Goal: Task Accomplishment & Management: Manage account settings

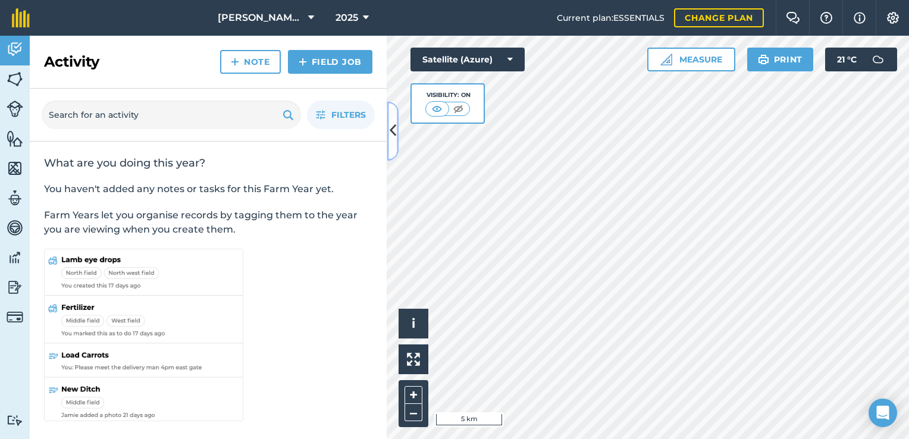
click at [393, 146] on button at bounding box center [393, 130] width 12 height 59
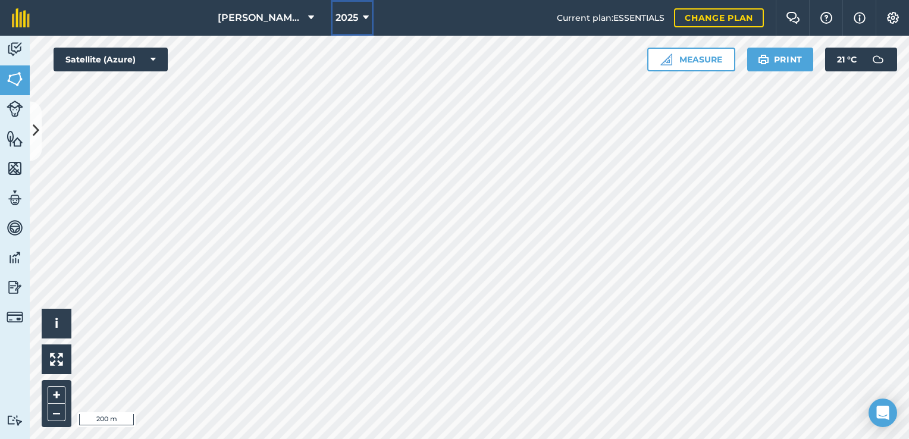
click at [351, 21] on span "2025" at bounding box center [347, 18] width 23 height 14
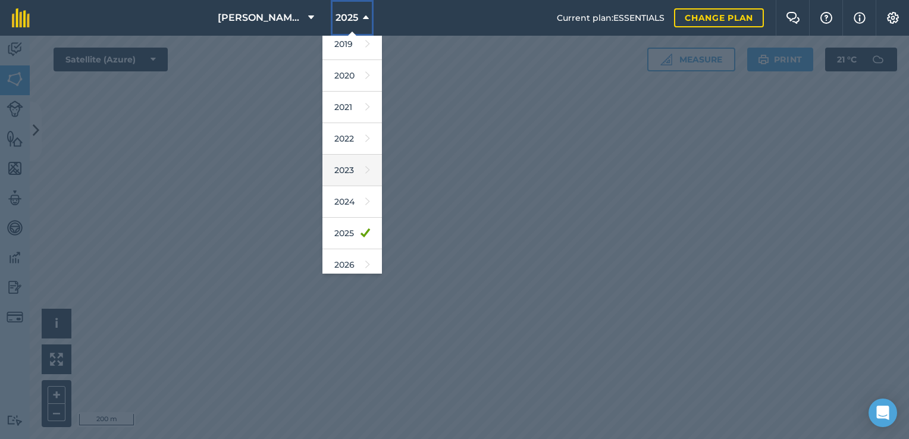
scroll to position [39, 0]
click at [355, 195] on link "2024" at bounding box center [351, 202] width 59 height 32
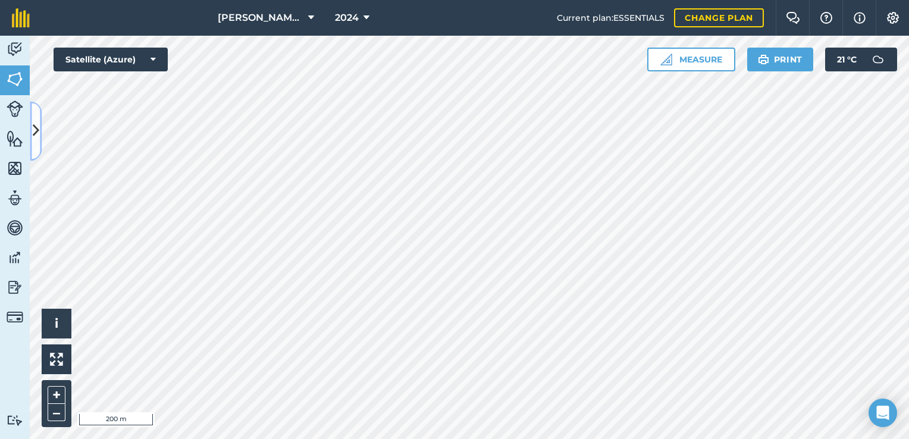
click at [30, 117] on button at bounding box center [36, 130] width 12 height 59
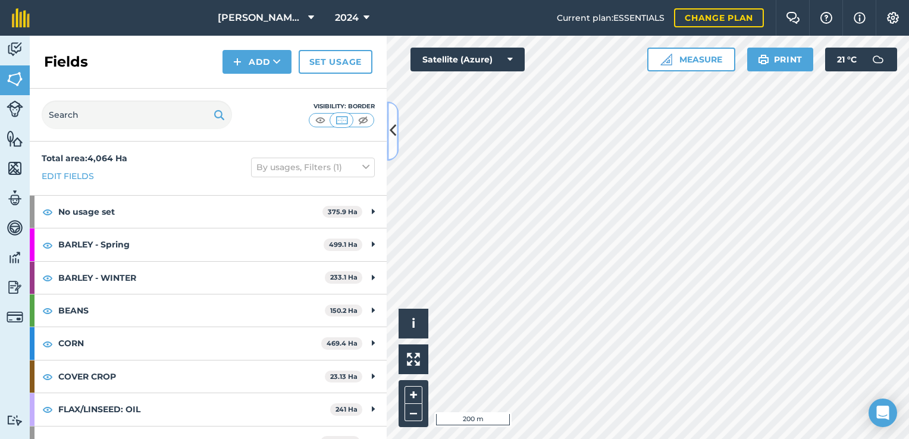
scroll to position [0, 0]
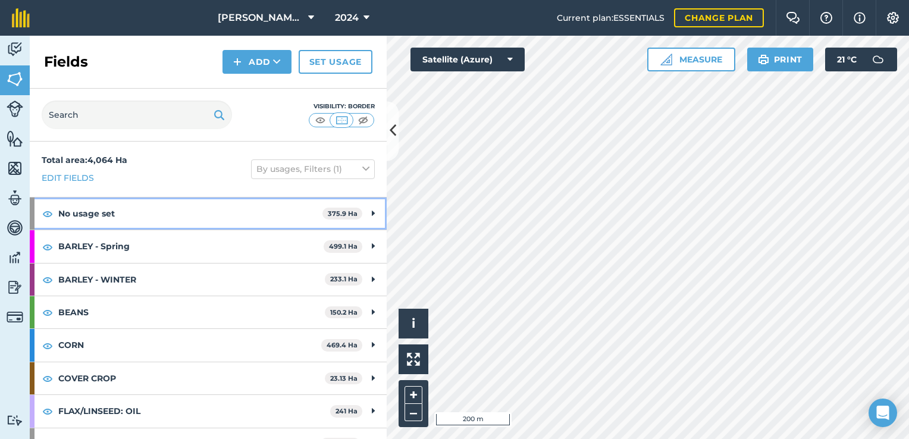
click at [372, 219] on icon at bounding box center [373, 213] width 3 height 13
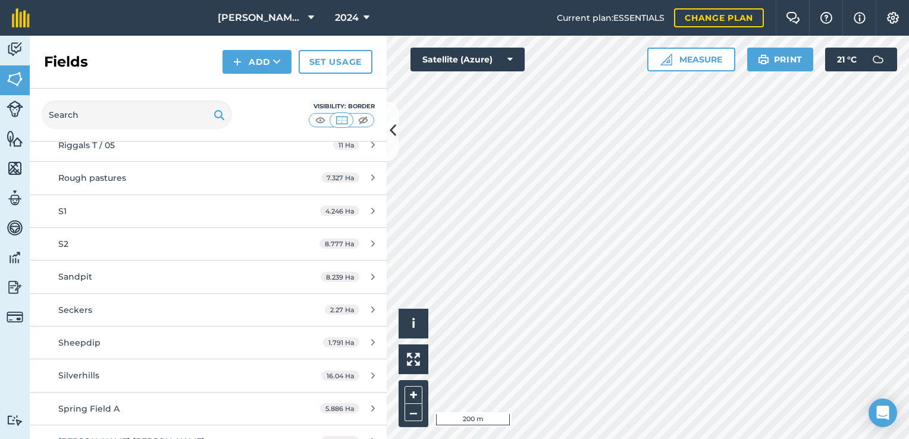
scroll to position [1586, 0]
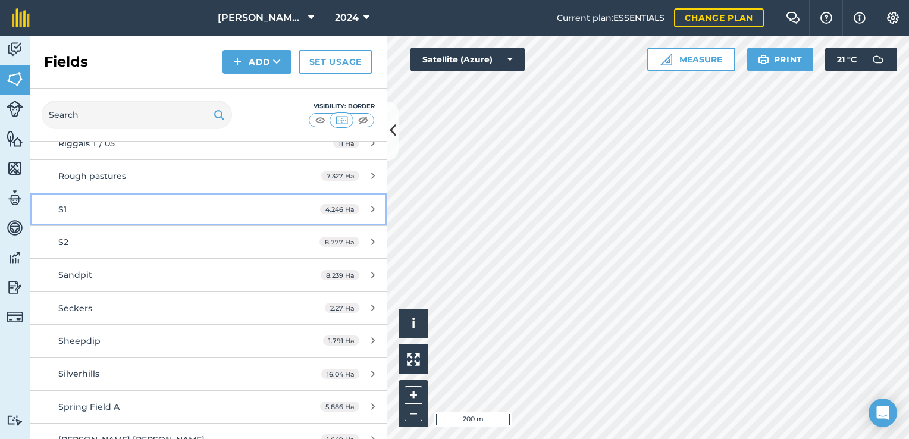
click at [220, 203] on div "S1" at bounding box center [170, 209] width 224 height 13
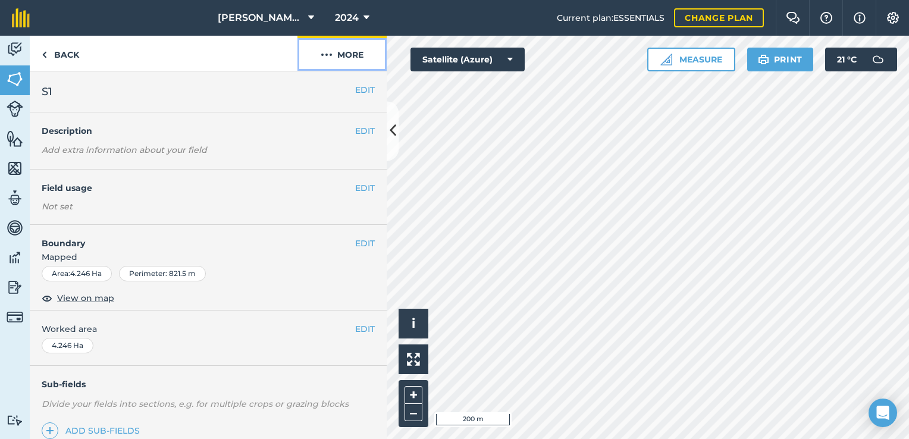
click at [332, 56] on img at bounding box center [327, 55] width 12 height 14
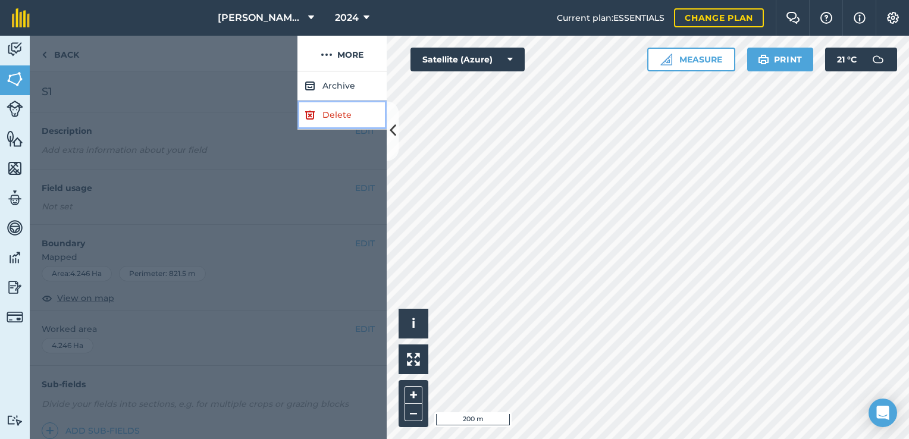
click at [334, 111] on link "Delete" at bounding box center [341, 115] width 89 height 29
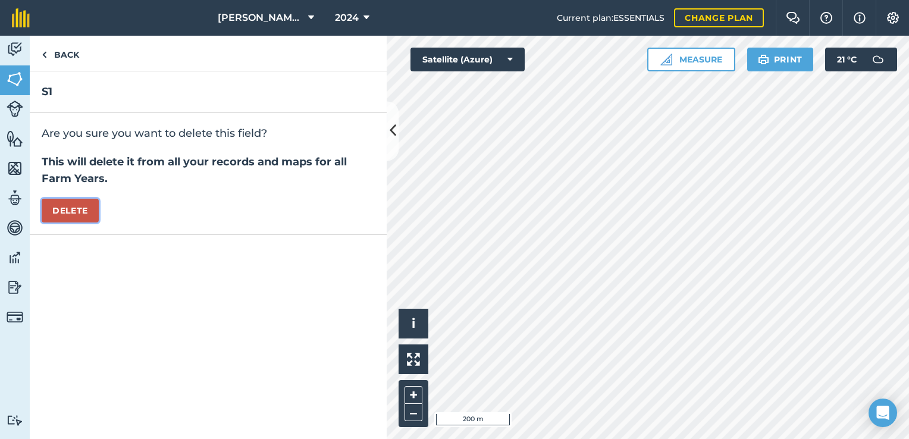
click at [95, 208] on button "Delete" at bounding box center [70, 211] width 57 height 24
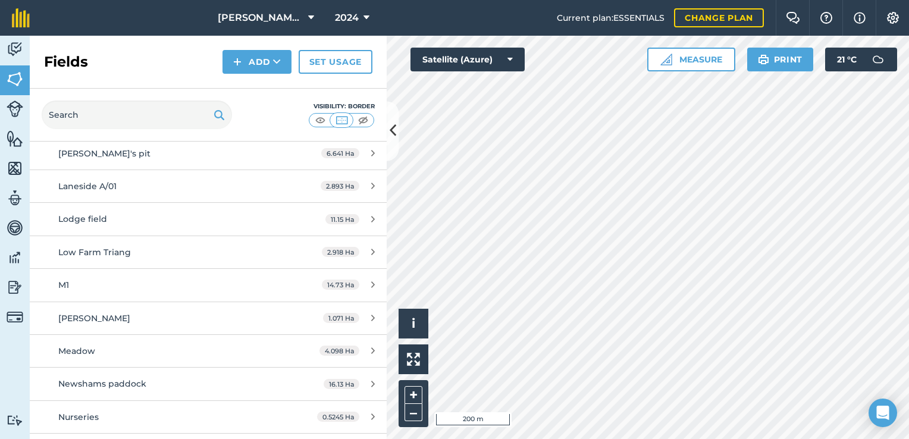
scroll to position [1150, 0]
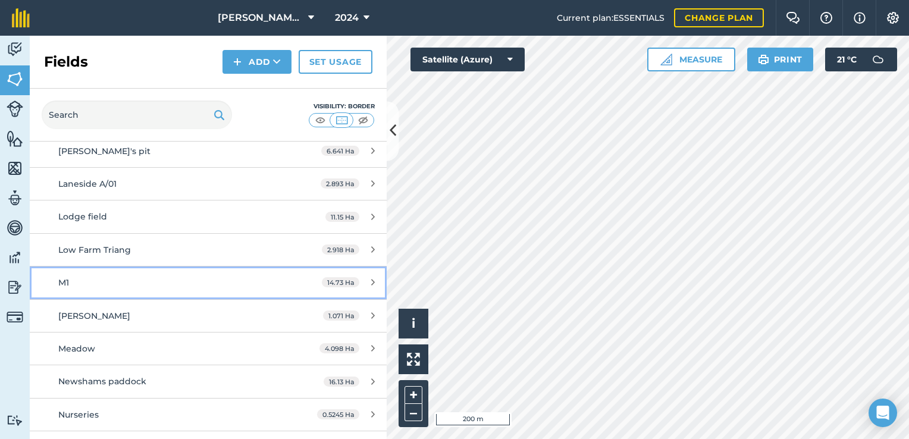
click at [161, 276] on div "M1" at bounding box center [170, 282] width 224 height 13
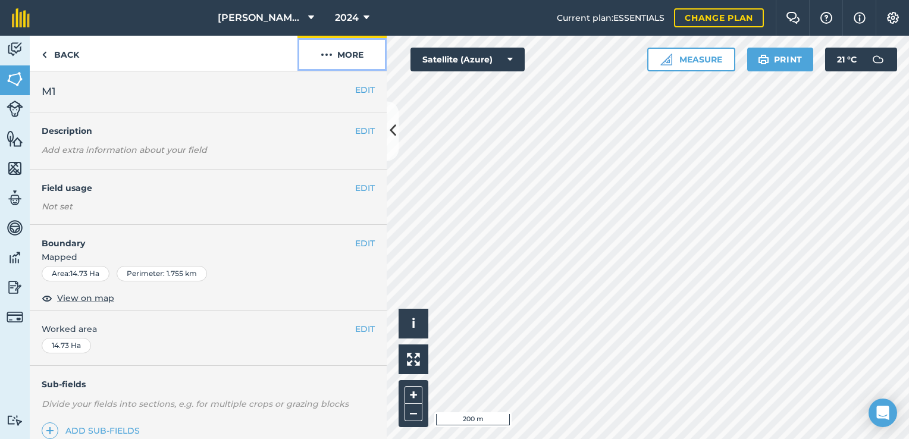
click at [334, 63] on button "More" at bounding box center [341, 53] width 89 height 35
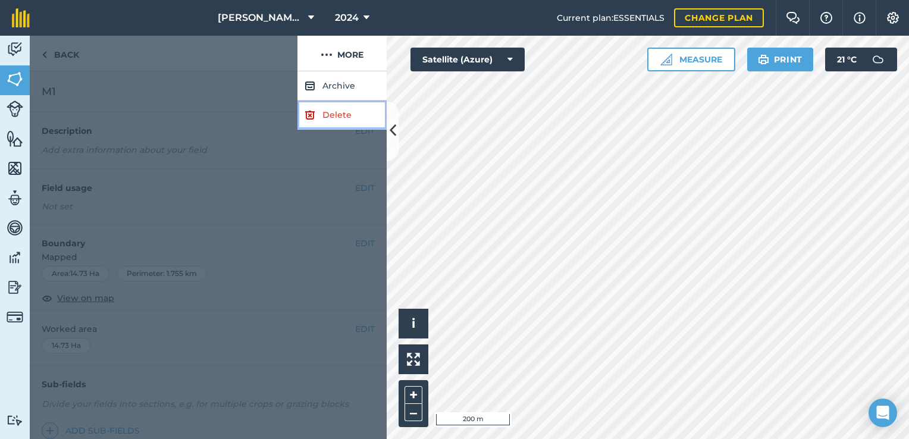
click at [308, 120] on img at bounding box center [310, 115] width 11 height 14
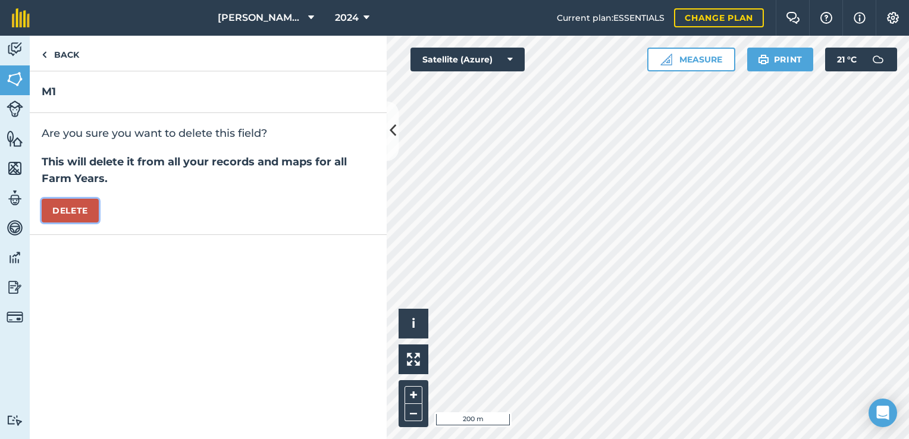
click at [83, 210] on button "Delete" at bounding box center [70, 211] width 57 height 24
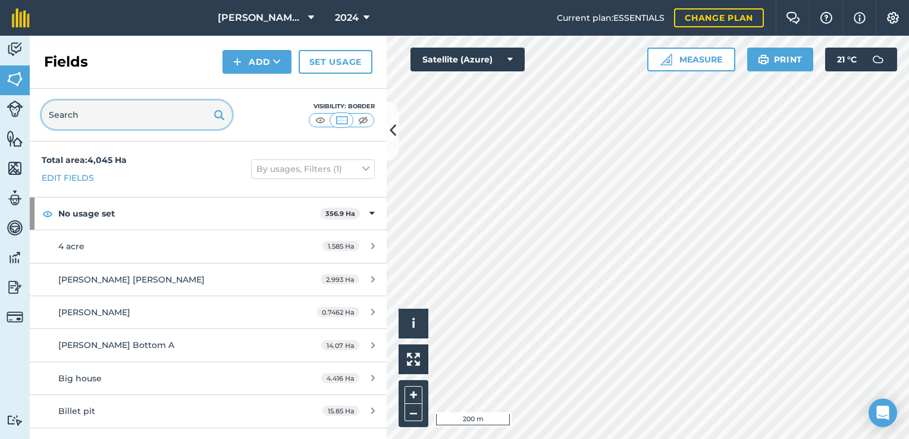
click at [116, 106] on input "text" at bounding box center [137, 115] width 190 height 29
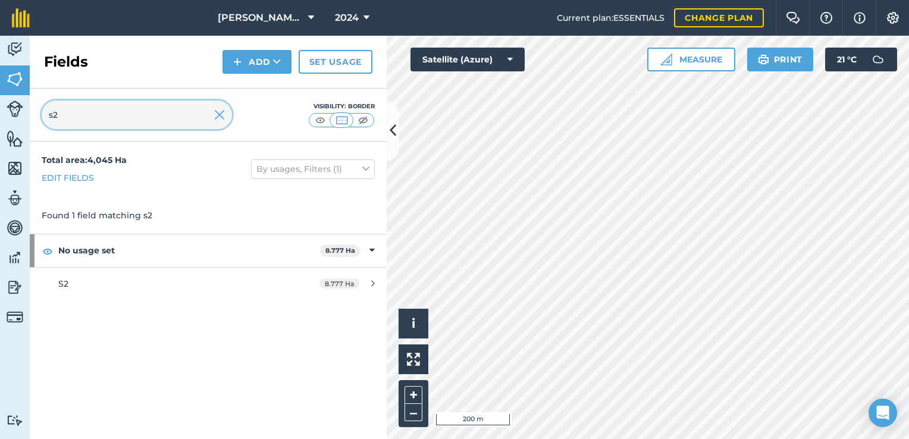
type input "s2"
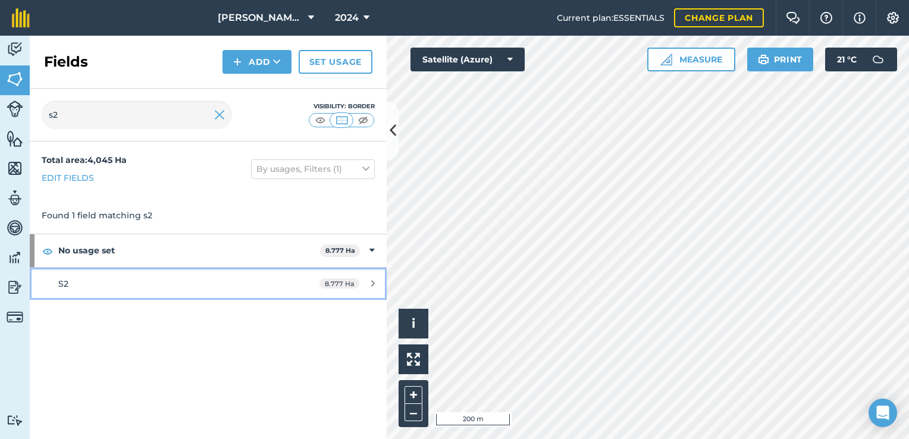
click at [307, 287] on link "S2 8.777 Ha" at bounding box center [208, 284] width 357 height 32
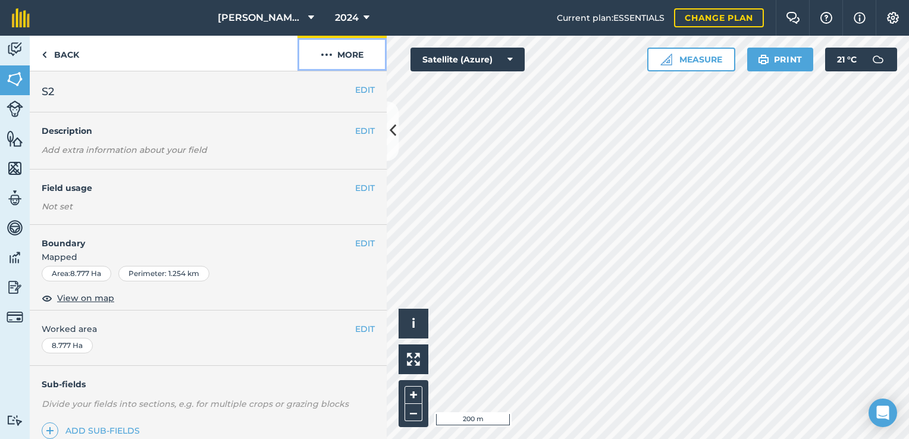
click at [350, 54] on button "More" at bounding box center [341, 53] width 89 height 35
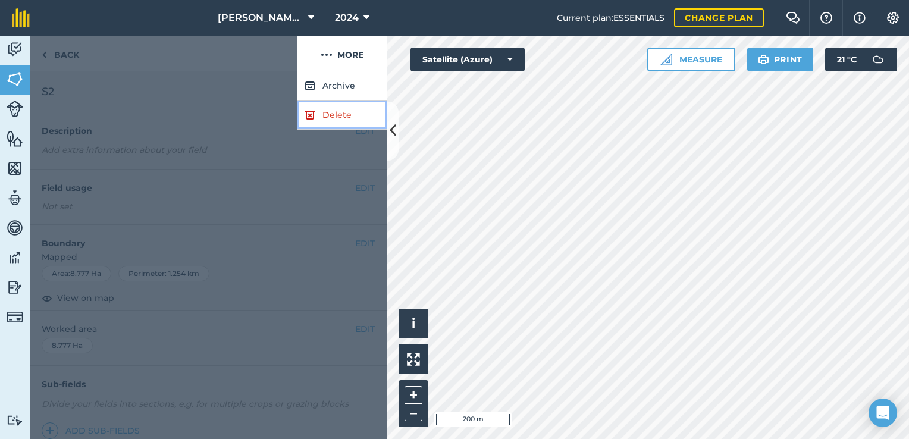
click at [339, 115] on link "Delete" at bounding box center [341, 115] width 89 height 29
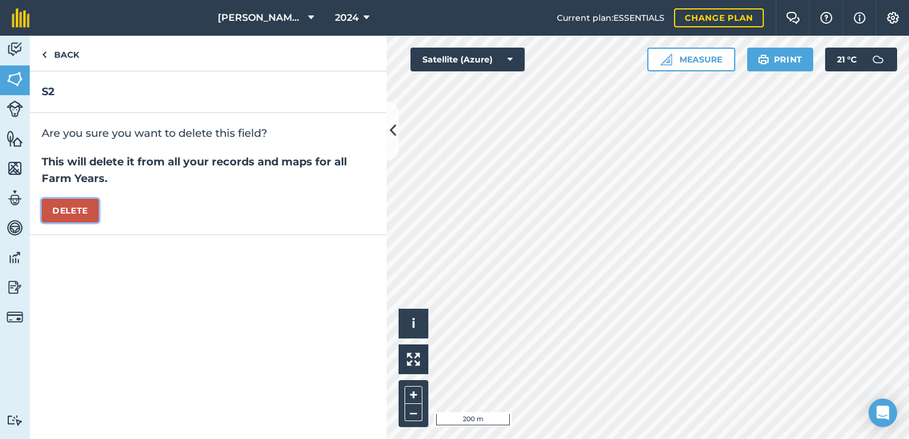
click at [77, 211] on button "Delete" at bounding box center [70, 211] width 57 height 24
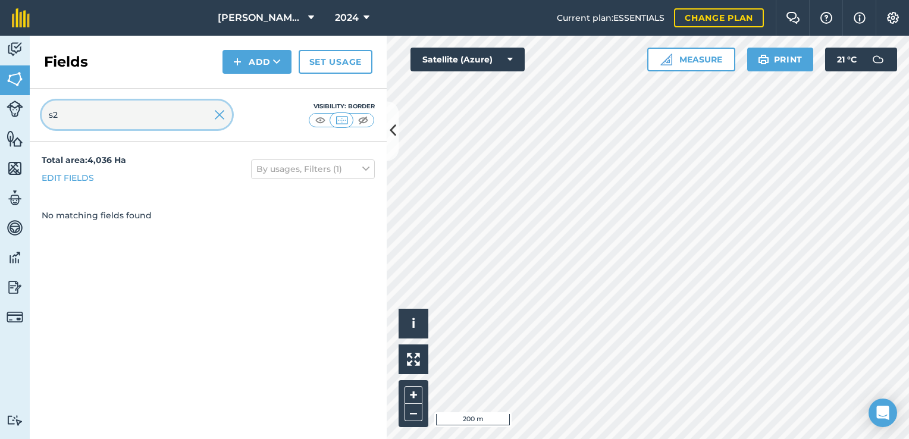
click at [124, 120] on input "s2" at bounding box center [137, 115] width 190 height 29
type input "s"
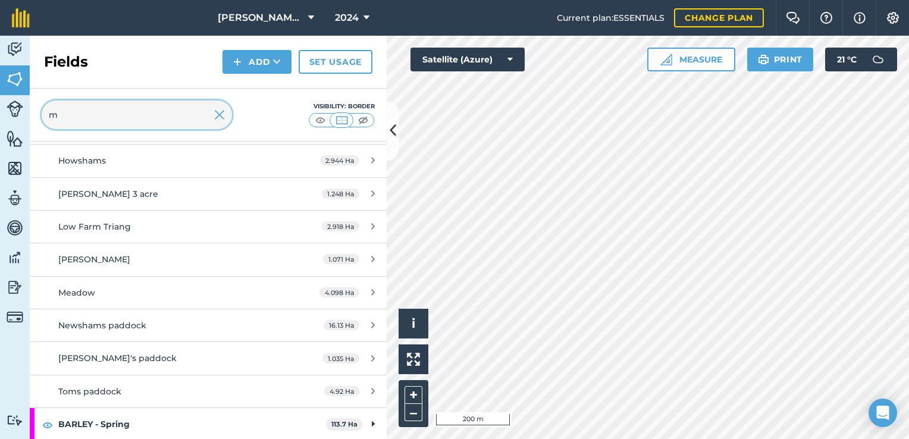
scroll to position [277, 0]
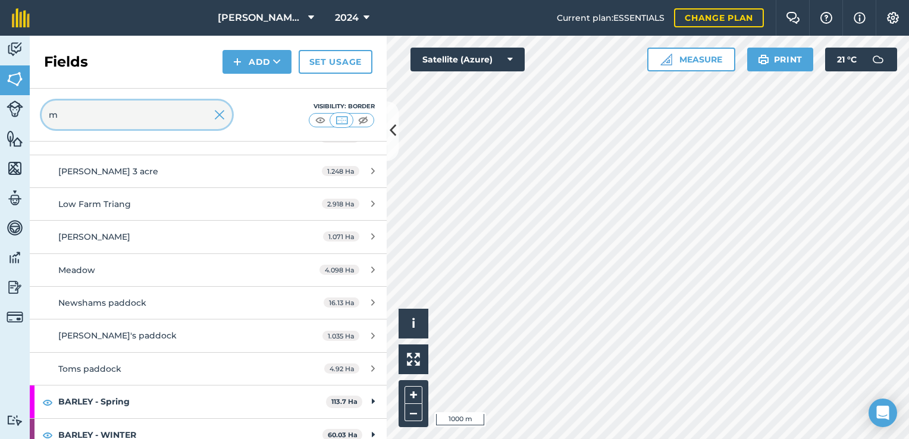
type input "m"
click at [224, 116] on img at bounding box center [219, 115] width 11 height 14
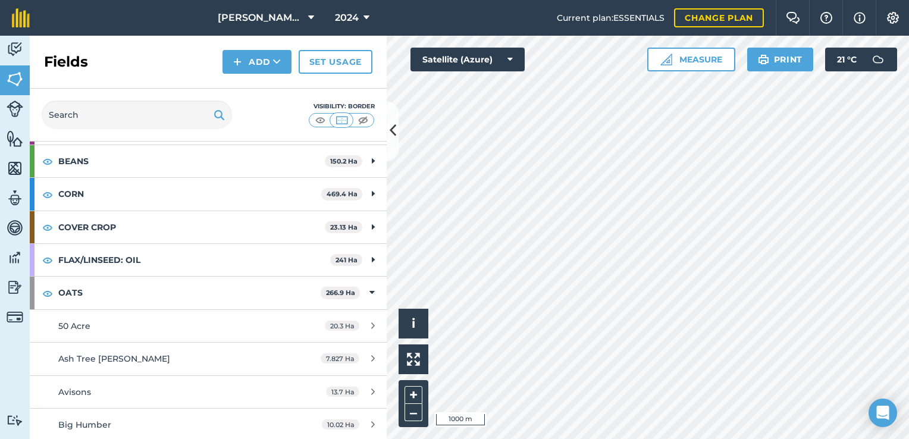
scroll to position [2001, 0]
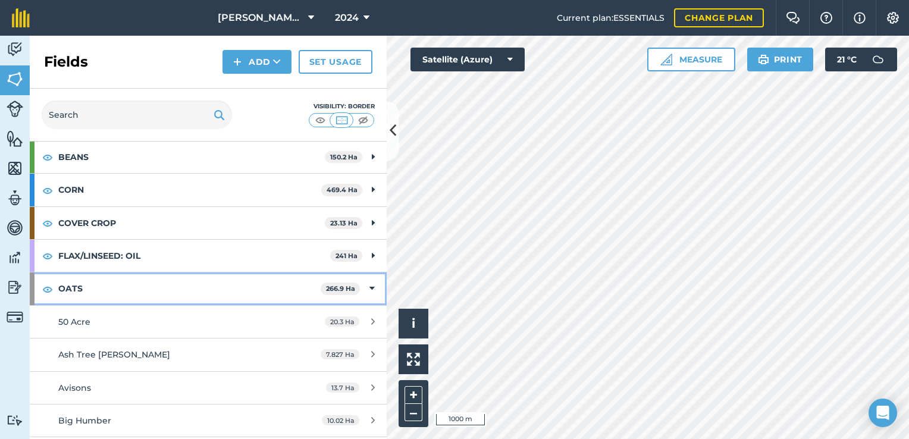
click at [321, 286] on span "266.9 Ha" at bounding box center [340, 289] width 39 height 12
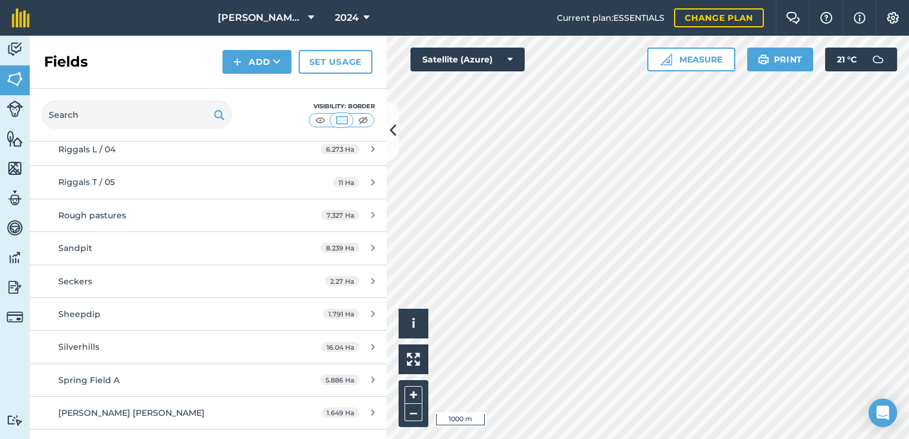
scroll to position [1475, 0]
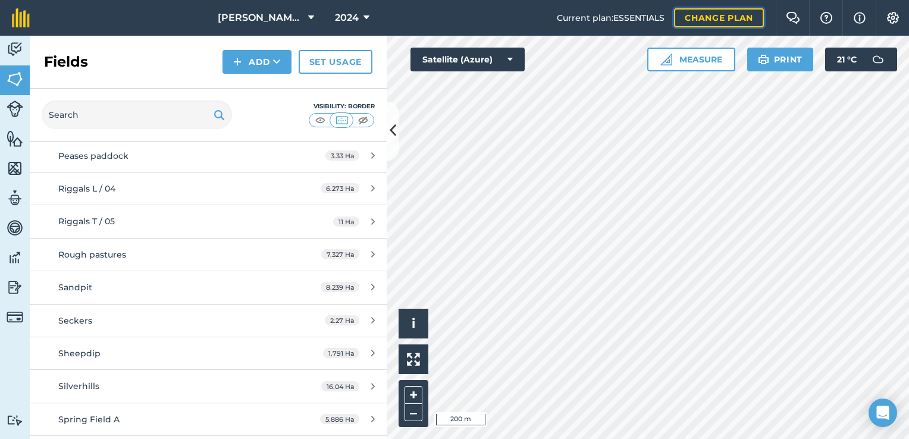
click at [751, 13] on link "Change plan" at bounding box center [719, 17] width 90 height 19
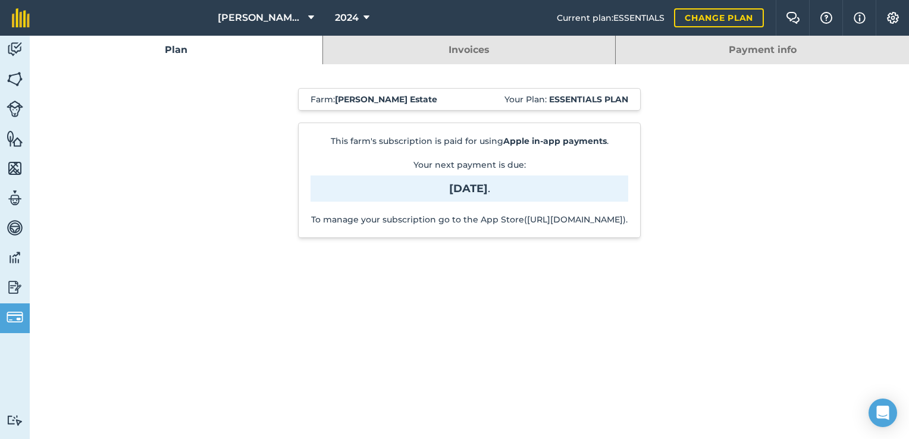
click at [506, 61] on link "Invoices" at bounding box center [469, 50] width 293 height 29
click at [352, 17] on span "2024" at bounding box center [347, 18] width 24 height 14
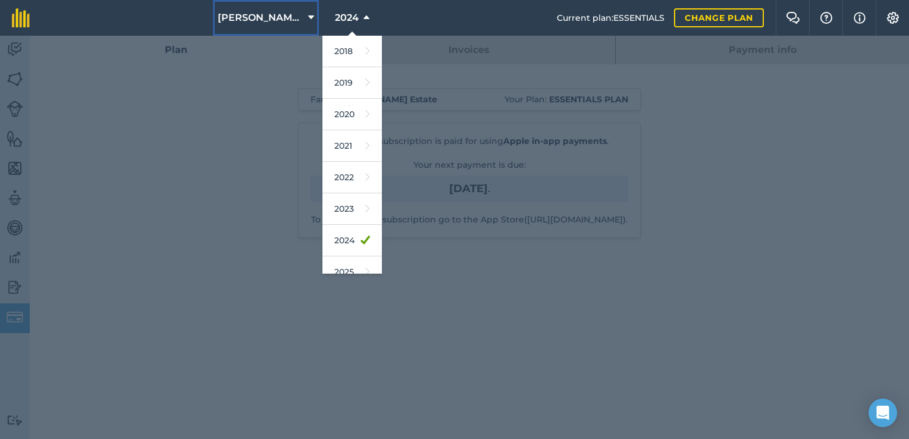
click at [276, 15] on span "[PERSON_NAME] Estate" at bounding box center [261, 18] width 86 height 14
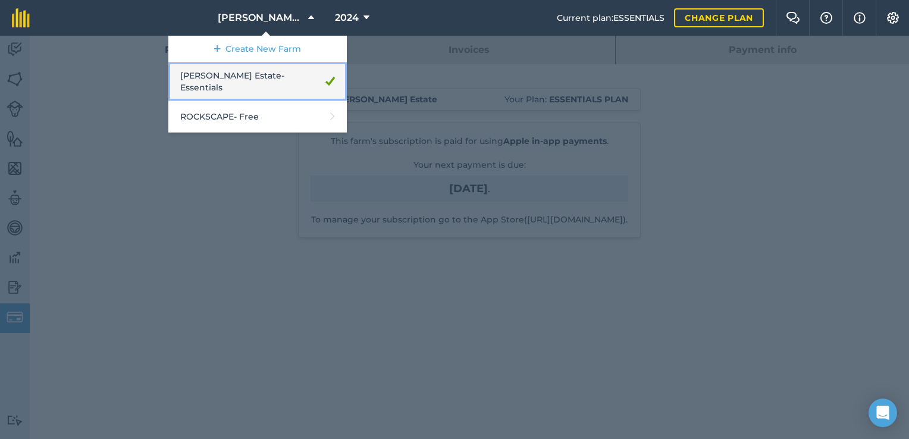
click at [295, 83] on link "Brocklesby Estate - Essentials" at bounding box center [257, 81] width 178 height 39
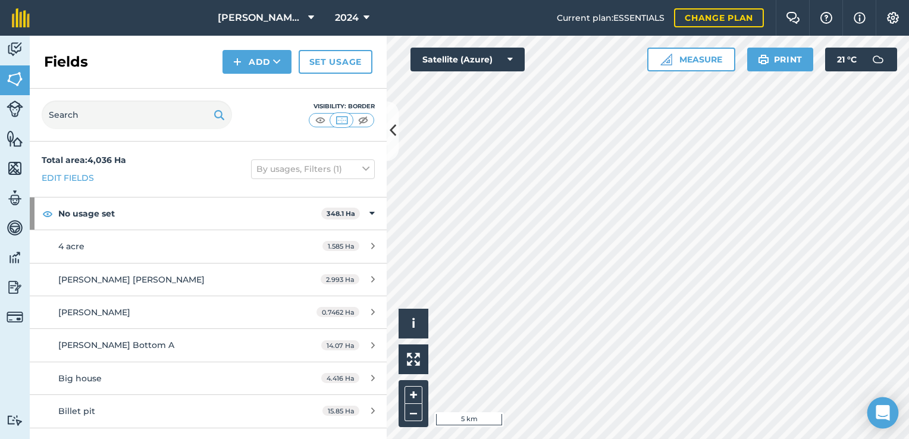
click at [875, 410] on div "Open Intercom Messenger" at bounding box center [883, 413] width 32 height 32
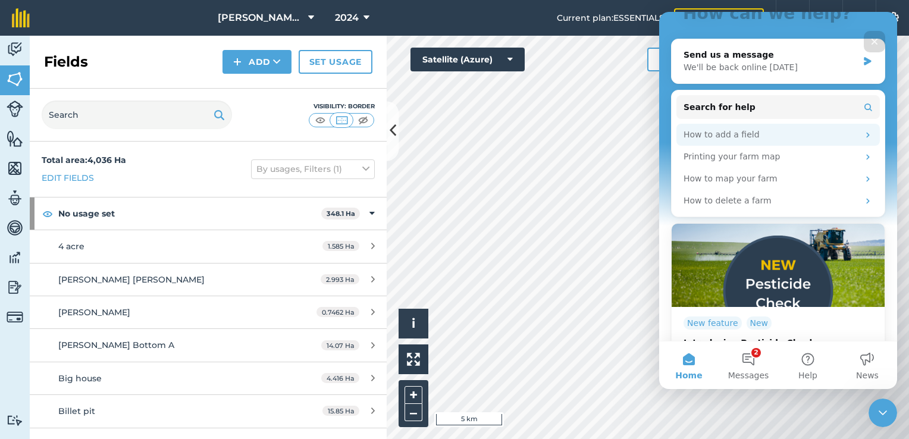
scroll to position [151, 0]
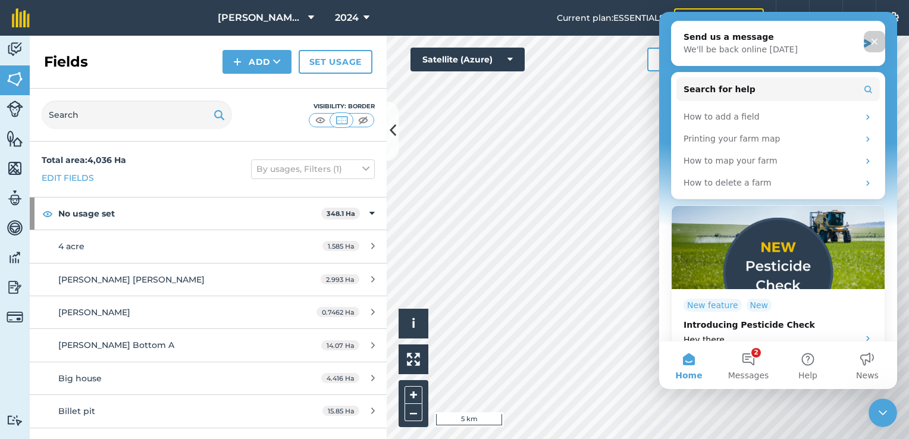
click at [878, 36] on div "Close" at bounding box center [874, 41] width 21 height 21
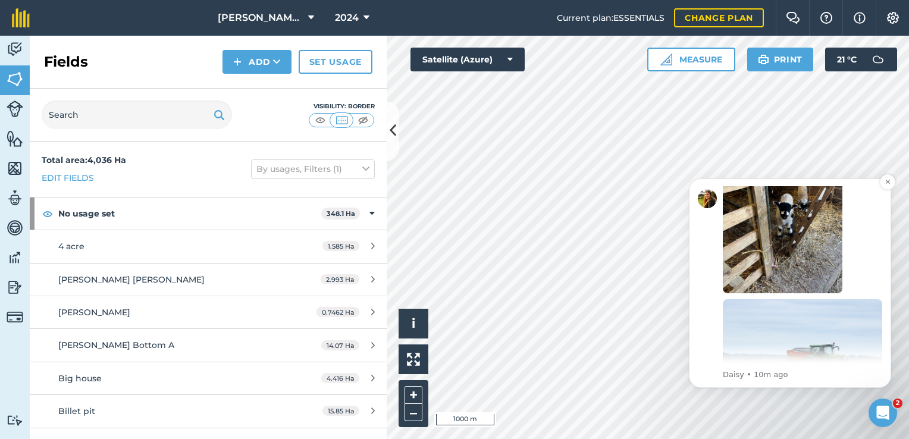
scroll to position [251, 0]
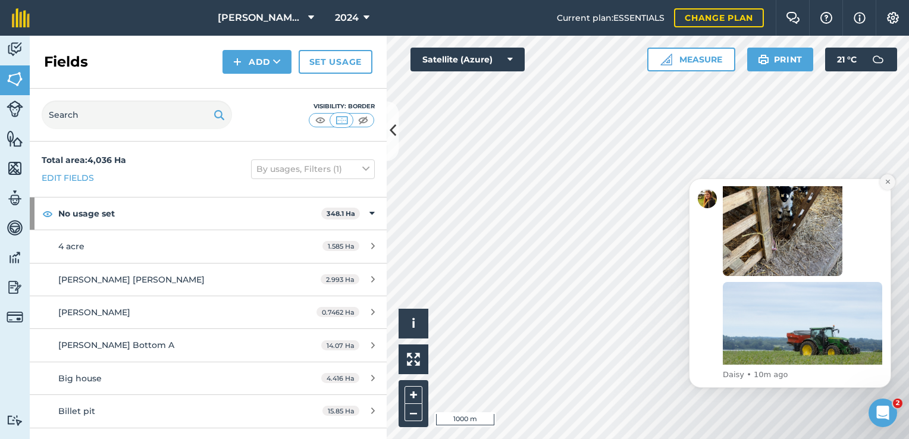
click at [888, 187] on button "Dismiss notification" at bounding box center [887, 181] width 15 height 15
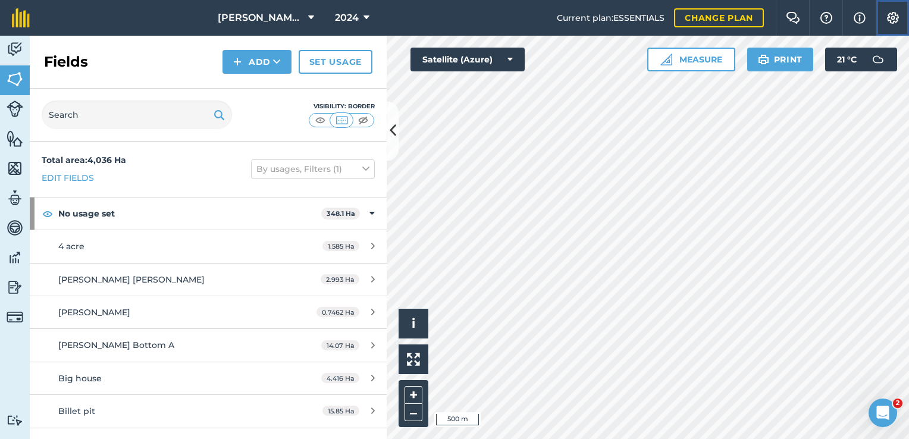
click at [898, 17] on img at bounding box center [893, 18] width 14 height 12
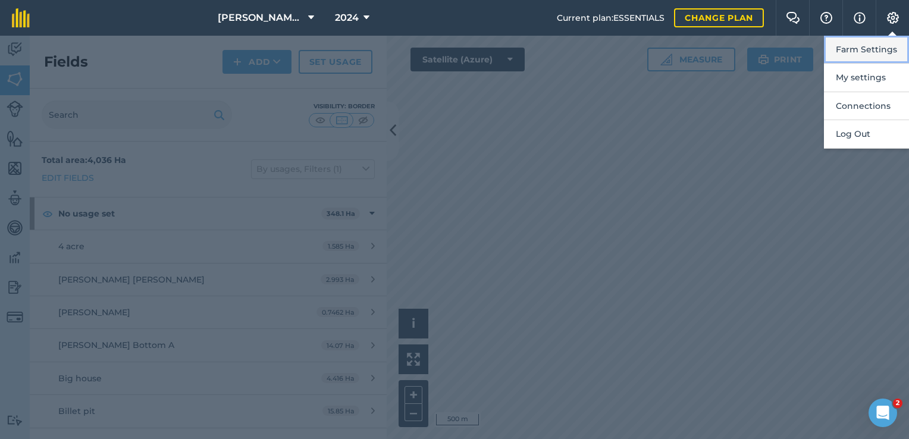
click at [885, 54] on button "Farm Settings" at bounding box center [866, 50] width 85 height 28
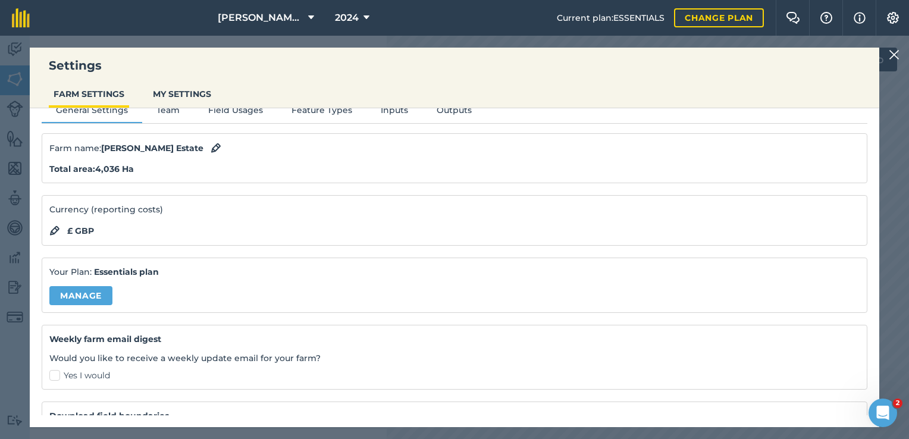
scroll to position [0, 0]
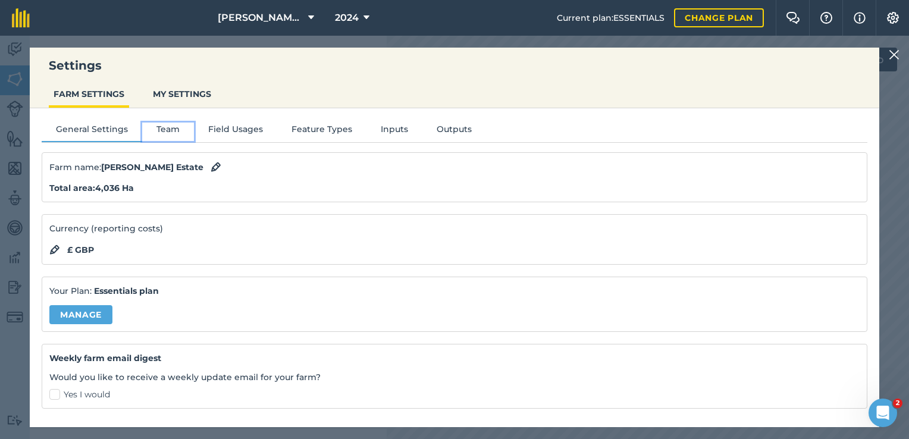
click at [156, 128] on button "Team" at bounding box center [168, 132] width 52 height 18
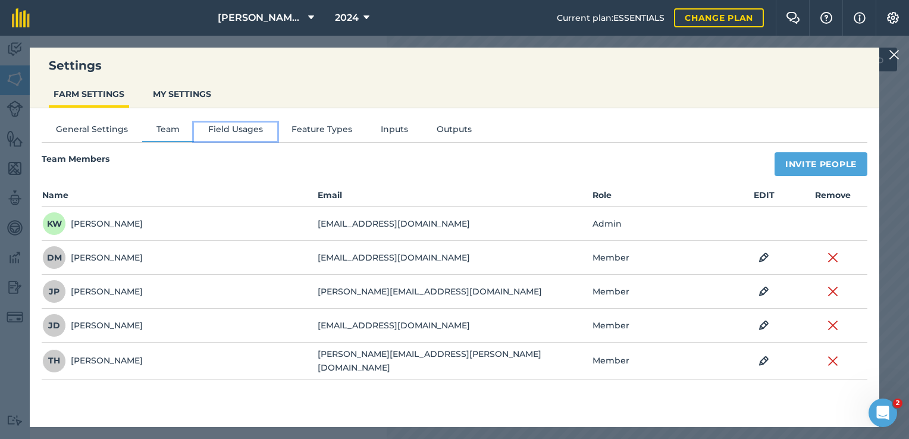
click at [236, 139] on button "Field Usages" at bounding box center [235, 132] width 83 height 18
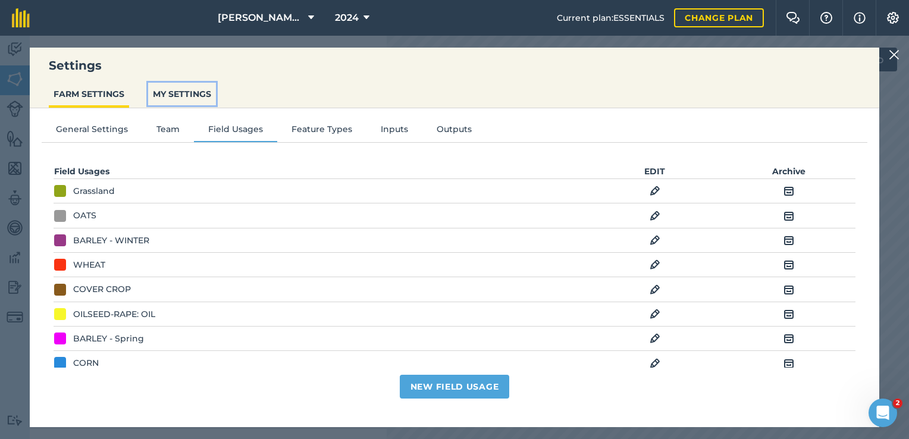
click at [202, 96] on button "MY SETTINGS" at bounding box center [182, 94] width 68 height 23
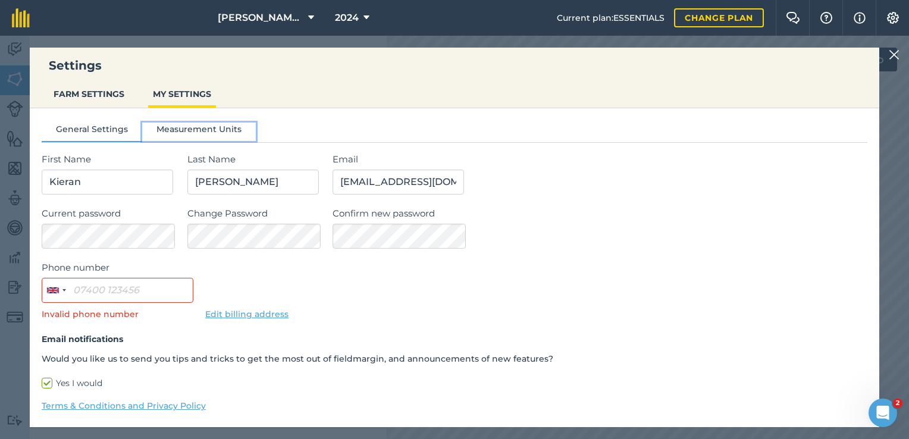
click at [202, 124] on button "Measurement Units" at bounding box center [199, 132] width 114 height 18
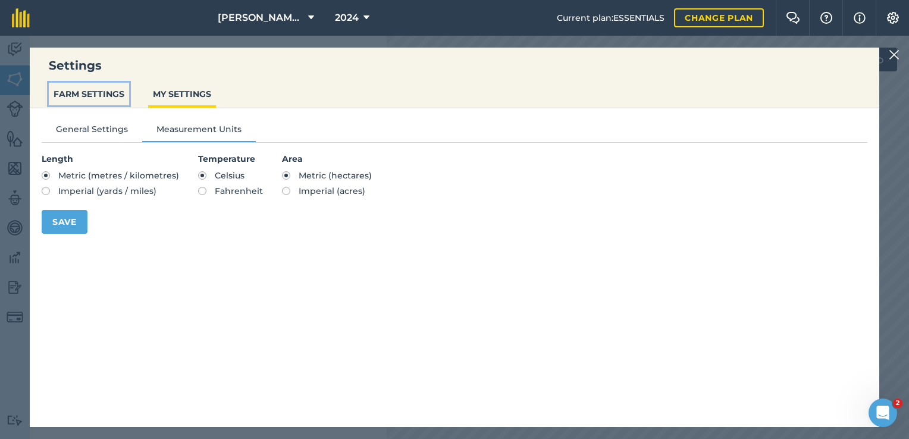
click at [124, 91] on button "FARM SETTINGS" at bounding box center [89, 94] width 80 height 23
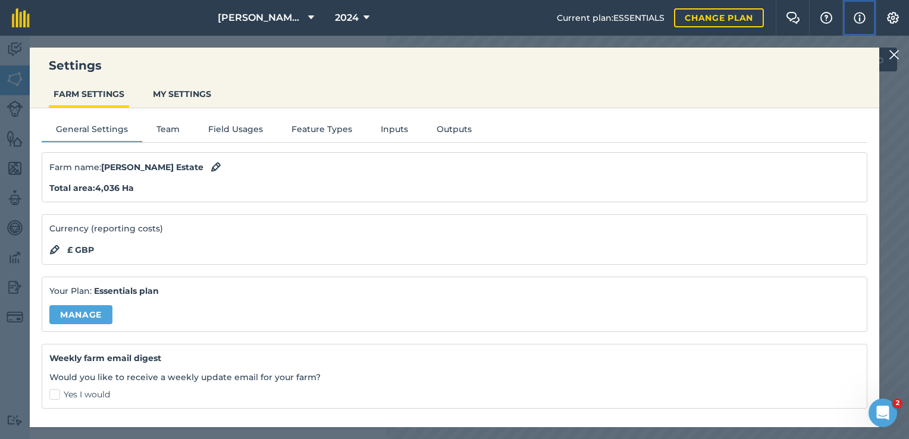
click at [864, 12] on img at bounding box center [860, 18] width 12 height 14
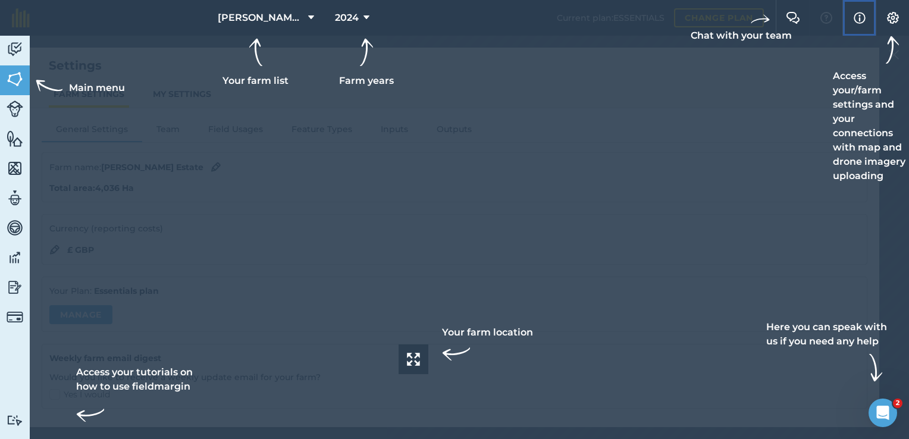
click at [859, 25] on button "Info" at bounding box center [858, 18] width 33 height 36
click at [882, 19] on button "Settings" at bounding box center [892, 18] width 33 height 36
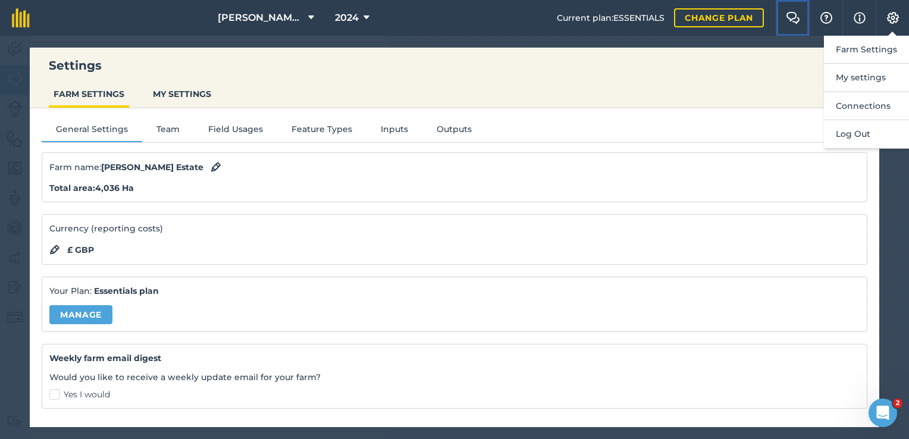
click at [801, 13] on button "Farm Chat" at bounding box center [792, 18] width 33 height 36
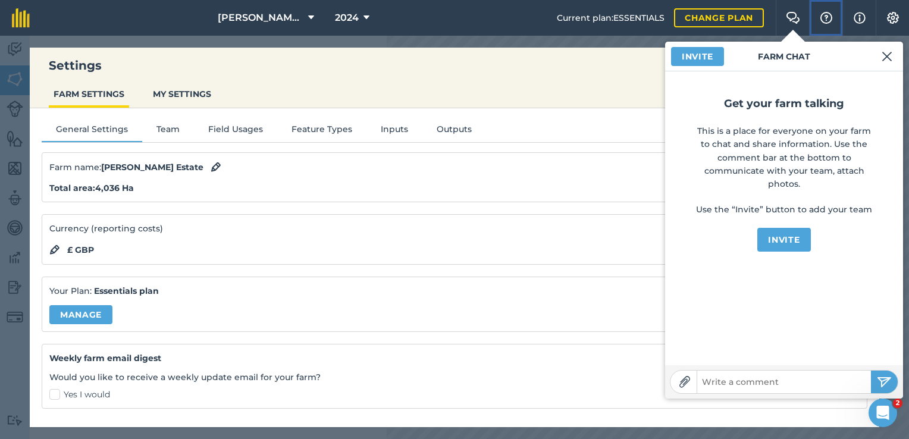
click at [819, 13] on img at bounding box center [826, 18] width 14 height 12
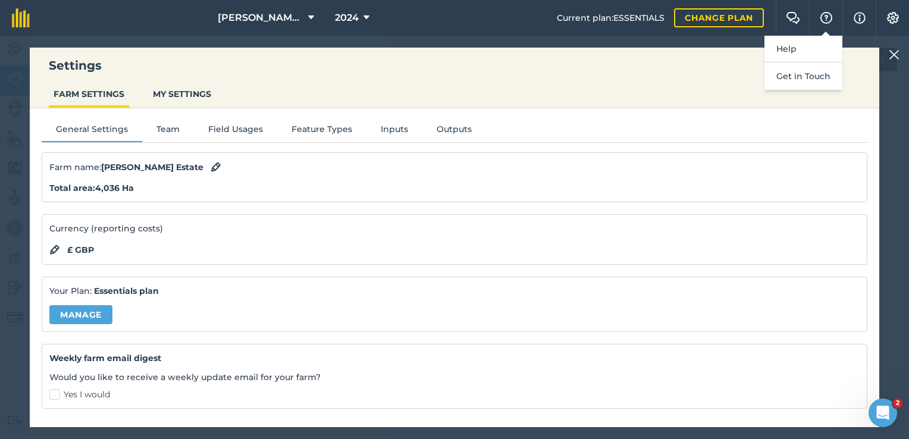
click at [900, 54] on div at bounding box center [896, 55] width 14 height 14
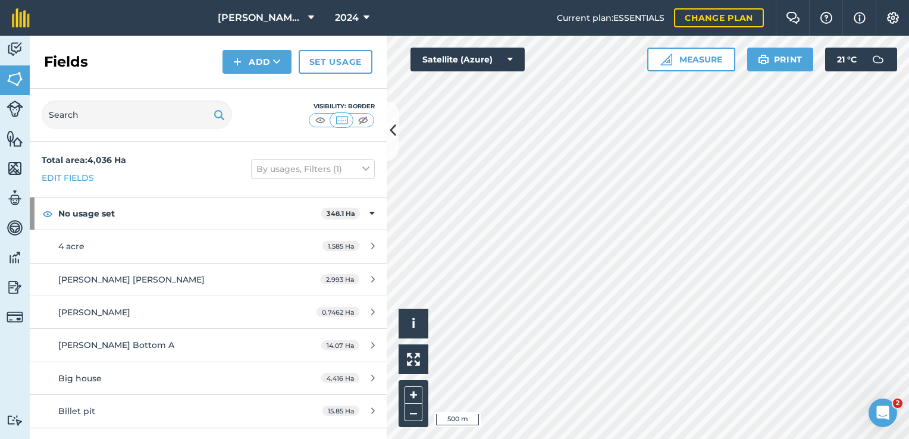
click at [33, 53] on div "Fields Add Set usage" at bounding box center [208, 62] width 357 height 53
click at [18, 51] on img at bounding box center [15, 49] width 17 height 18
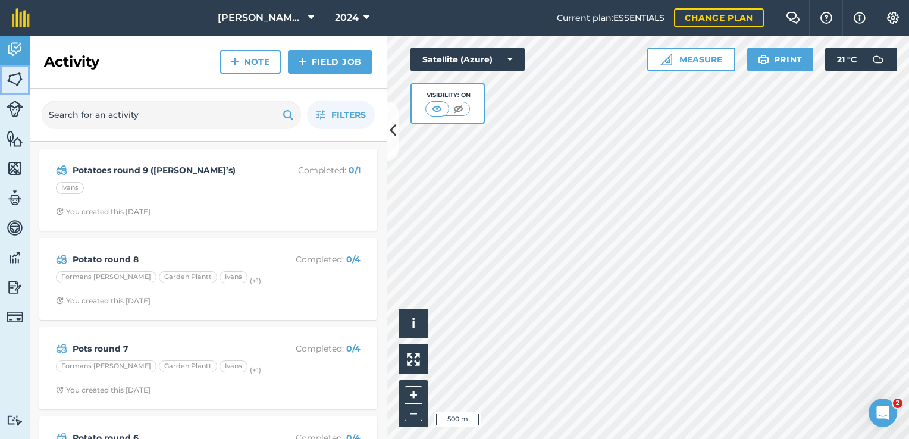
click at [20, 74] on img at bounding box center [15, 79] width 17 height 18
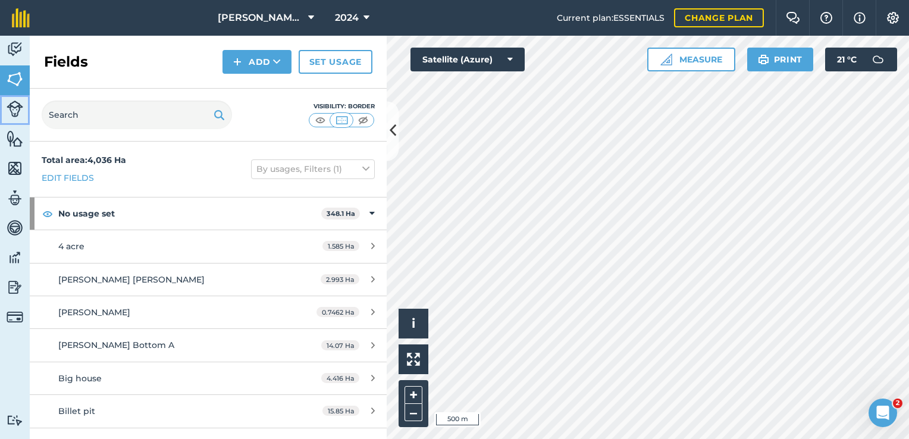
click at [18, 113] on img at bounding box center [15, 109] width 17 height 17
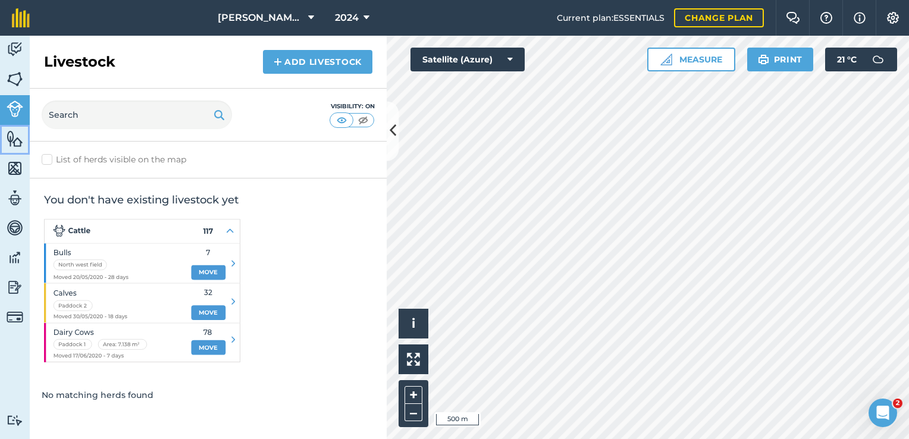
click at [24, 141] on link "Features" at bounding box center [15, 140] width 30 height 30
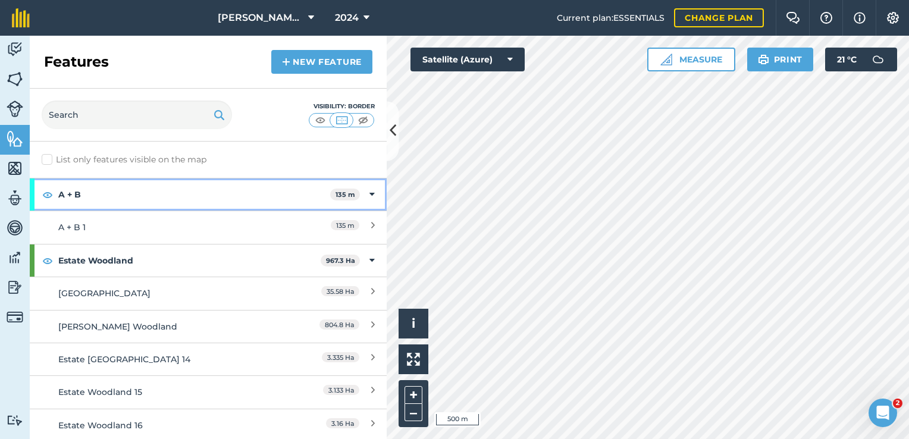
click at [108, 197] on strong "A + B" at bounding box center [194, 194] width 272 height 32
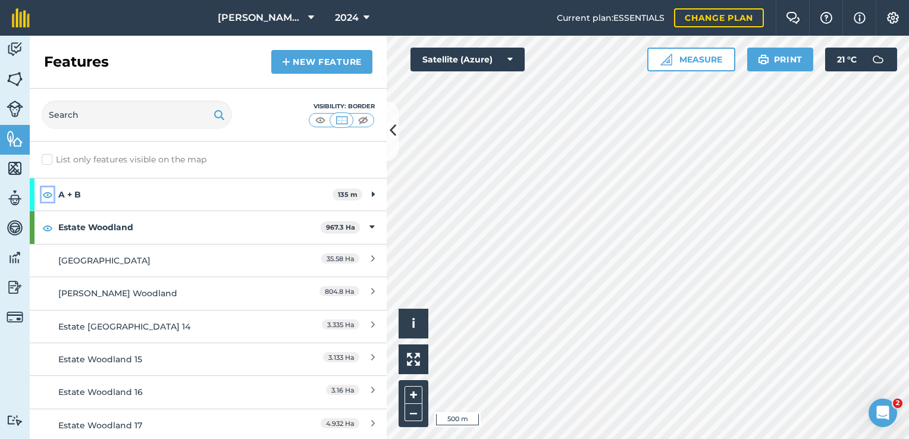
click at [45, 195] on img at bounding box center [47, 194] width 11 height 14
click at [51, 192] on img at bounding box center [47, 194] width 11 height 14
click at [23, 177] on link "Maps" at bounding box center [15, 170] width 30 height 30
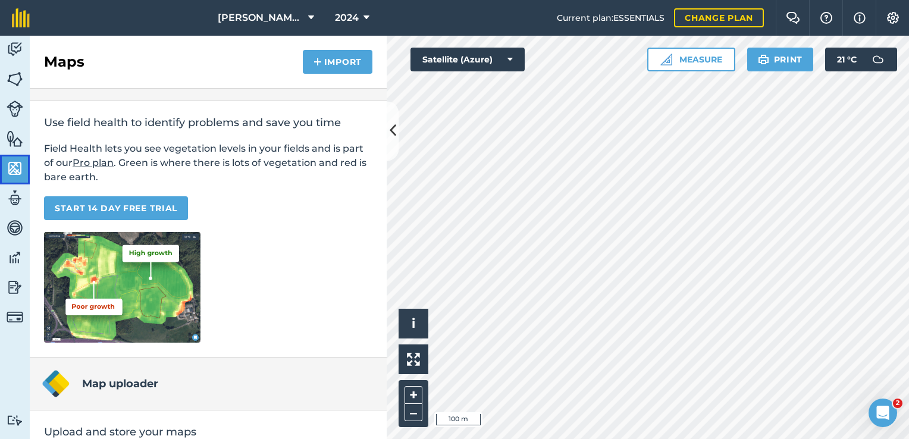
scroll to position [79, 0]
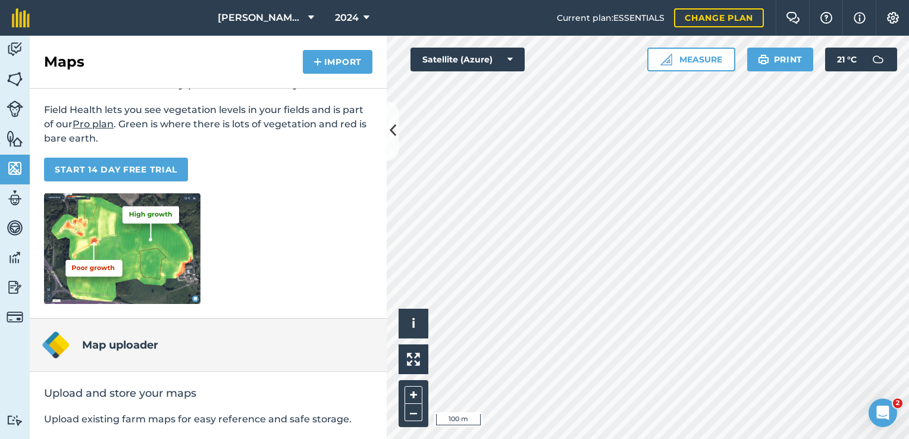
click at [32, 199] on div "Use field health to identify problems and save you time Field Health lets you s…" at bounding box center [208, 190] width 357 height 256
click at [10, 203] on img at bounding box center [15, 198] width 17 height 18
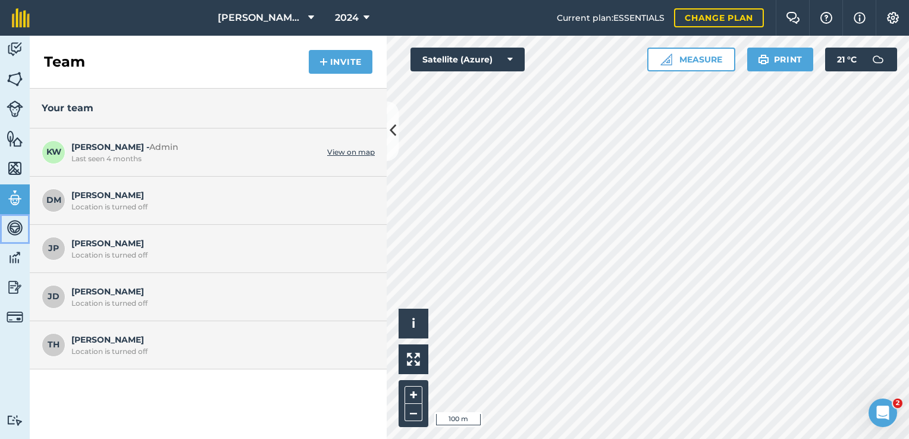
click at [11, 229] on img at bounding box center [15, 228] width 17 height 18
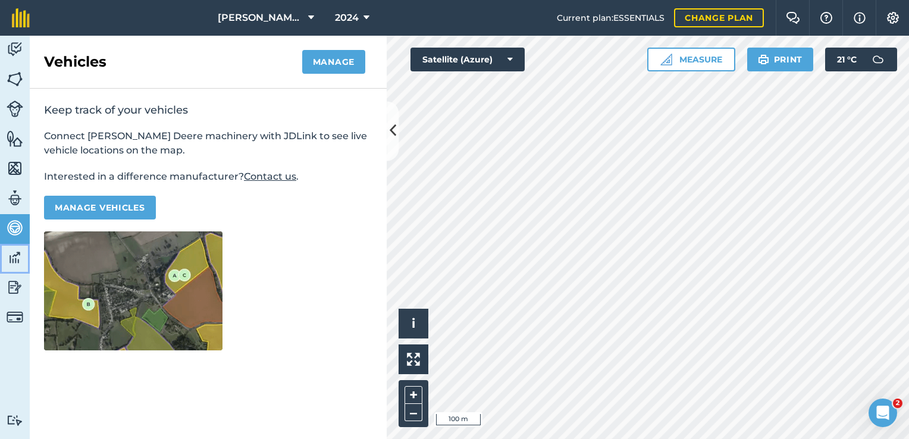
click at [9, 267] on link "Data" at bounding box center [15, 259] width 30 height 30
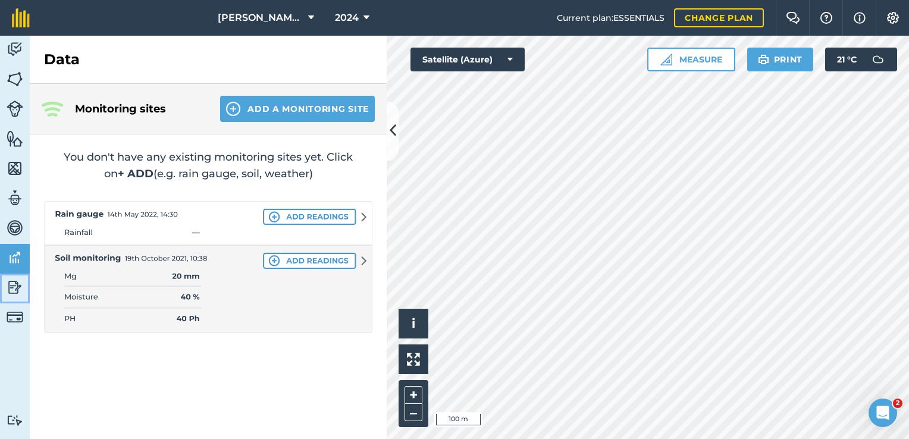
click at [15, 294] on img at bounding box center [15, 287] width 17 height 18
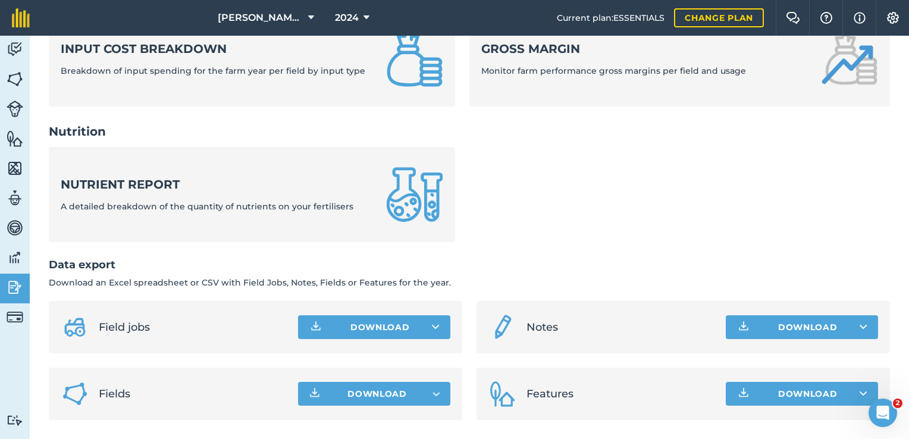
scroll to position [502, 0]
click at [17, 313] on img at bounding box center [15, 317] width 17 height 17
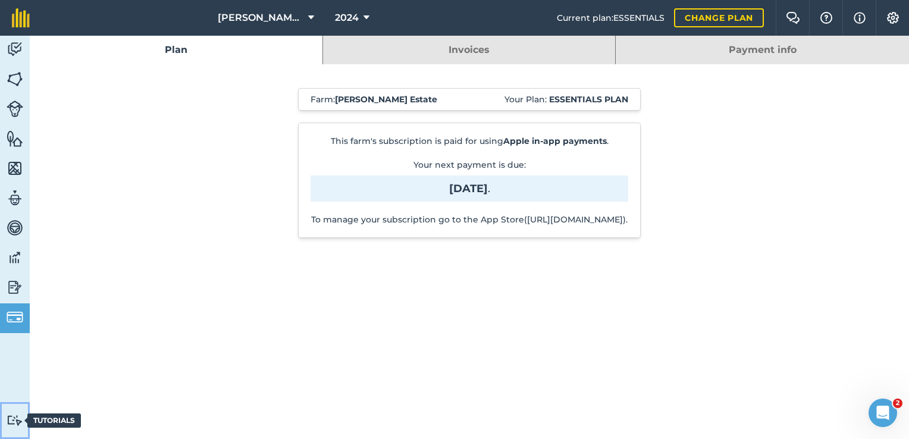
click at [10, 425] on img at bounding box center [15, 420] width 17 height 11
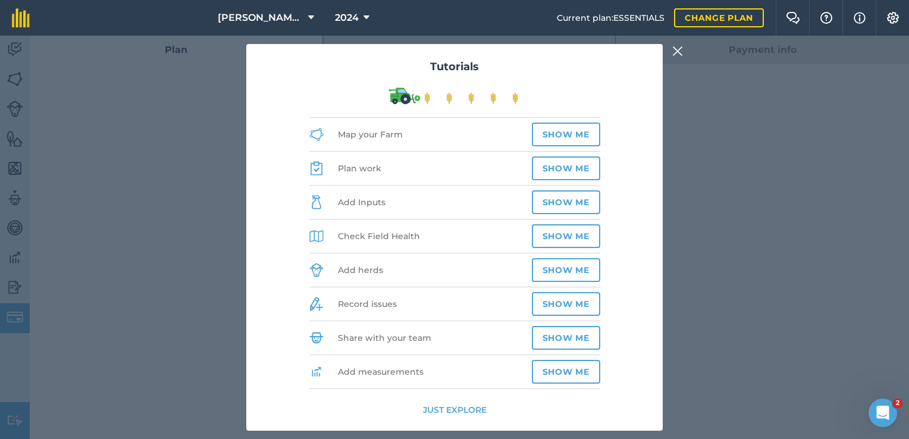
click at [680, 58] on img at bounding box center [677, 51] width 11 height 14
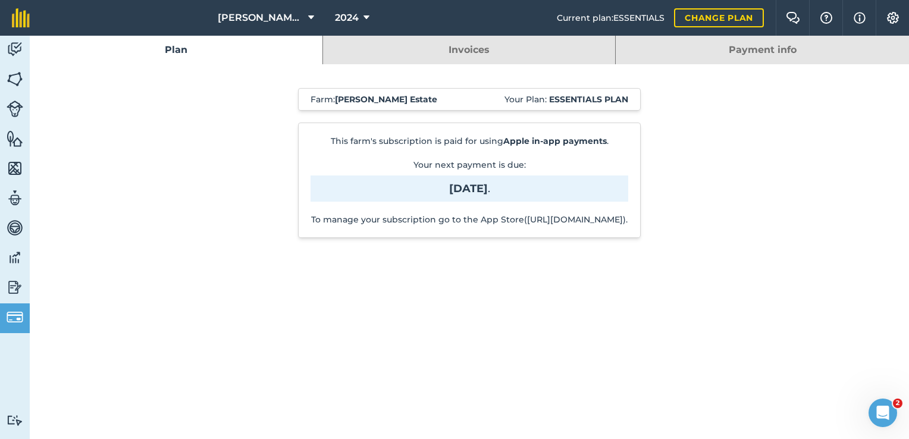
click at [467, 52] on link "Invoices" at bounding box center [469, 50] width 293 height 29
click at [732, 49] on link "Payment info" at bounding box center [762, 50] width 293 height 29
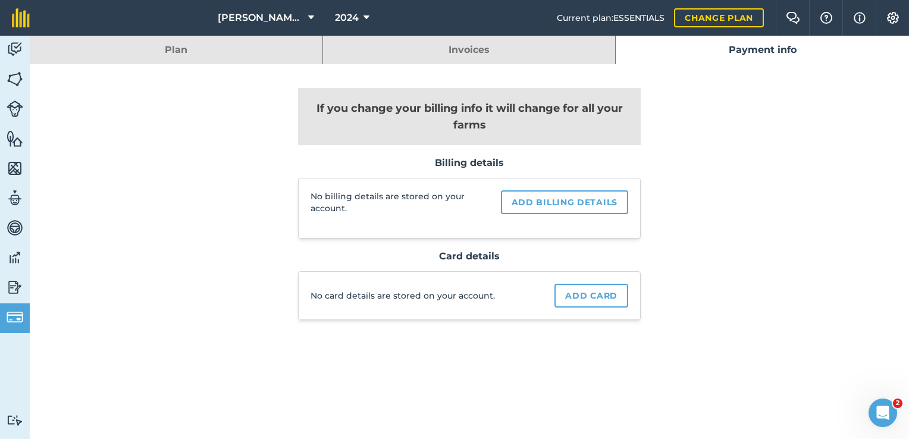
click at [485, 52] on link "Invoices" at bounding box center [469, 50] width 293 height 29
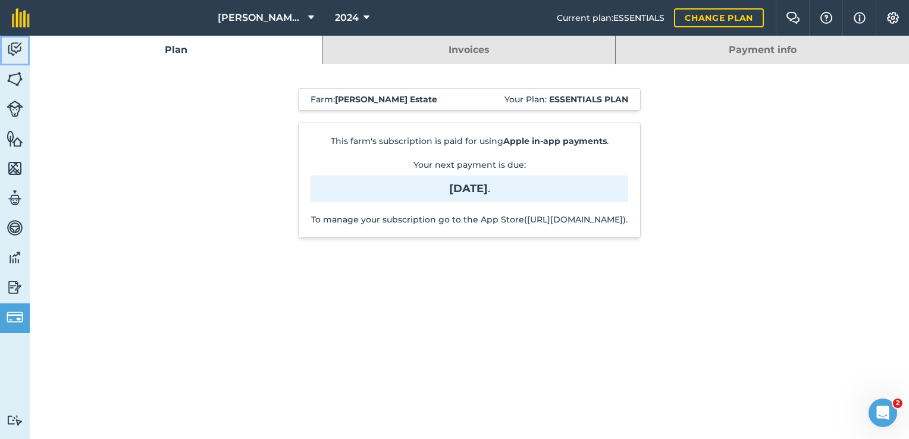
click at [14, 47] on img at bounding box center [15, 49] width 17 height 18
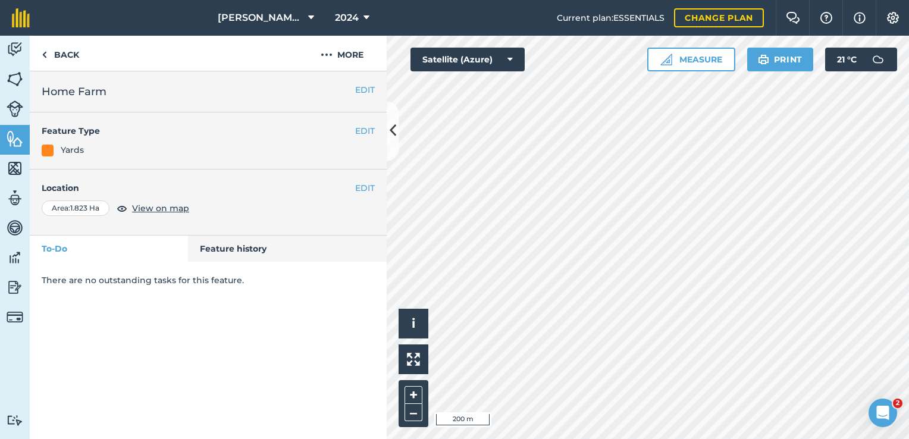
click at [908, 142] on html "Brocklesby Estate 2024 Current plan : ESSENTIALS Change plan Farm Chat Help Inf…" at bounding box center [454, 219] width 909 height 439
click at [394, 133] on icon at bounding box center [393, 131] width 7 height 21
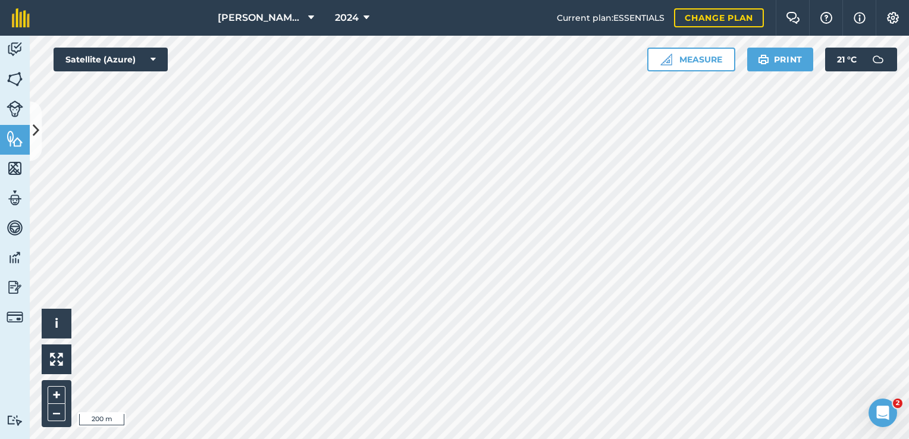
click at [597, 438] on html "Brocklesby Estate 2024 Current plan : ESSENTIALS Change plan Farm Chat Help Inf…" at bounding box center [454, 219] width 909 height 439
click at [696, 48] on button "Measure" at bounding box center [691, 60] width 88 height 24
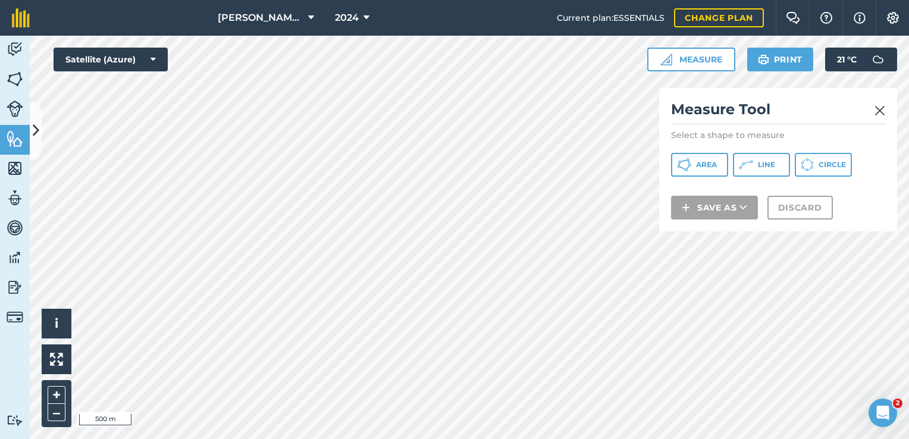
click at [874, 114] on h2 "Measure Tool" at bounding box center [778, 112] width 214 height 24
click at [879, 106] on img at bounding box center [880, 111] width 11 height 14
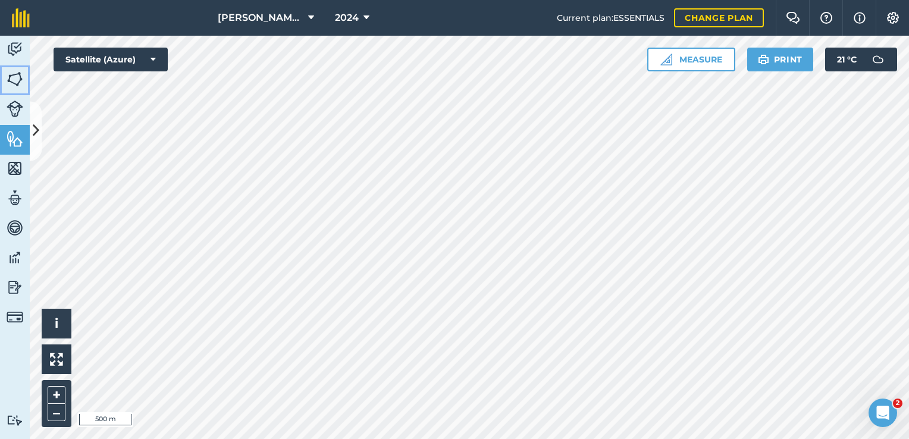
click at [14, 76] on img at bounding box center [15, 79] width 17 height 18
click at [15, 84] on img at bounding box center [15, 79] width 17 height 18
click at [12, 75] on img at bounding box center [15, 79] width 17 height 18
click at [14, 59] on link "Activity" at bounding box center [15, 51] width 30 height 30
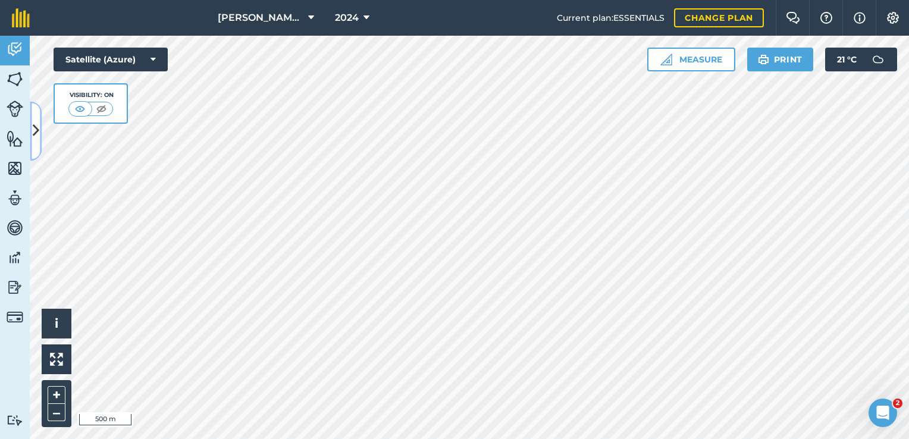
click at [35, 127] on icon at bounding box center [36, 131] width 7 height 21
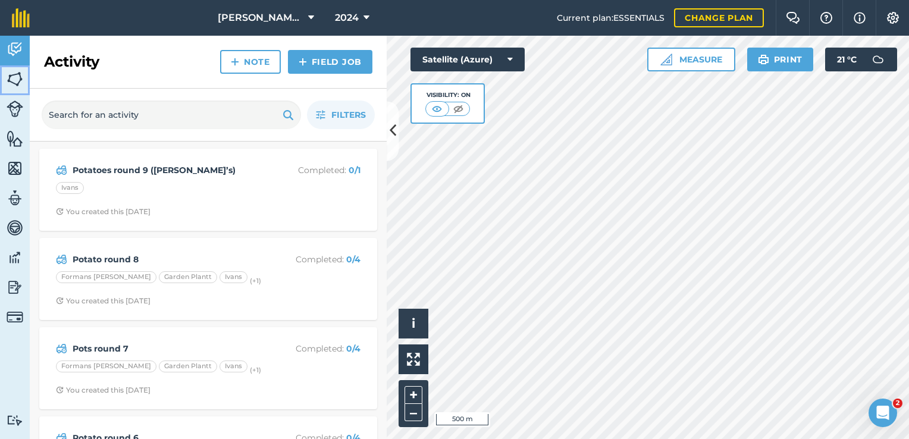
click at [21, 93] on link "Fields" at bounding box center [15, 80] width 30 height 30
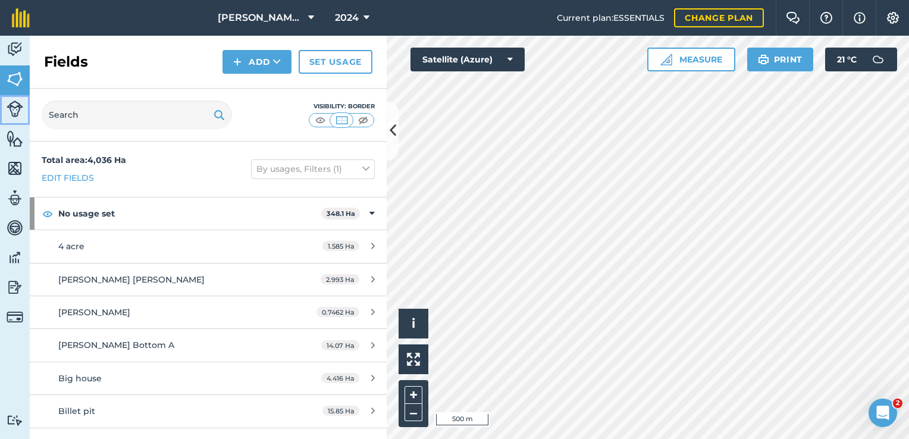
click at [12, 108] on img at bounding box center [15, 109] width 17 height 17
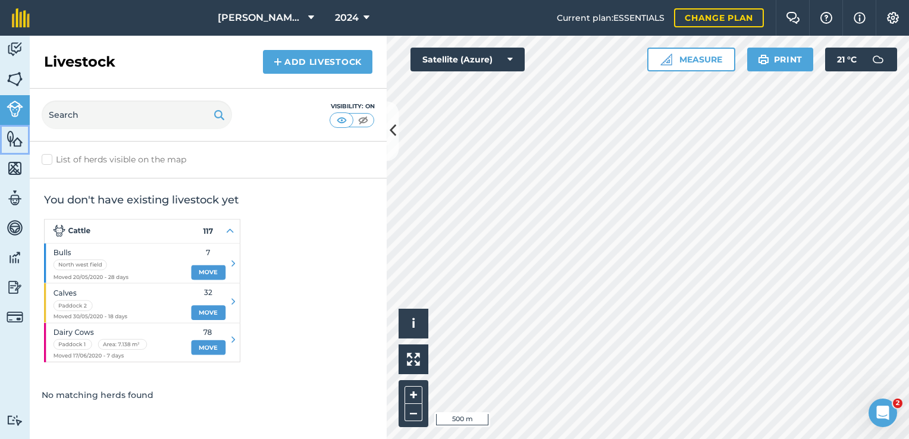
click at [17, 142] on img at bounding box center [15, 139] width 17 height 18
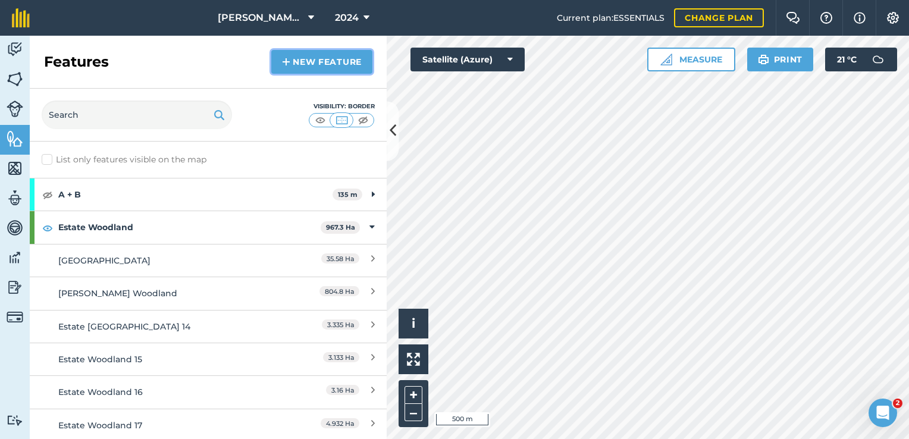
click at [318, 57] on link "New feature" at bounding box center [321, 62] width 101 height 24
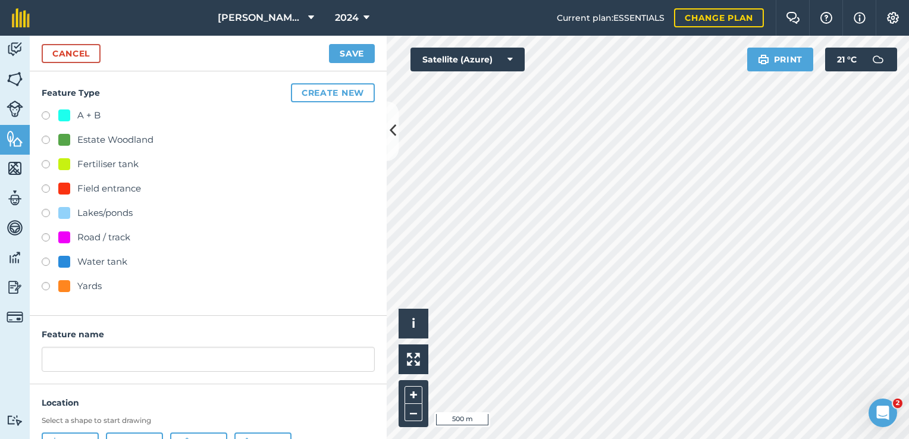
click at [46, 120] on label at bounding box center [50, 117] width 17 height 12
radio input "true"
type input "A + B 2"
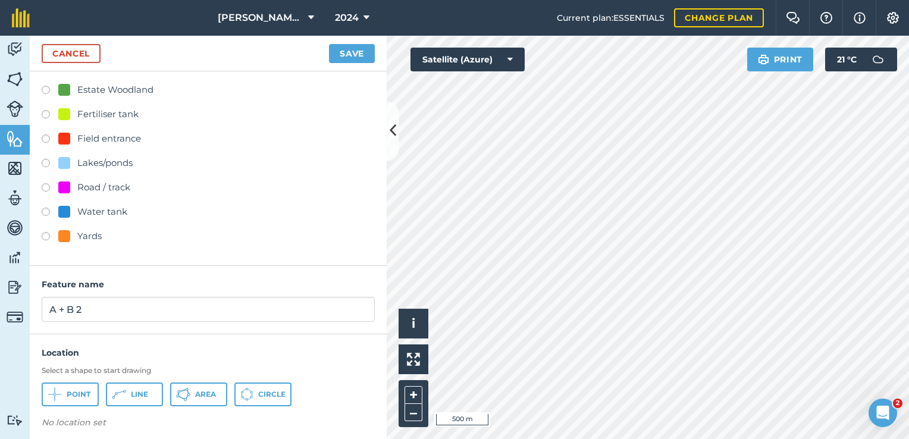
scroll to position [56, 0]
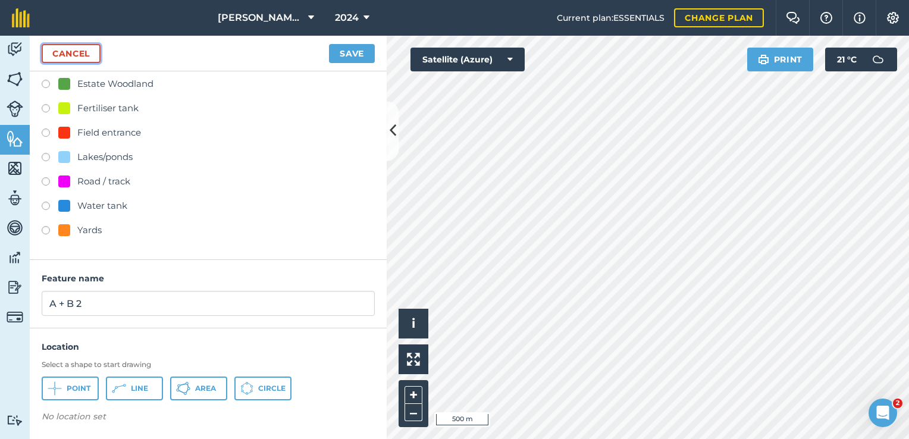
click at [83, 52] on link "Cancel" at bounding box center [71, 53] width 59 height 19
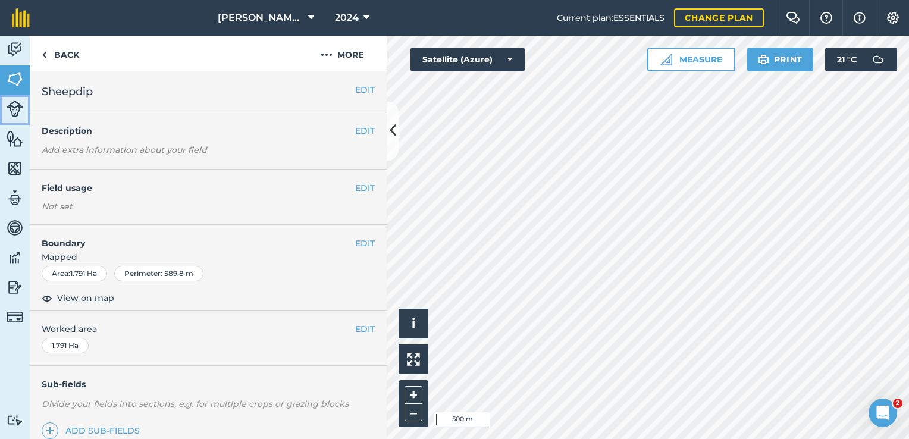
click at [18, 104] on img at bounding box center [15, 109] width 17 height 17
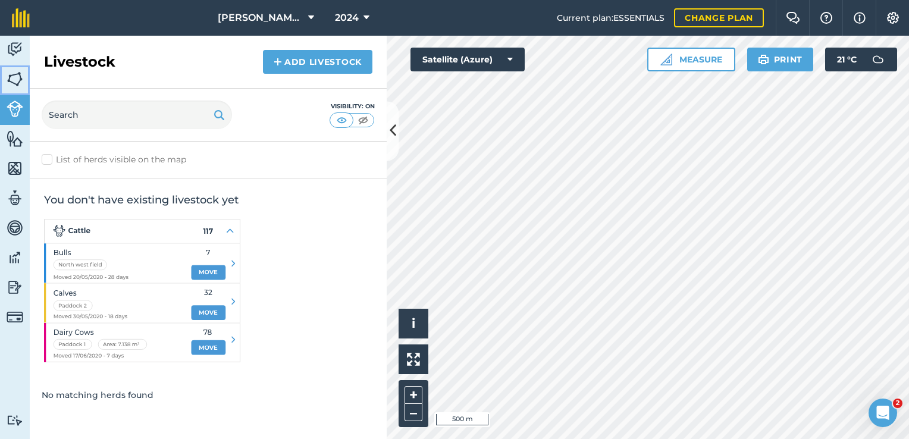
click at [15, 88] on link "Fields" at bounding box center [15, 80] width 30 height 30
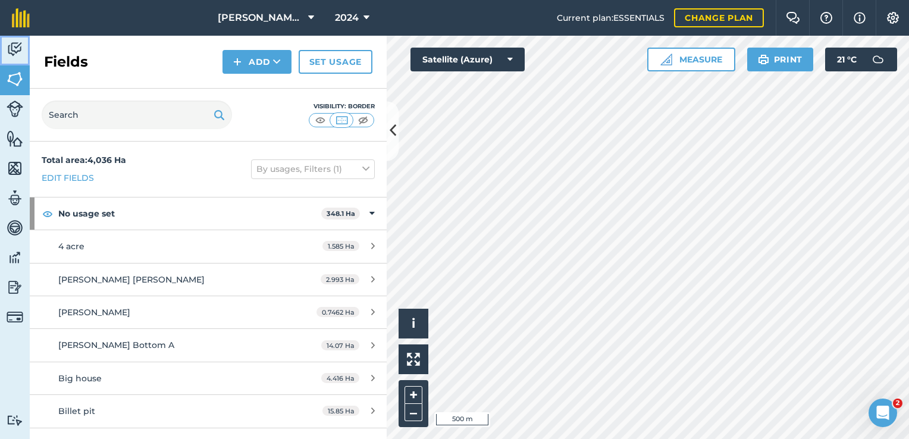
click at [17, 56] on img at bounding box center [15, 49] width 17 height 18
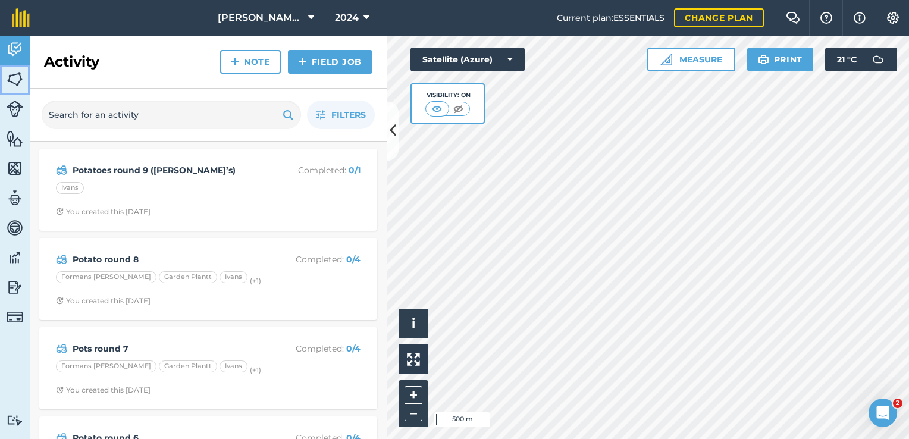
click at [11, 82] on img at bounding box center [15, 79] width 17 height 18
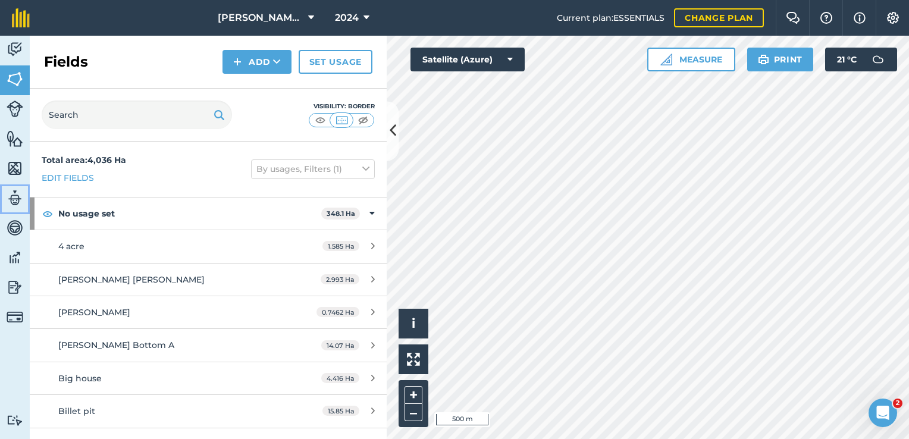
click at [21, 188] on link "Team" at bounding box center [15, 199] width 30 height 30
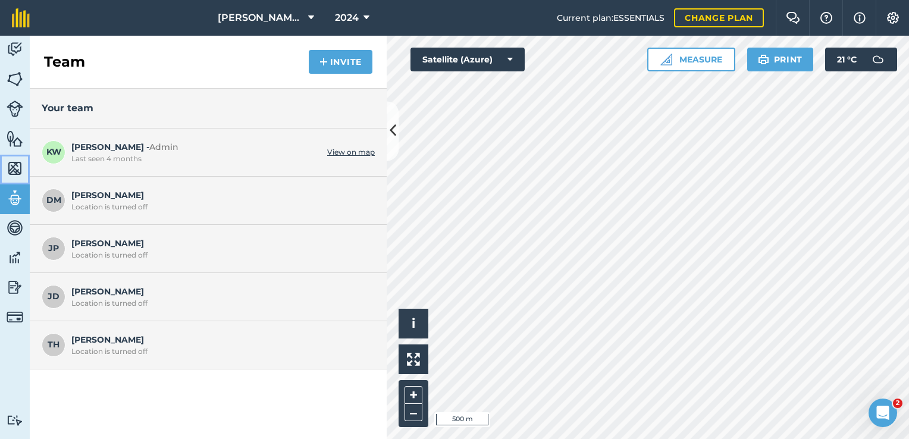
click at [17, 163] on img at bounding box center [15, 168] width 17 height 18
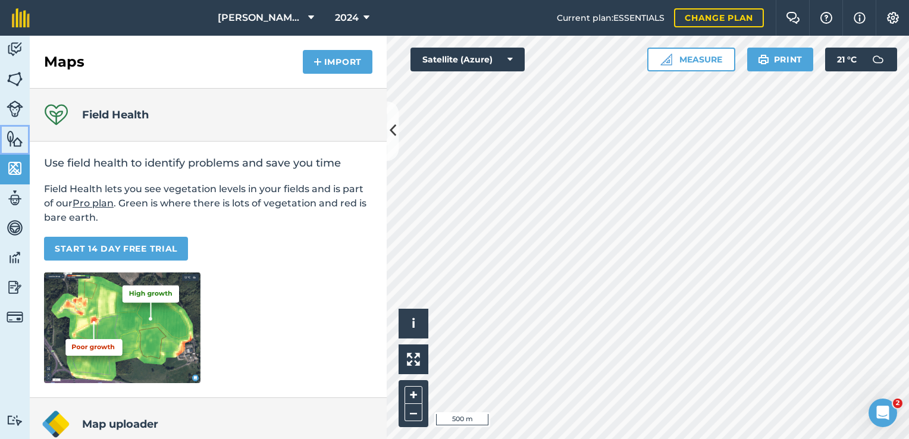
click at [15, 142] on img at bounding box center [15, 139] width 17 height 18
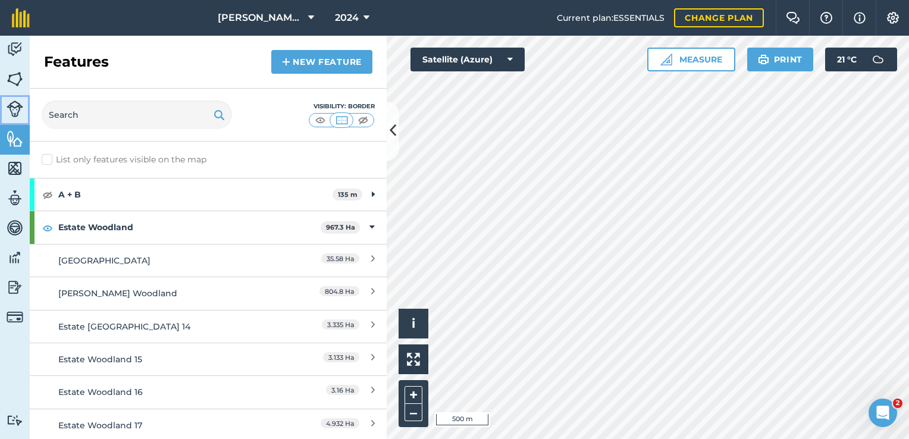
click at [18, 121] on link "Livestock" at bounding box center [15, 110] width 30 height 30
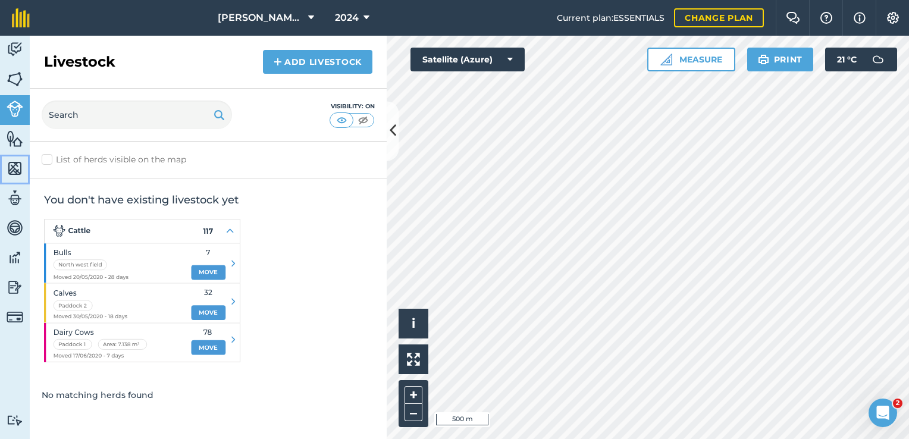
click at [13, 159] on img at bounding box center [15, 168] width 17 height 18
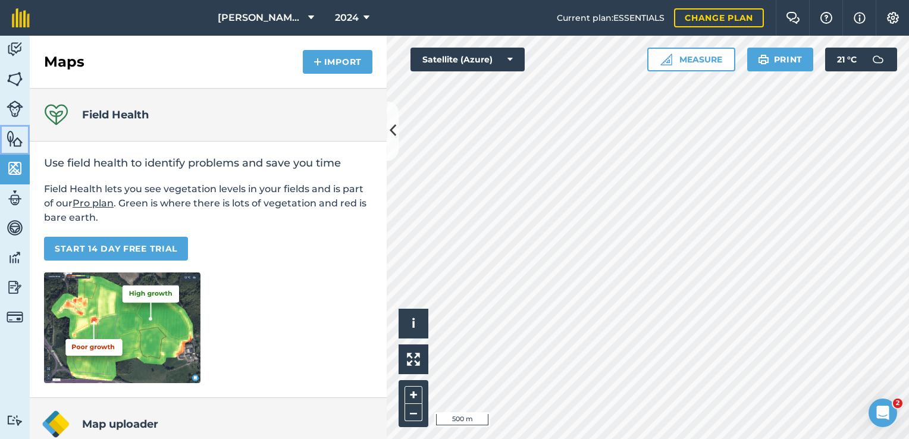
click at [19, 142] on img at bounding box center [15, 139] width 17 height 18
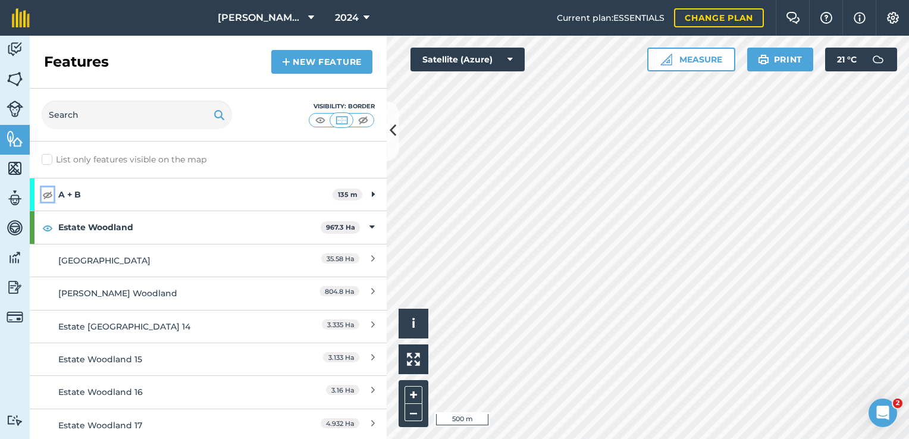
click at [46, 193] on img at bounding box center [47, 194] width 11 height 14
click at [46, 191] on img at bounding box center [47, 194] width 11 height 14
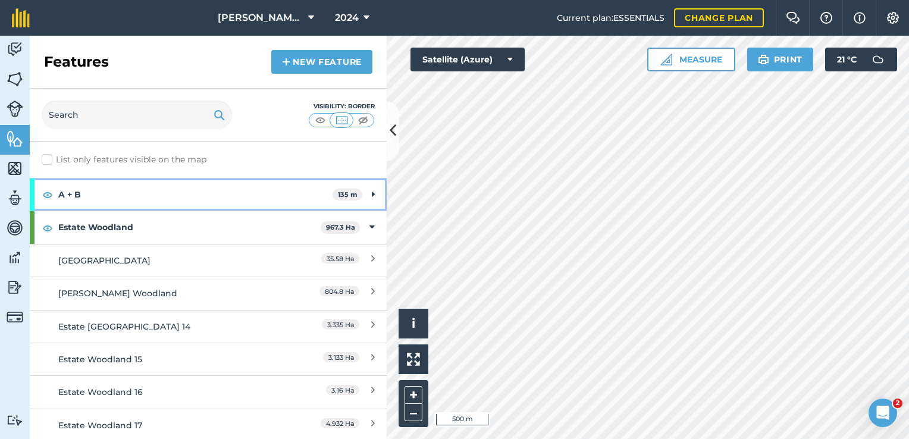
click at [85, 199] on strong "A + B" at bounding box center [195, 194] width 274 height 32
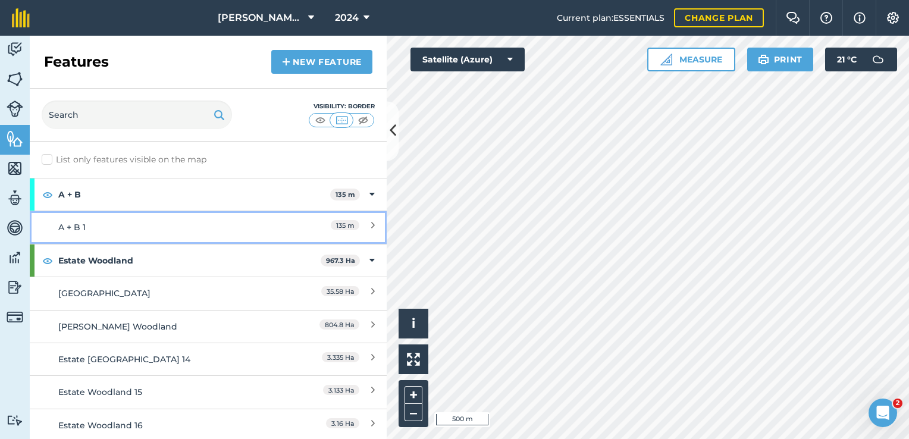
click at [98, 223] on div "A + B 1" at bounding box center [163, 227] width 211 height 13
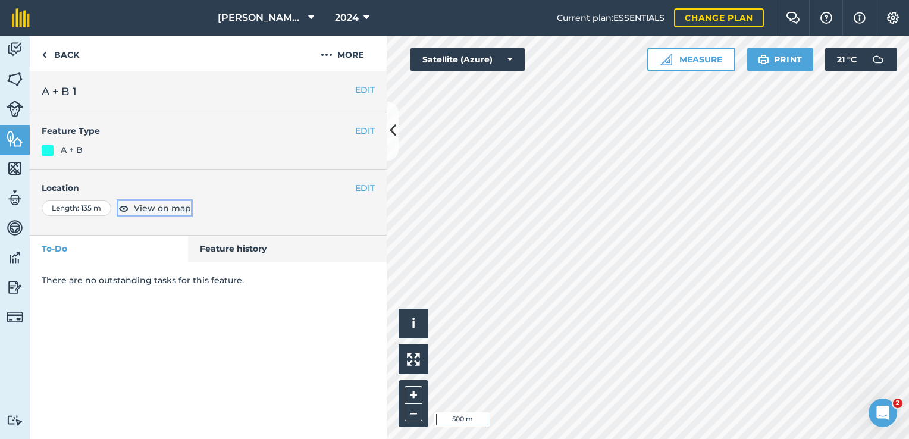
click at [141, 215] on button "View on map" at bounding box center [154, 208] width 73 height 14
click at [340, 57] on button "More" at bounding box center [341, 53] width 89 height 35
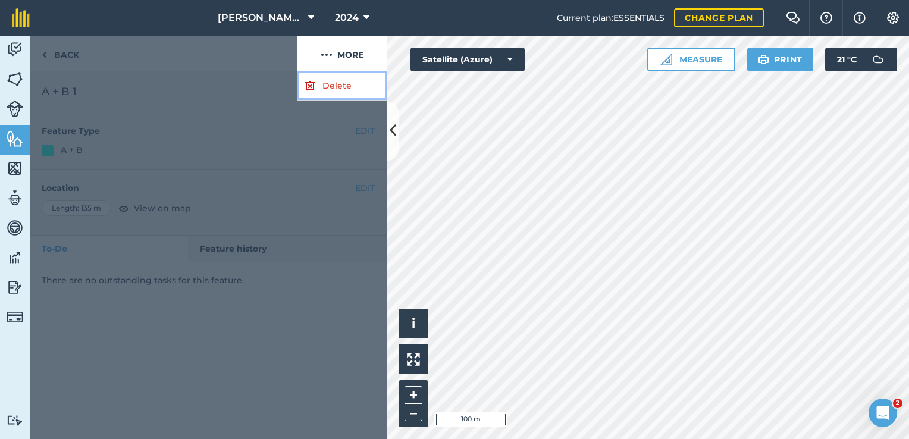
click at [335, 90] on link "Delete" at bounding box center [341, 85] width 89 height 29
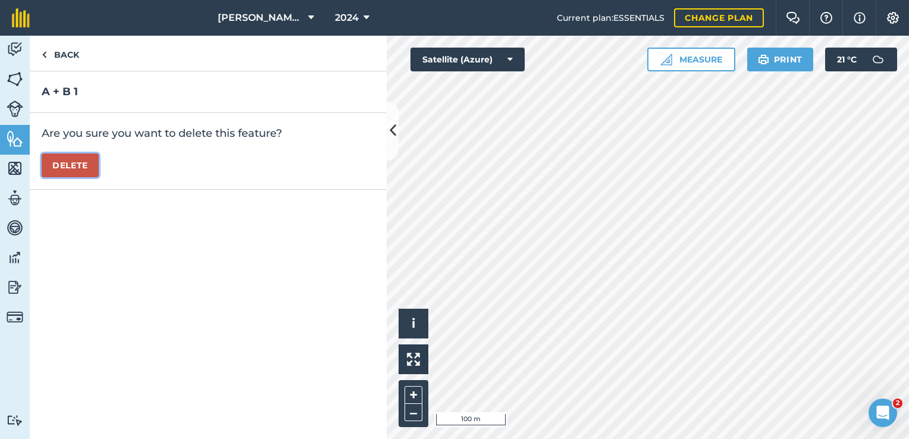
click at [55, 170] on button "Delete" at bounding box center [70, 165] width 57 height 24
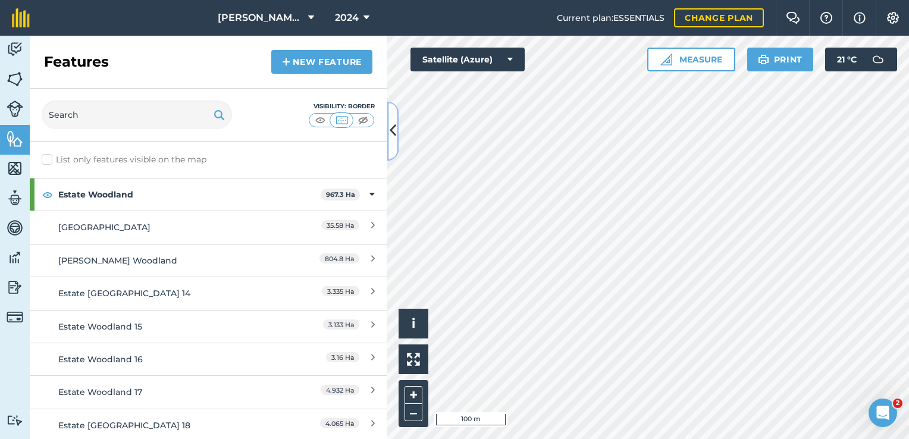
click at [393, 126] on icon at bounding box center [393, 131] width 7 height 21
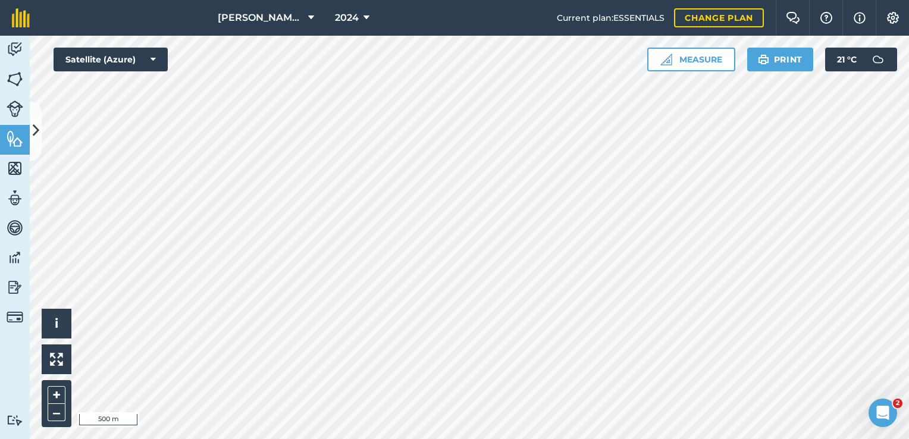
click at [246, 0] on html "Brocklesby Estate 2024 Current plan : ESSENTIALS Change plan Farm Chat Help Inf…" at bounding box center [454, 219] width 909 height 439
click at [424, 11] on div "Brocklesby Estate 2024 Current plan : ESSENTIALS Change plan Farm Chat Help Inf…" at bounding box center [454, 219] width 909 height 439
click at [201, 20] on div "Brocklesby Estate 2024 Current plan : ESSENTIALS Change plan Farm Chat Help Inf…" at bounding box center [454, 219] width 909 height 439
click at [686, 62] on button "Measure" at bounding box center [691, 60] width 88 height 24
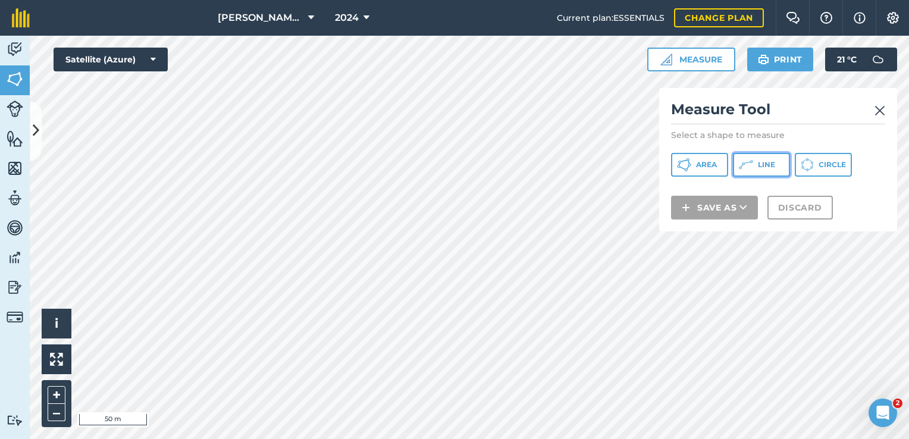
click at [740, 169] on icon at bounding box center [746, 165] width 14 height 14
click at [883, 111] on img at bounding box center [880, 111] width 11 height 14
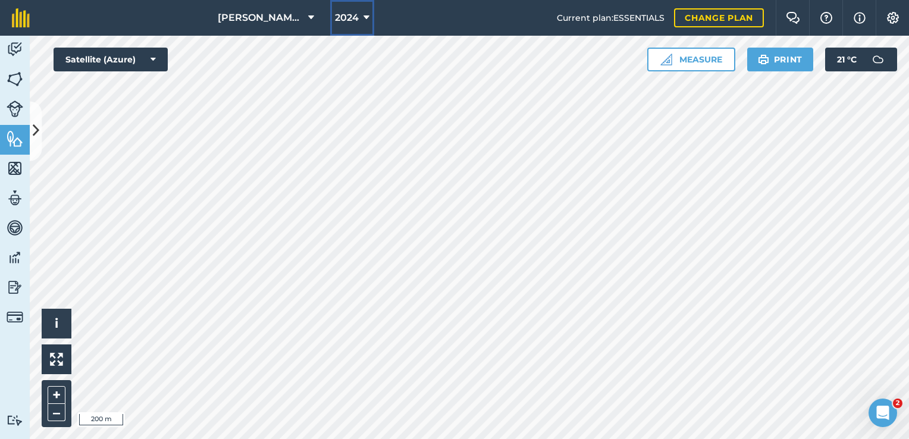
click at [364, 17] on icon at bounding box center [367, 18] width 6 height 14
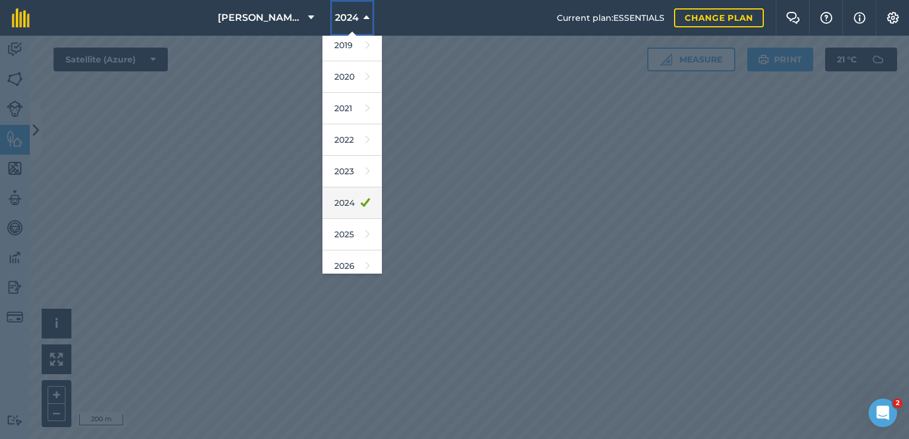
scroll to position [39, 0]
click at [365, 227] on icon at bounding box center [367, 232] width 5 height 17
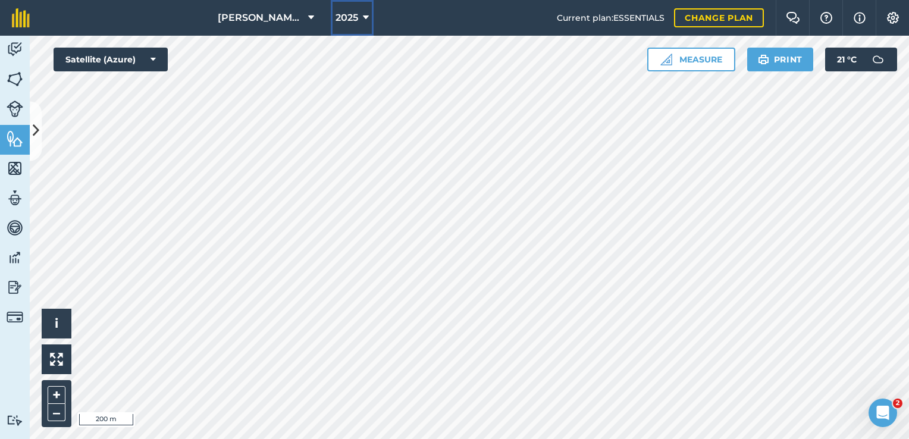
click at [364, 18] on icon at bounding box center [366, 18] width 6 height 14
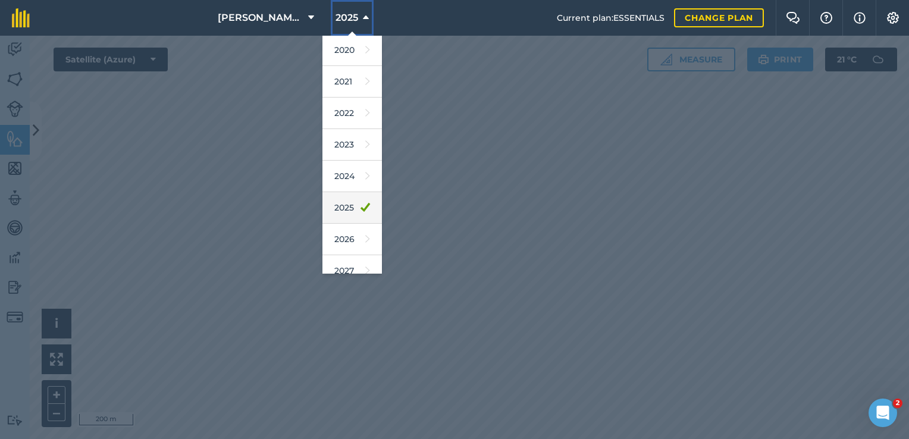
scroll to position [76, 0]
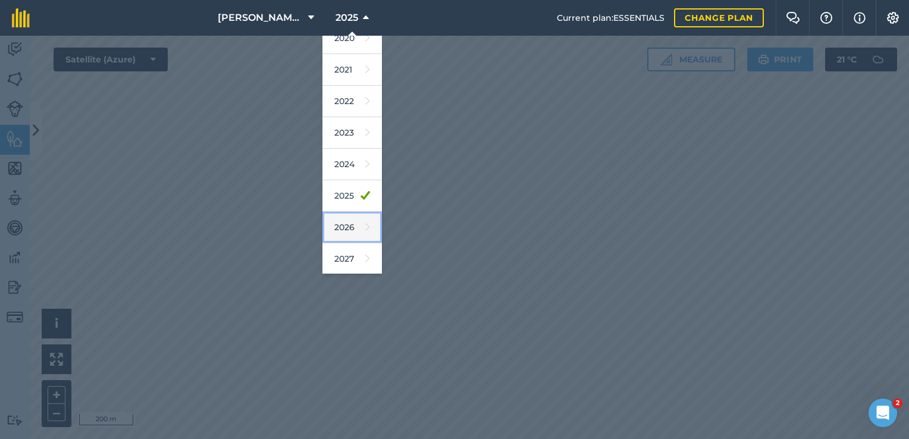
click at [345, 225] on link "2026" at bounding box center [351, 228] width 59 height 32
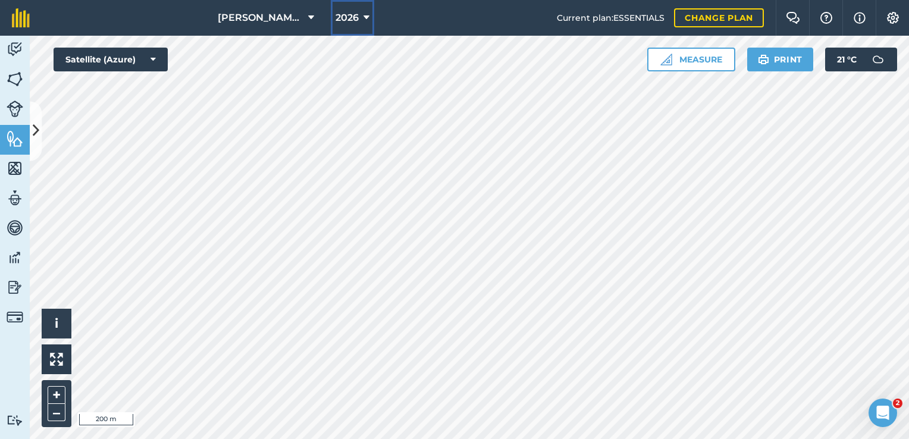
click at [355, 27] on button "2026" at bounding box center [352, 18] width 43 height 36
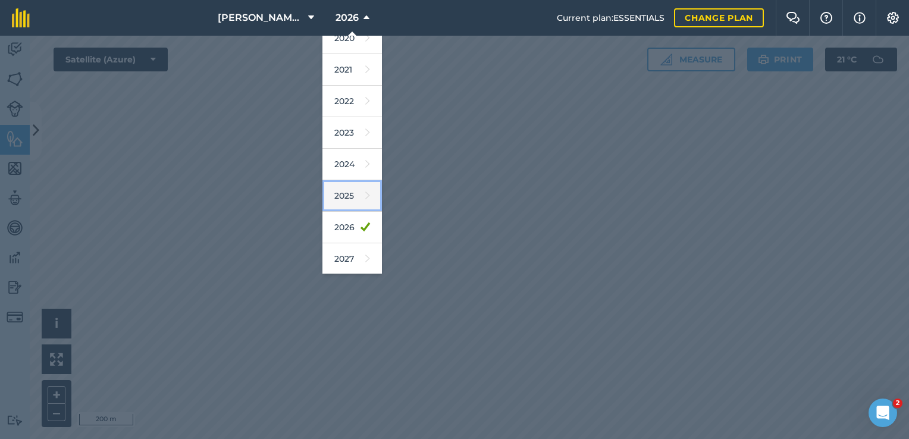
click at [333, 196] on link "2025" at bounding box center [351, 196] width 59 height 32
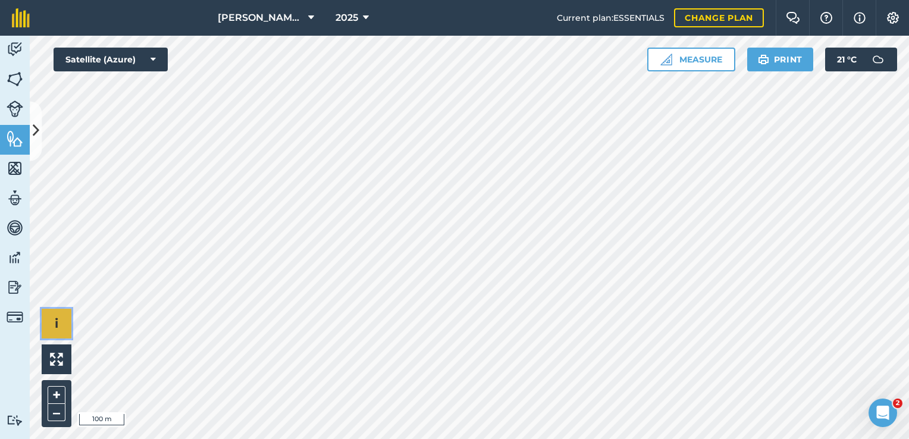
click at [57, 317] on span "i" at bounding box center [57, 323] width 4 height 15
click at [58, 317] on span "›" at bounding box center [57, 324] width 4 height 15
click at [46, 325] on button "i" at bounding box center [57, 324] width 30 height 30
click at [62, 328] on button "›" at bounding box center [57, 324] width 30 height 30
click at [93, 57] on button "Satellite (Azure)" at bounding box center [111, 60] width 114 height 24
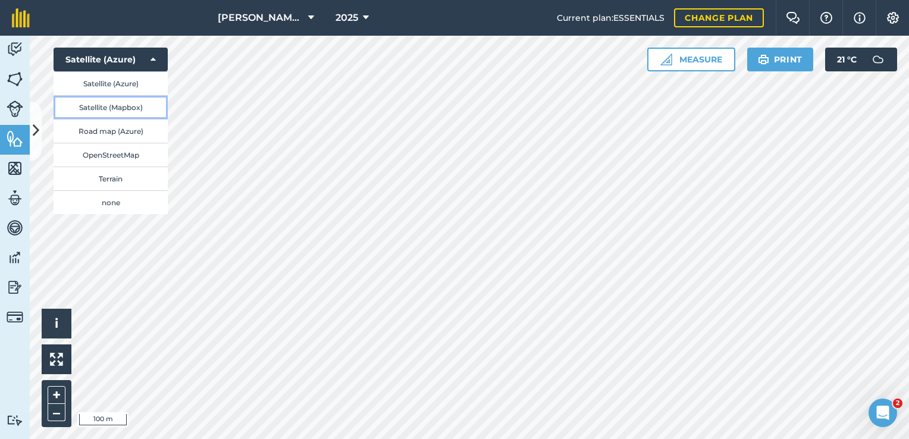
click at [149, 109] on button "Satellite (Mapbox)" at bounding box center [111, 107] width 114 height 24
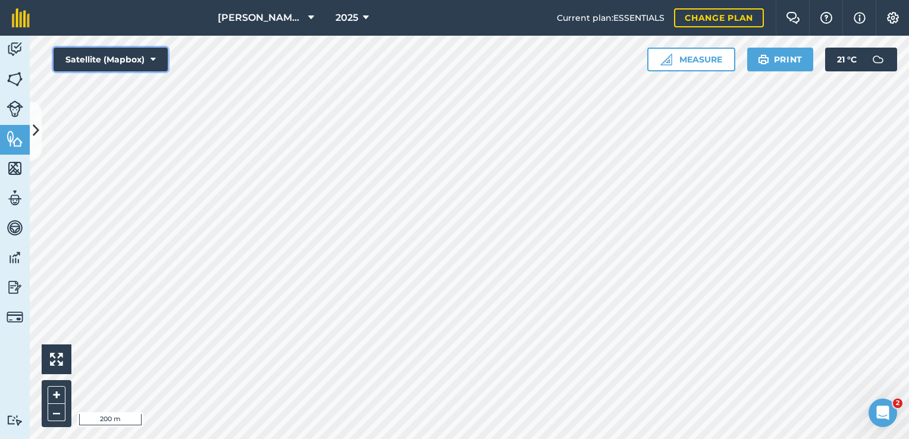
click at [114, 57] on button "Satellite (Mapbox)" at bounding box center [111, 60] width 114 height 24
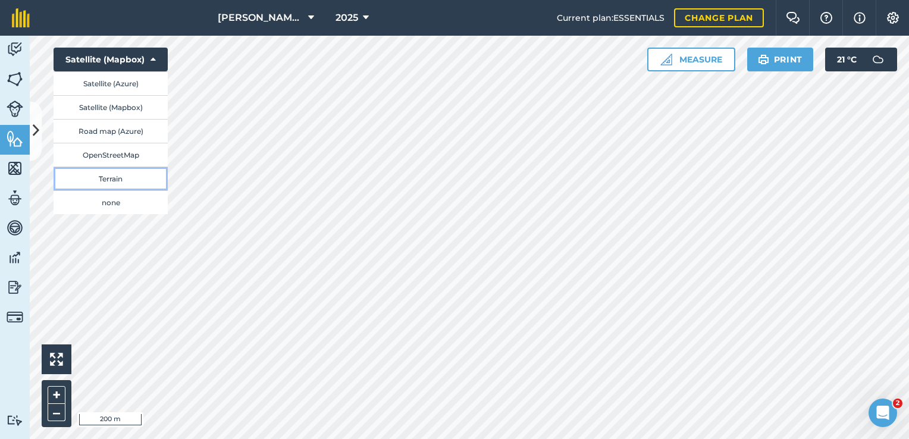
click at [134, 184] on button "Terrain" at bounding box center [111, 179] width 114 height 24
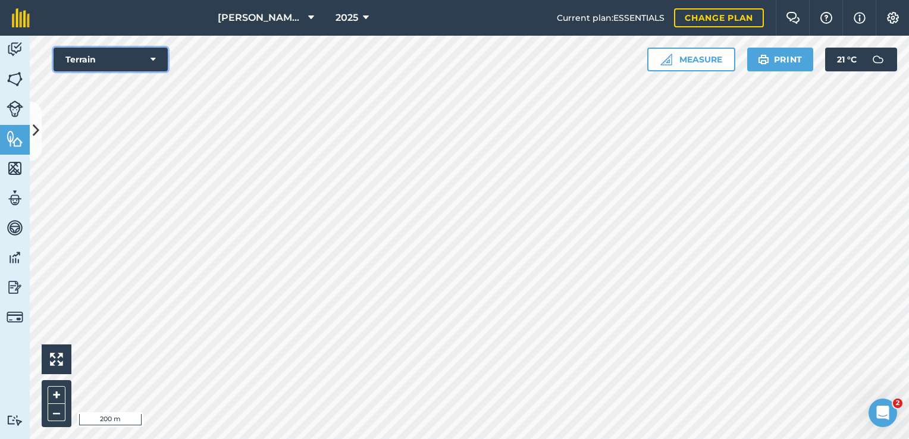
click at [147, 61] on button "Terrain" at bounding box center [111, 60] width 114 height 24
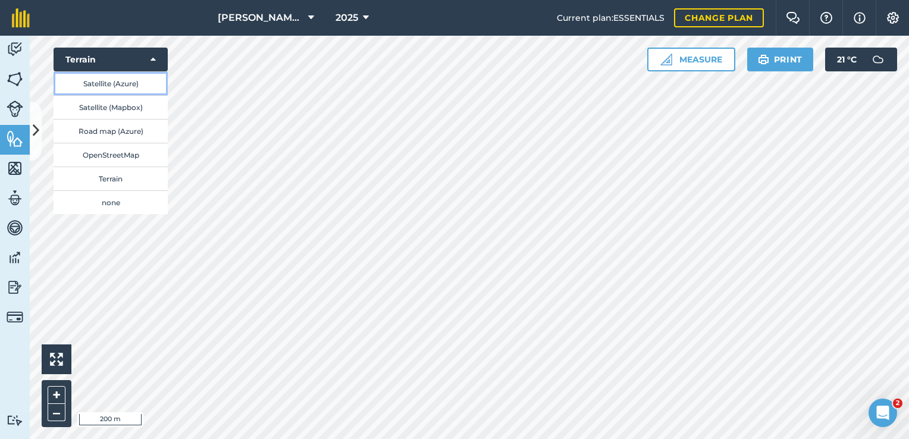
click at [131, 91] on button "Satellite (Azure)" at bounding box center [111, 83] width 114 height 24
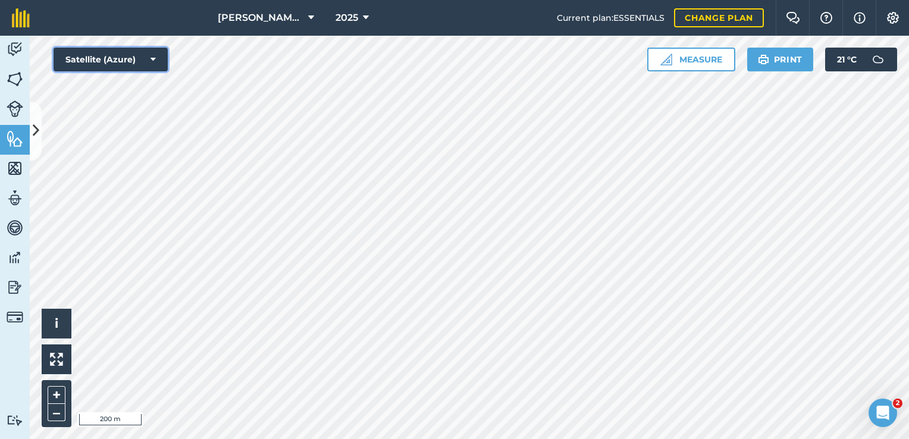
click at [145, 61] on button "Satellite (Azure)" at bounding box center [111, 60] width 114 height 24
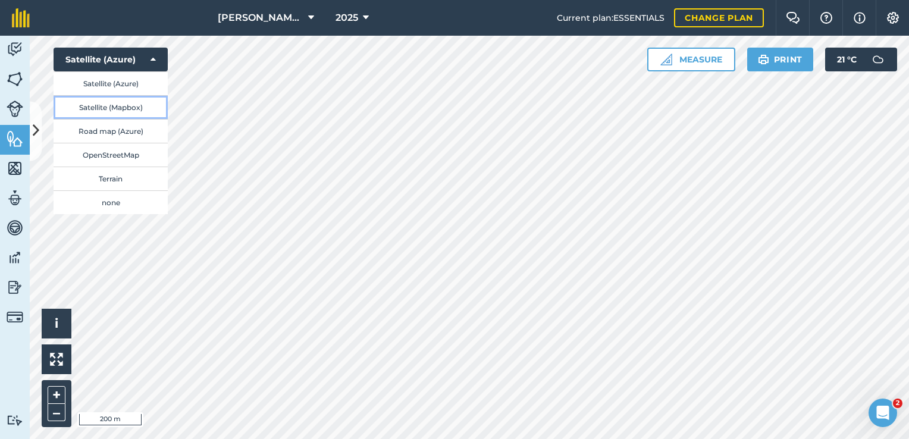
click at [136, 112] on button "Satellite (Mapbox)" at bounding box center [111, 107] width 114 height 24
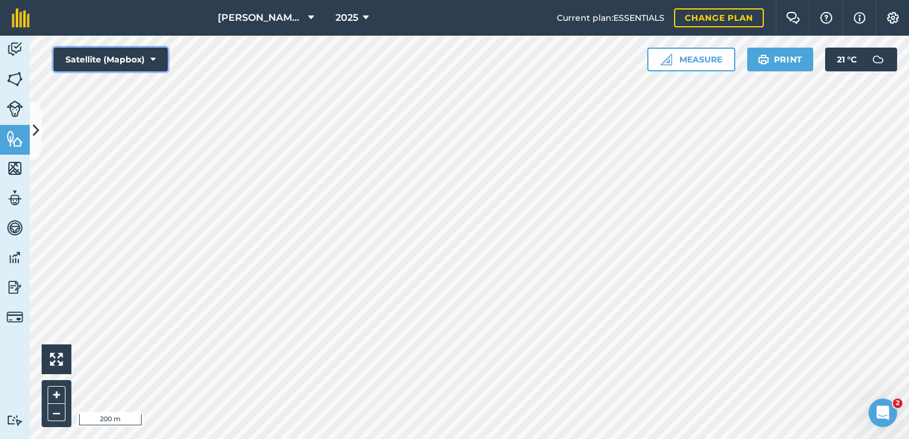
click at [158, 63] on button "Satellite (Mapbox)" at bounding box center [111, 60] width 114 height 24
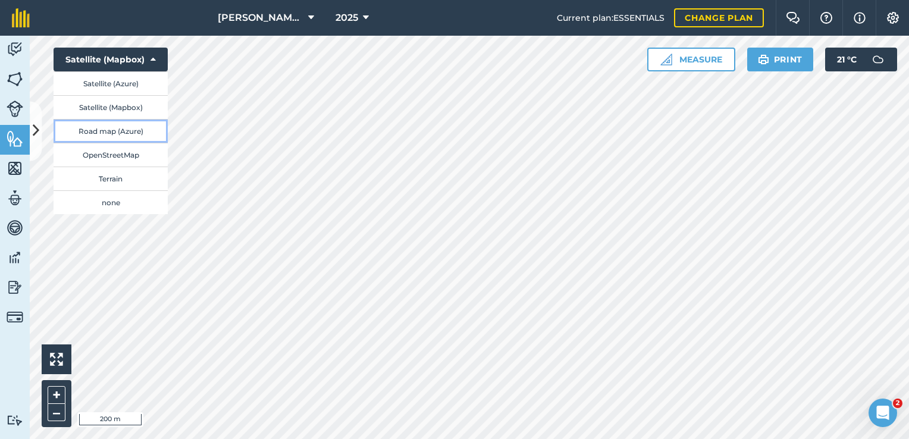
click at [148, 129] on button "Road map (Azure)" at bounding box center [111, 131] width 114 height 24
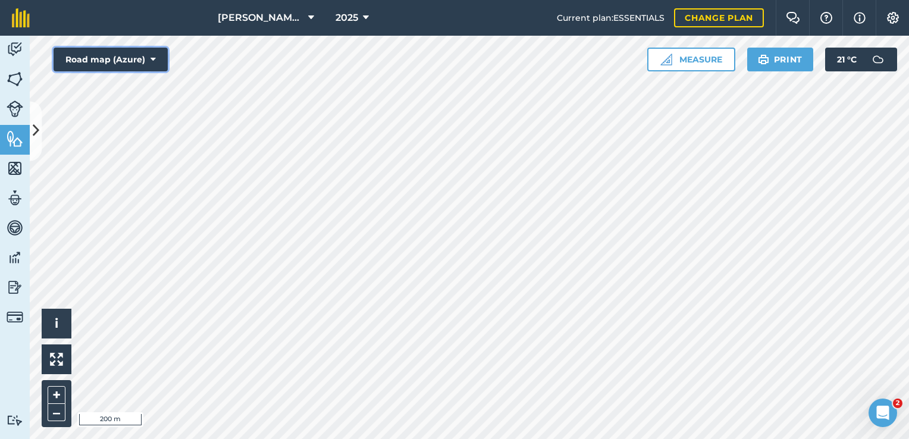
click at [137, 66] on button "Road map (Azure)" at bounding box center [111, 60] width 114 height 24
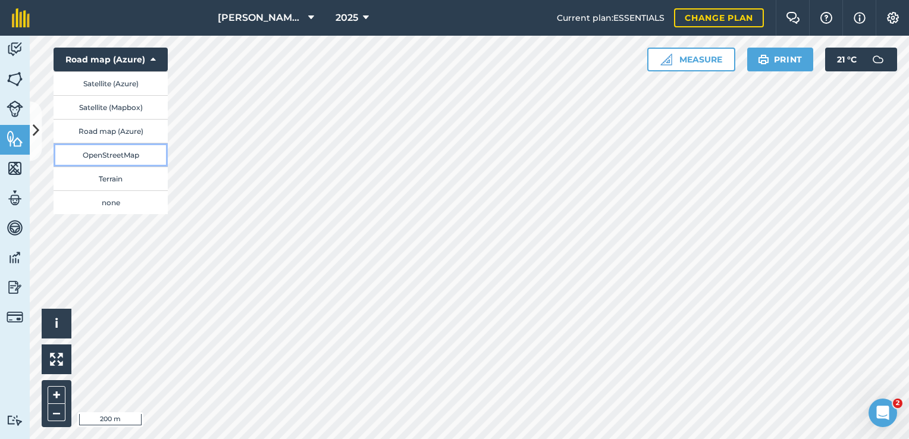
click at [133, 157] on button "OpenStreetMap" at bounding box center [111, 155] width 114 height 24
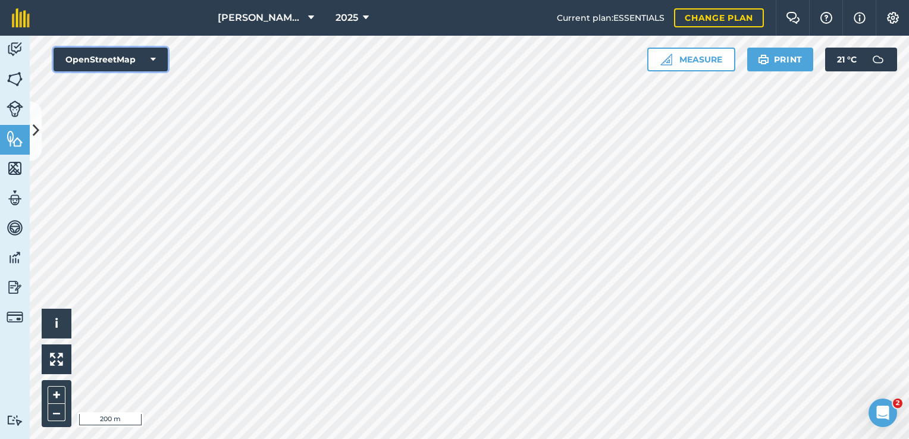
click at [159, 59] on button "OpenStreetMap" at bounding box center [111, 60] width 114 height 24
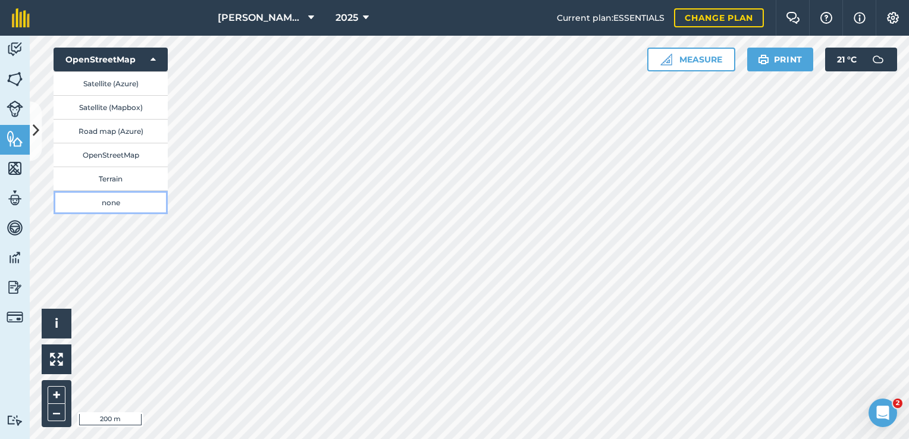
click at [143, 199] on button "none" at bounding box center [111, 202] width 114 height 24
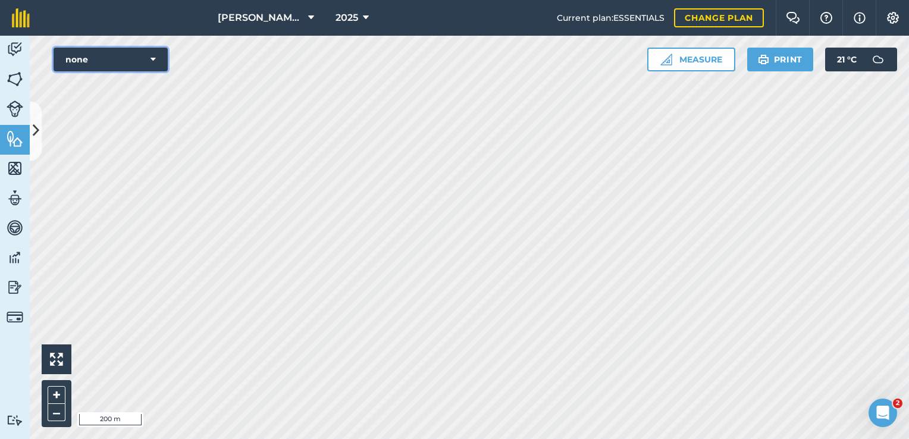
click at [156, 58] on button "none" at bounding box center [111, 60] width 114 height 24
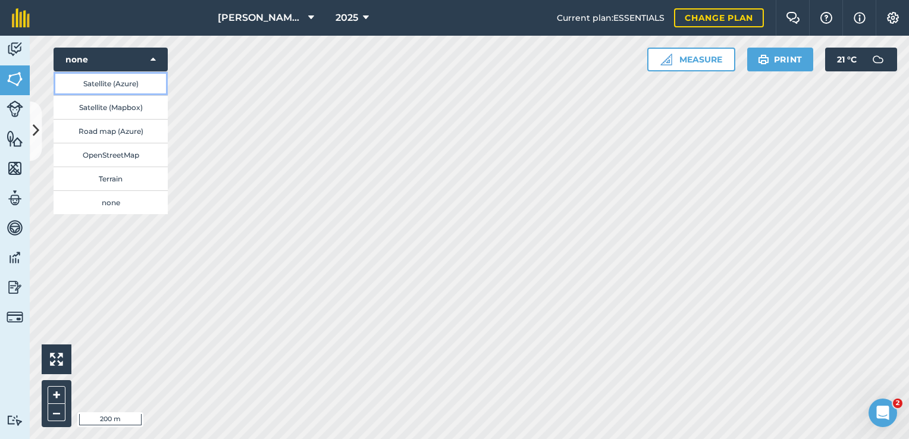
click at [134, 83] on button "Satellite (Azure)" at bounding box center [111, 83] width 114 height 24
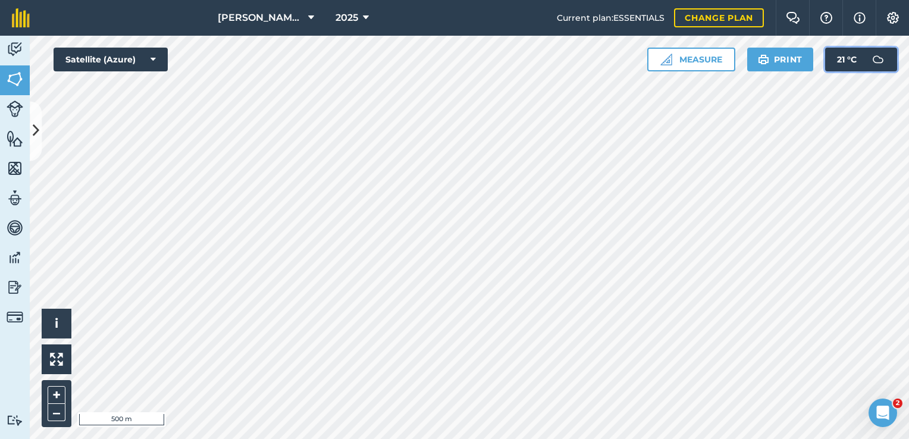
click at [845, 58] on span "21 ° C" at bounding box center [847, 60] width 20 height 24
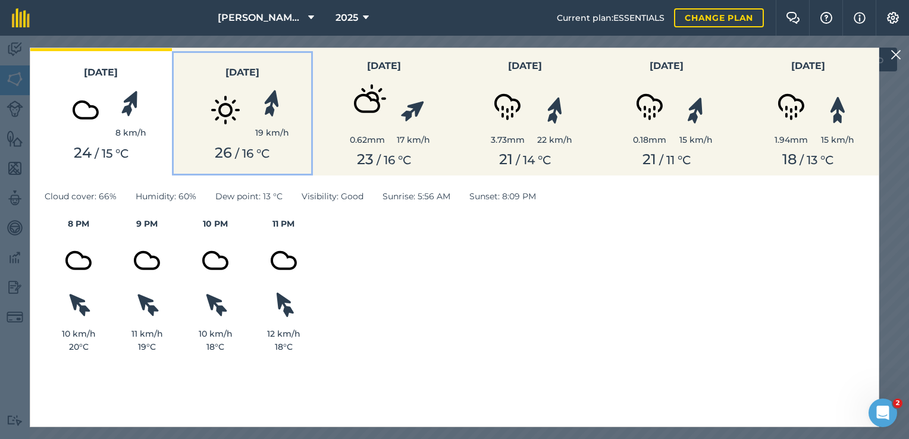
click at [175, 123] on button "Monday 19 km/h 26 / 16 ° C" at bounding box center [243, 111] width 142 height 127
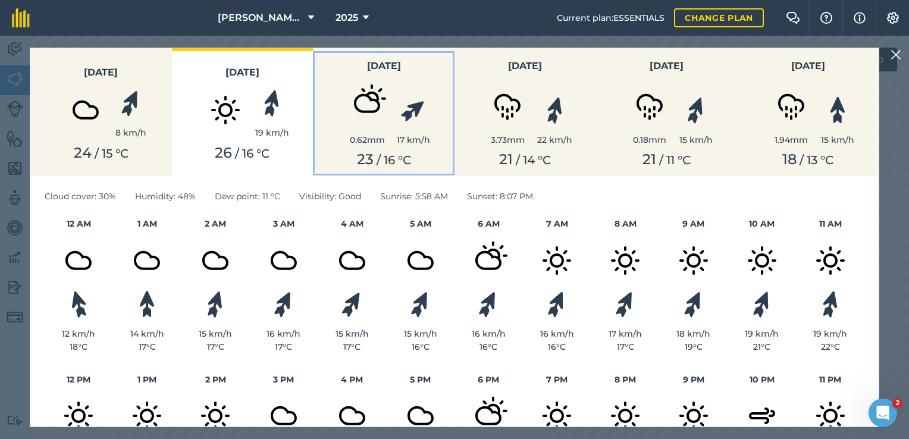
click at [324, 149] on button "Tuesday 0.62 mm 17 km/h 23 / 16 ° C" at bounding box center [384, 111] width 142 height 127
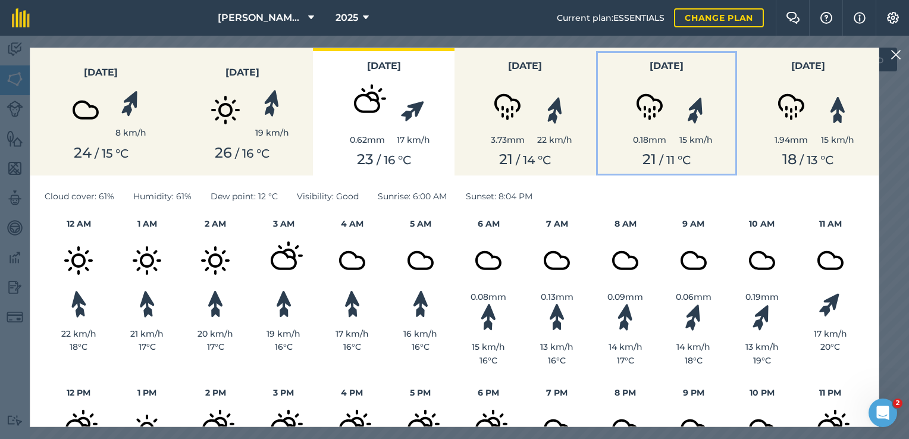
click at [624, 129] on img at bounding box center [649, 103] width 59 height 59
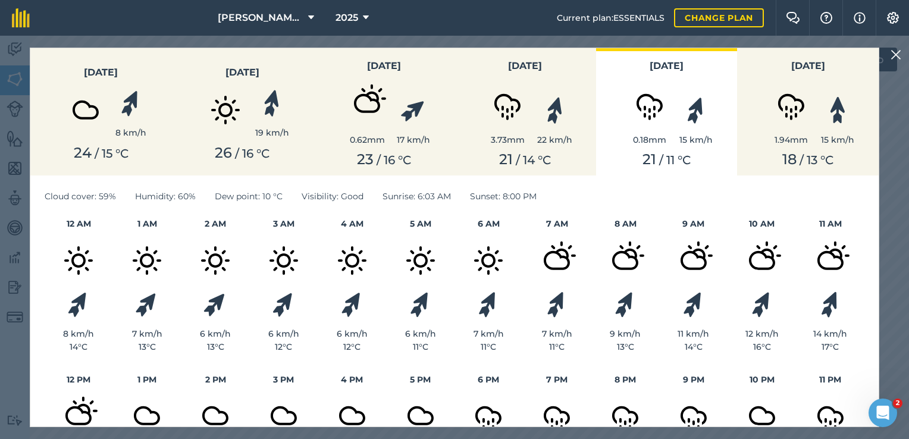
click at [907, 51] on div "Today 8 km/h 24 / 15 ° C Monday 19 km/h 26 / 16 ° C Tuesday 0.62 mm 17 km/h 23 …" at bounding box center [454, 237] width 909 height 403
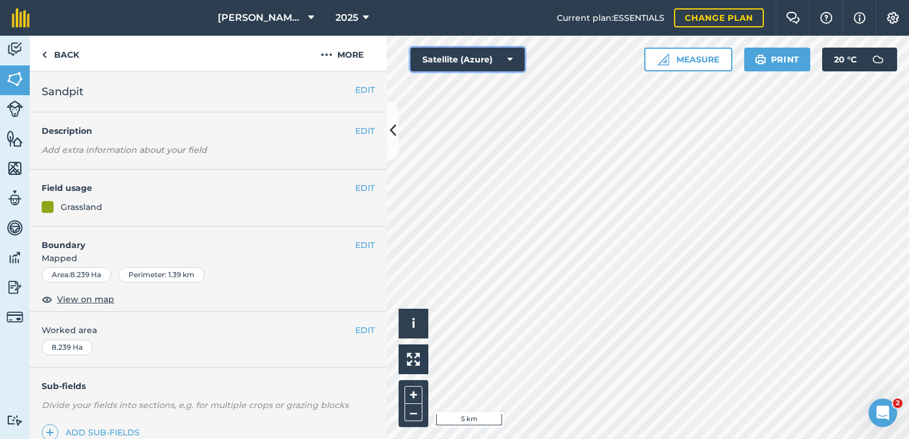
click at [507, 61] on button "Satellite (Azure)" at bounding box center [468, 60] width 114 height 24
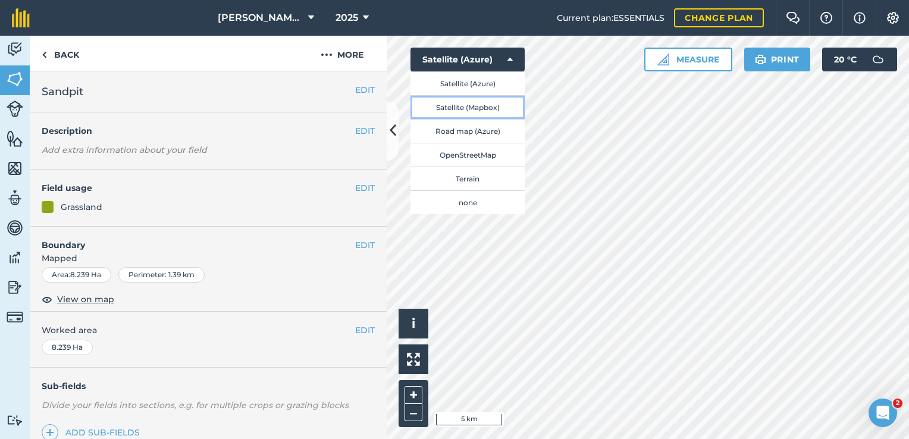
click at [503, 113] on button "Satellite (Mapbox)" at bounding box center [468, 107] width 114 height 24
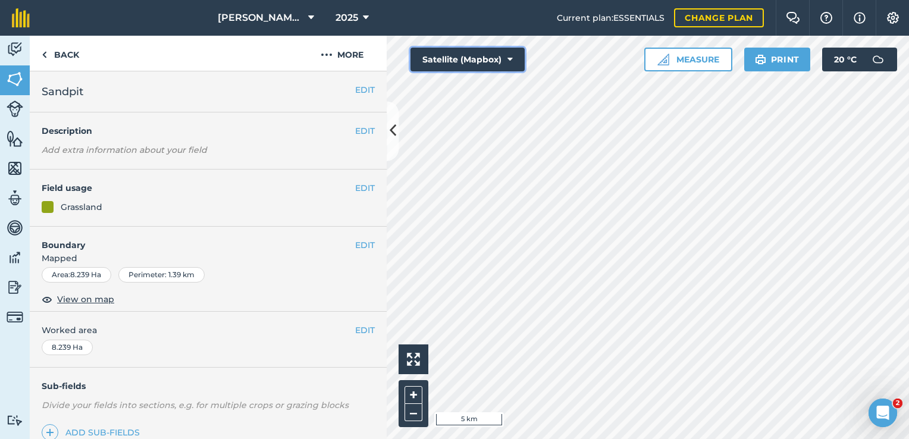
click at [507, 54] on button "Satellite (Mapbox)" at bounding box center [468, 60] width 114 height 24
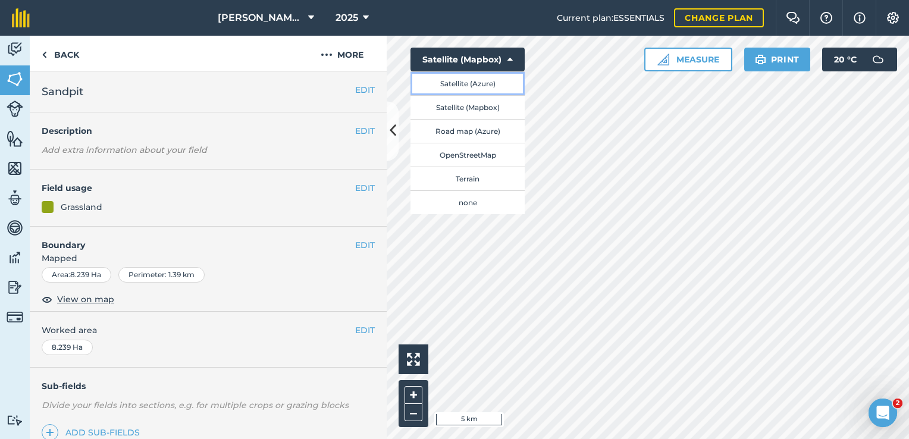
click at [507, 80] on button "Satellite (Azure)" at bounding box center [468, 83] width 114 height 24
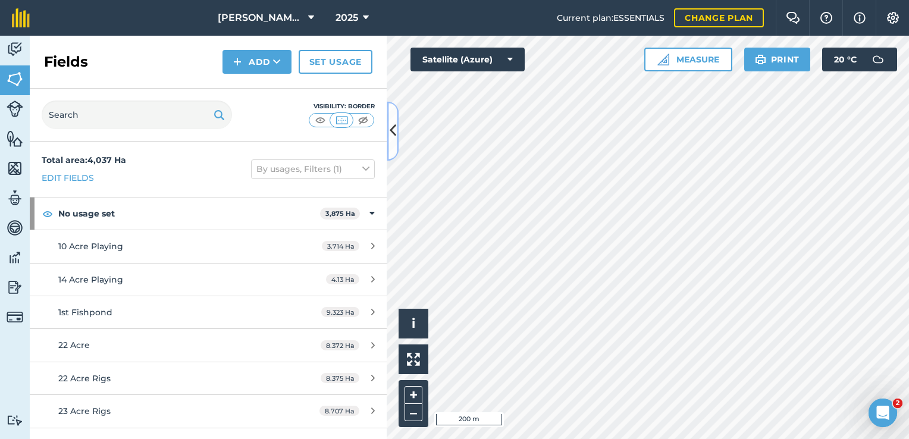
click at [392, 142] on button at bounding box center [393, 130] width 12 height 59
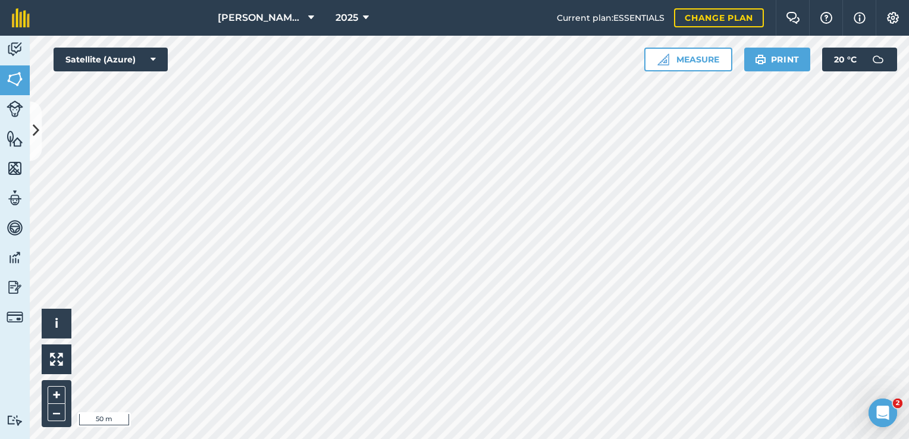
click at [229, 33] on div "[PERSON_NAME] Estate 2025 Current plan : ESSENTIALS Change plan Farm Chat Help …" at bounding box center [454, 219] width 909 height 439
click at [412, 26] on div "[PERSON_NAME] Estate 2025 Current plan : ESSENTIALS Change plan Farm Chat Help …" at bounding box center [454, 219] width 909 height 439
click at [37, 134] on icon at bounding box center [36, 131] width 7 height 21
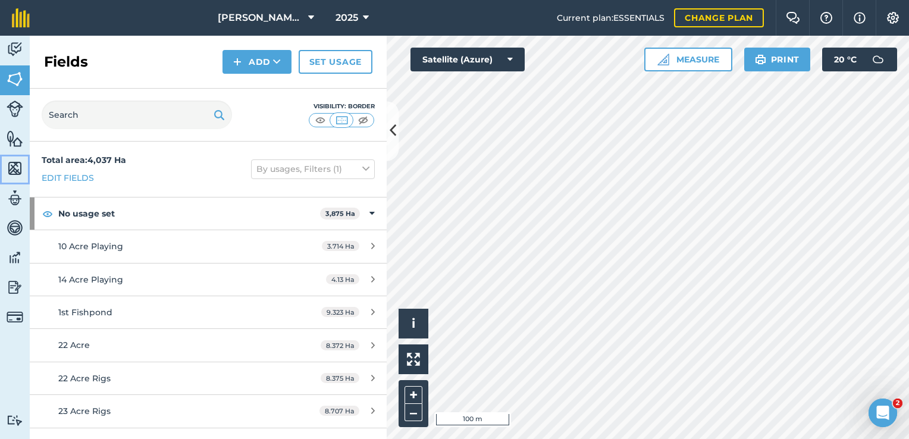
click at [17, 164] on img at bounding box center [15, 168] width 17 height 18
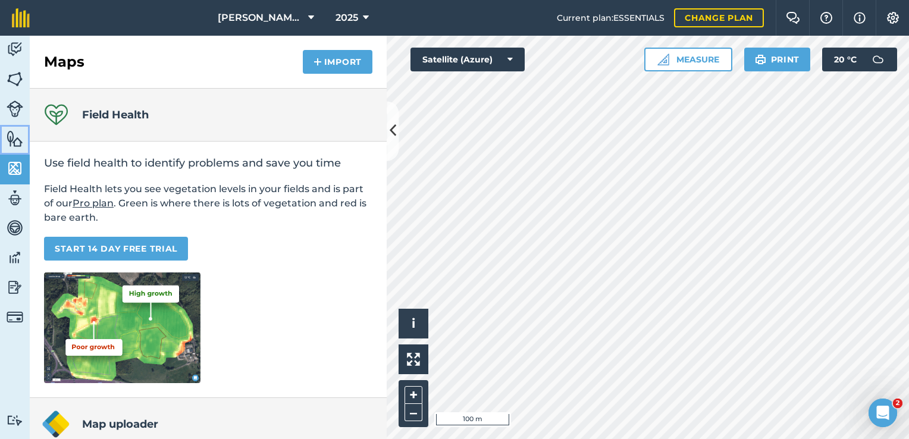
click at [13, 140] on img at bounding box center [15, 139] width 17 height 18
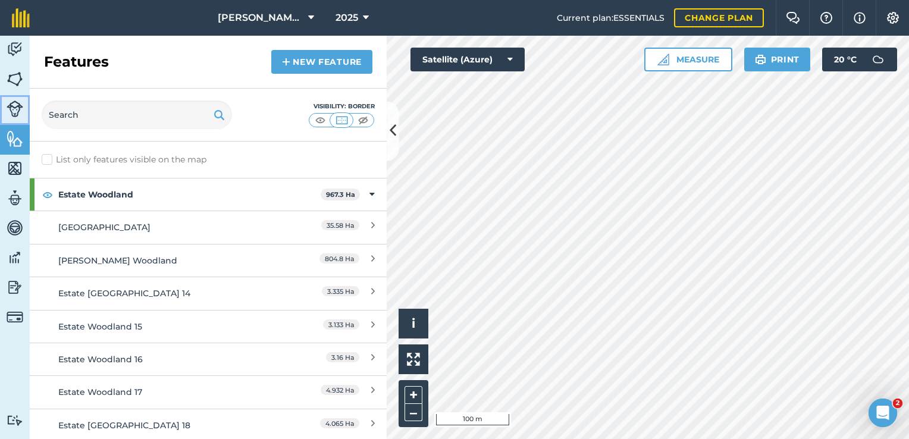
click at [14, 112] on img at bounding box center [15, 109] width 17 height 17
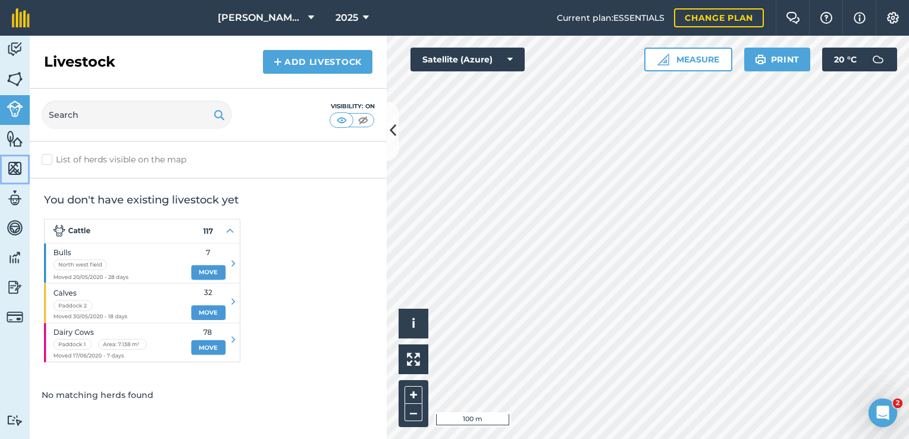
click at [17, 156] on link "Maps" at bounding box center [15, 170] width 30 height 30
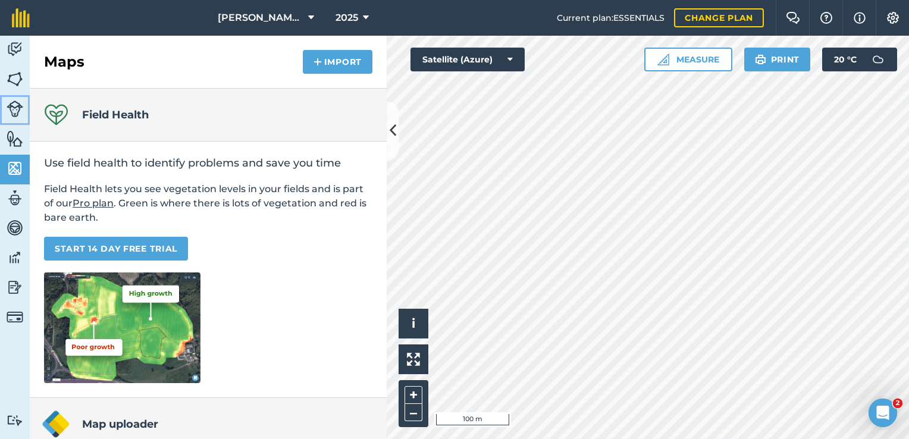
click at [22, 123] on link "Livestock" at bounding box center [15, 110] width 30 height 30
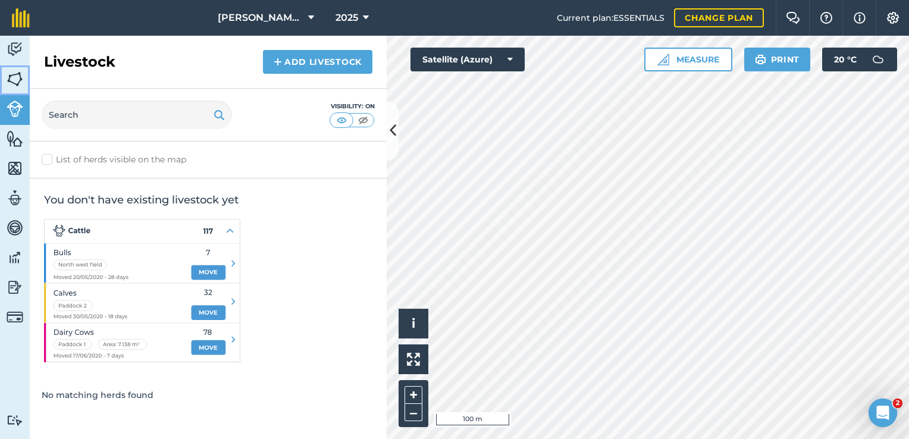
click at [19, 92] on link "Fields" at bounding box center [15, 80] width 30 height 30
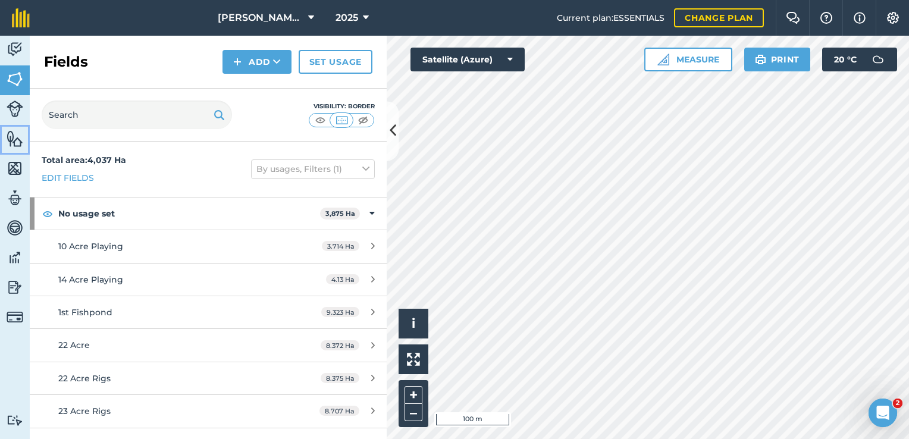
click at [10, 142] on img at bounding box center [15, 139] width 17 height 18
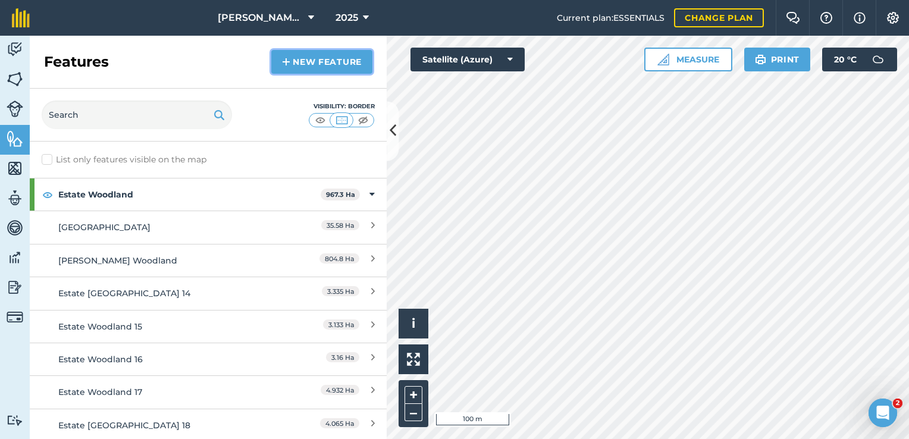
click at [347, 73] on link "New feature" at bounding box center [321, 62] width 101 height 24
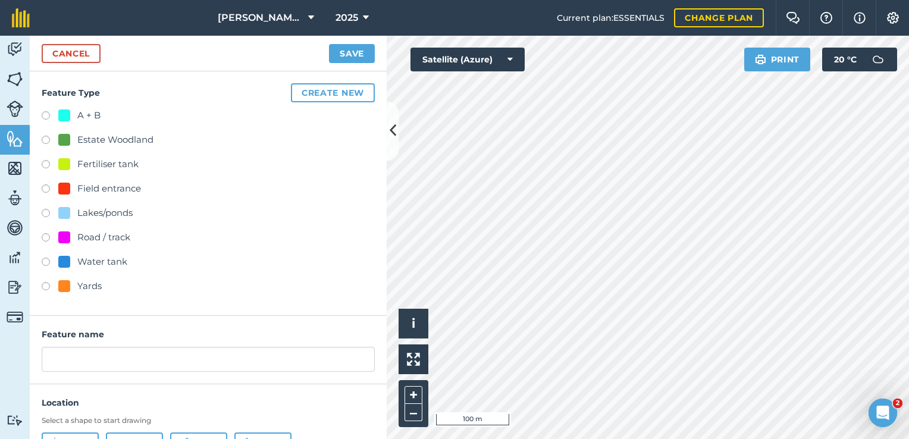
click at [50, 117] on label at bounding box center [50, 117] width 17 height 12
radio input "true"
type input "A + B"
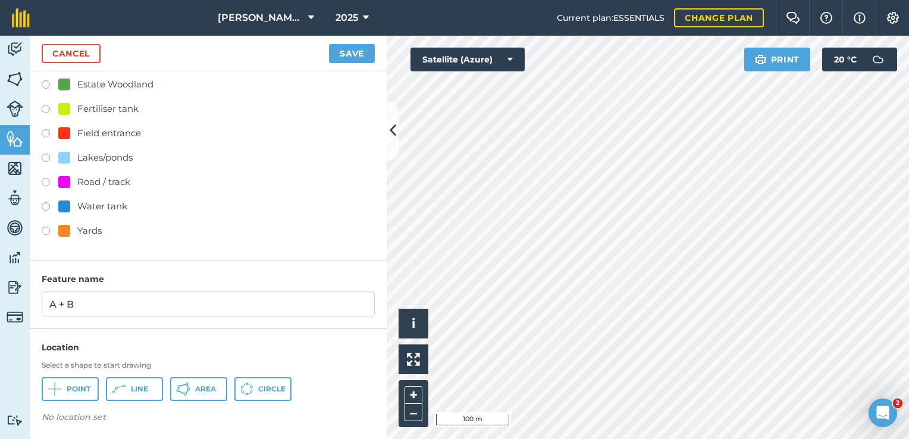
scroll to position [56, 0]
click at [149, 389] on button "Line" at bounding box center [134, 389] width 57 height 24
click at [66, 44] on div "Cancel Save" at bounding box center [208, 54] width 357 height 36
click at [81, 53] on link "Cancel" at bounding box center [71, 53] width 59 height 19
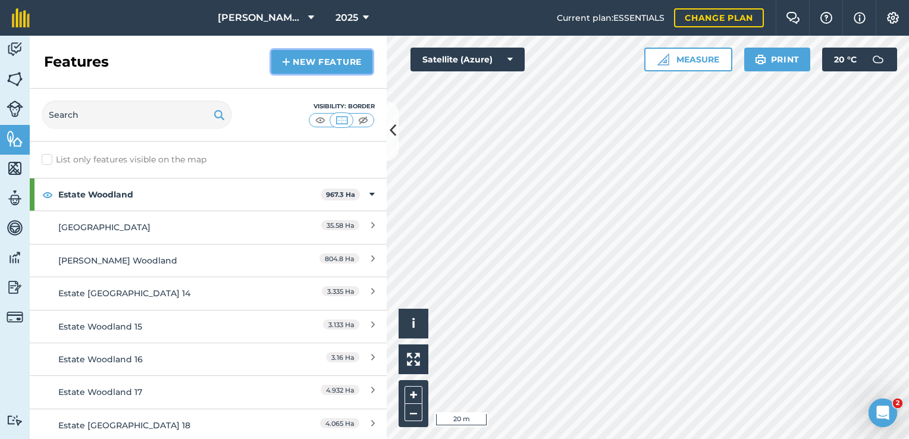
click at [310, 69] on link "New feature" at bounding box center [321, 62] width 101 height 24
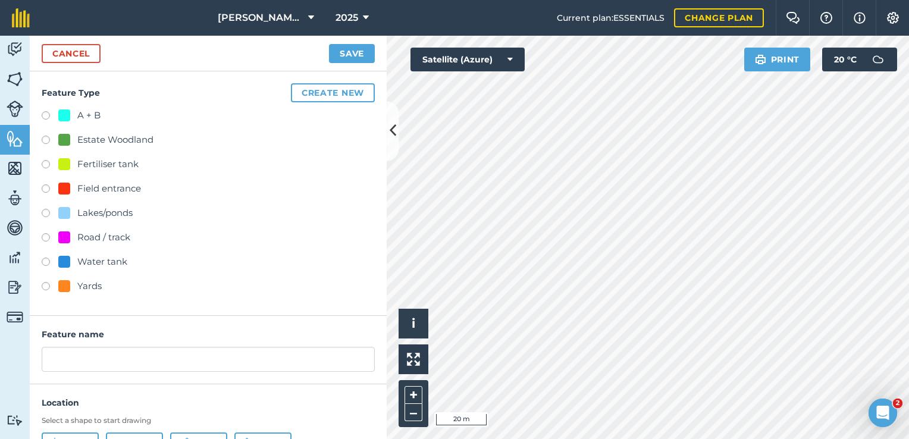
drag, startPoint x: 46, startPoint y: 117, endPoint x: 63, endPoint y: 115, distance: 16.8
click at [47, 116] on label at bounding box center [50, 117] width 17 height 12
radio input "true"
type input "A + B"
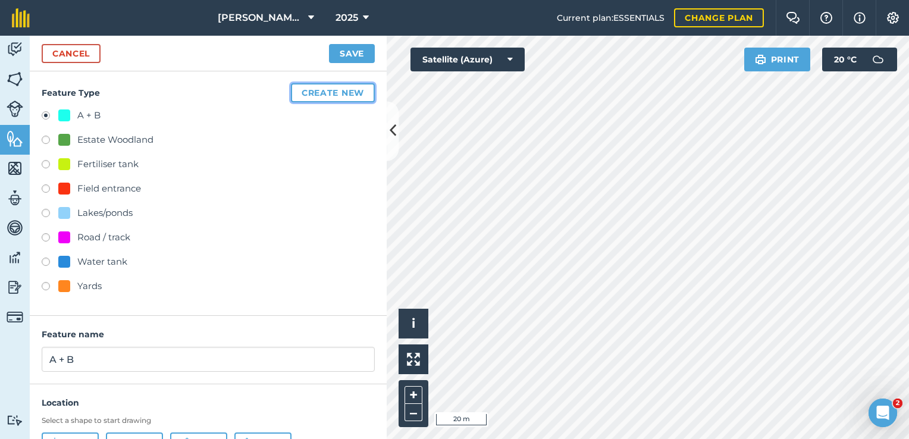
click at [297, 92] on button "Create new" at bounding box center [333, 92] width 84 height 19
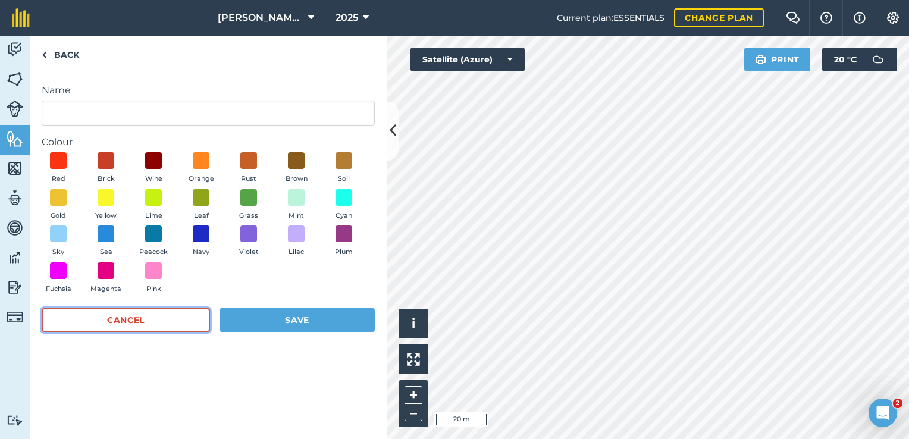
click at [167, 325] on button "Cancel" at bounding box center [126, 320] width 168 height 24
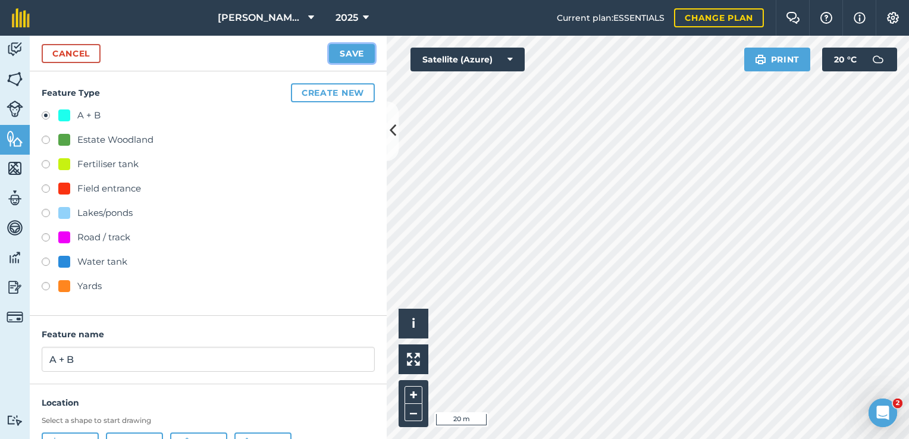
click at [338, 57] on button "Save" at bounding box center [352, 53] width 46 height 19
click at [51, 113] on label at bounding box center [50, 117] width 17 height 12
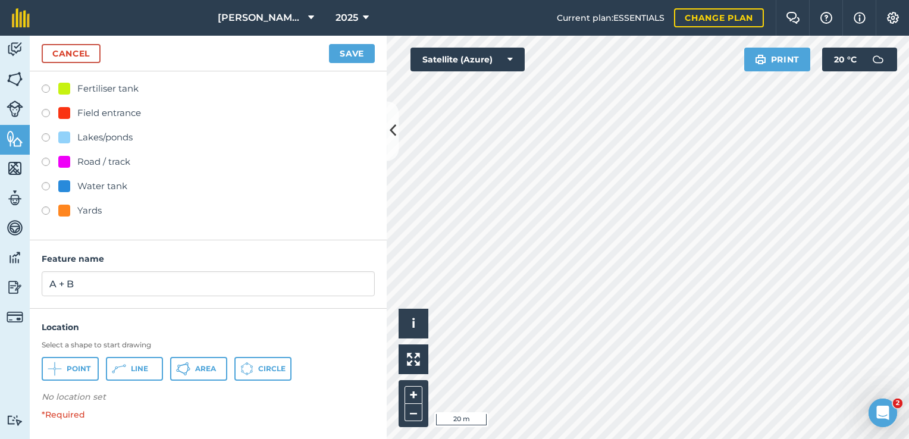
scroll to position [79, 0]
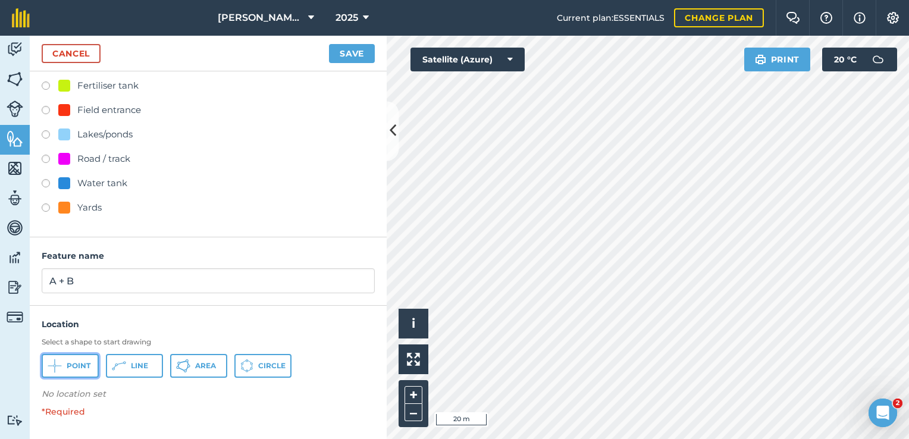
click at [84, 365] on button "Point" at bounding box center [70, 366] width 57 height 24
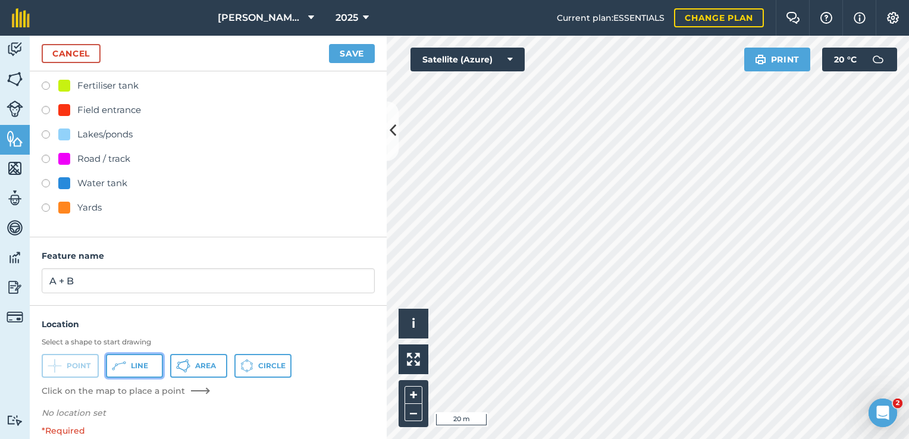
click at [131, 361] on span "Line" at bounding box center [139, 366] width 17 height 10
click at [86, 358] on button "Point" at bounding box center [70, 366] width 57 height 24
drag, startPoint x: 140, startPoint y: 362, endPoint x: 212, endPoint y: 350, distance: 72.4
click at [140, 363] on span "Line" at bounding box center [139, 366] width 17 height 10
click at [352, 55] on button "Save" at bounding box center [352, 53] width 46 height 19
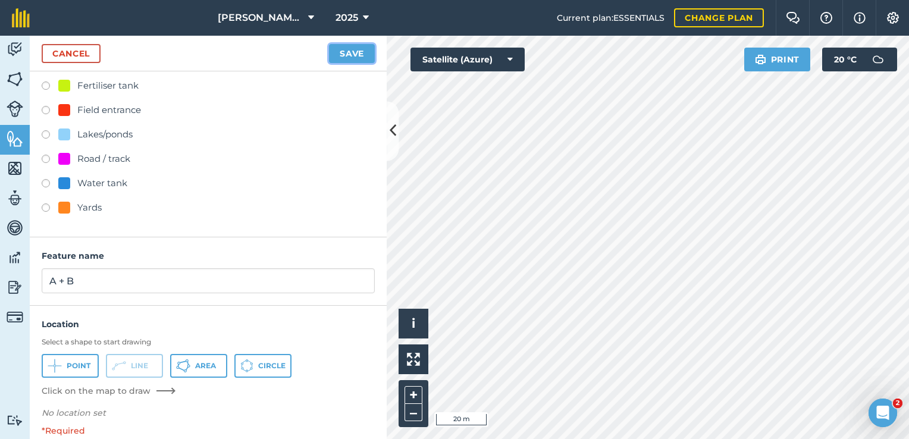
click at [367, 57] on button "Save" at bounding box center [352, 53] width 46 height 19
click at [352, 63] on div "Cancel Save" at bounding box center [208, 54] width 357 height 36
click at [357, 57] on button "Save" at bounding box center [352, 53] width 46 height 19
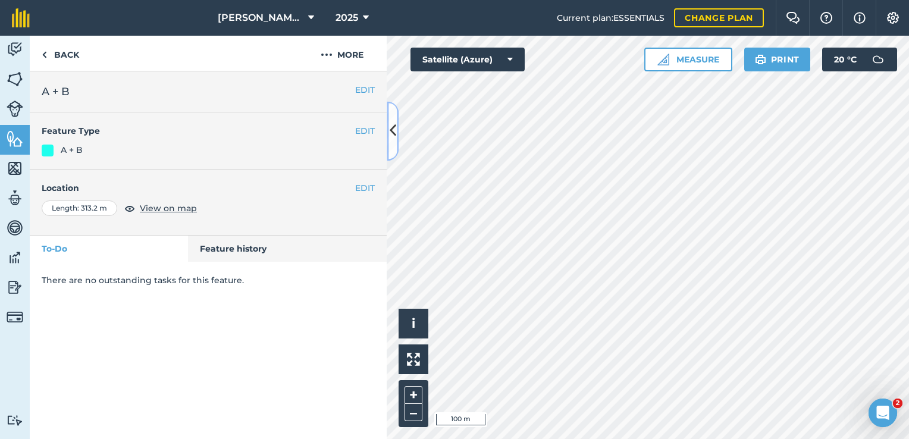
click at [397, 139] on button at bounding box center [393, 130] width 12 height 59
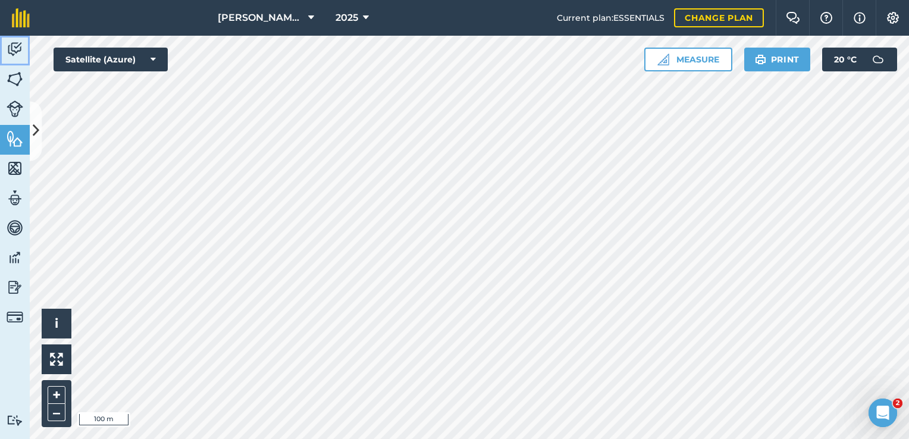
click at [26, 41] on link "Activity" at bounding box center [15, 51] width 30 height 30
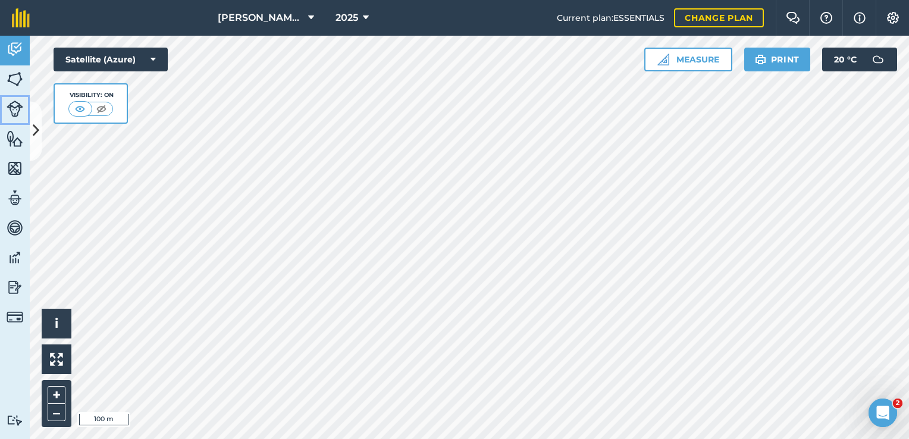
click at [23, 104] on img at bounding box center [15, 109] width 17 height 17
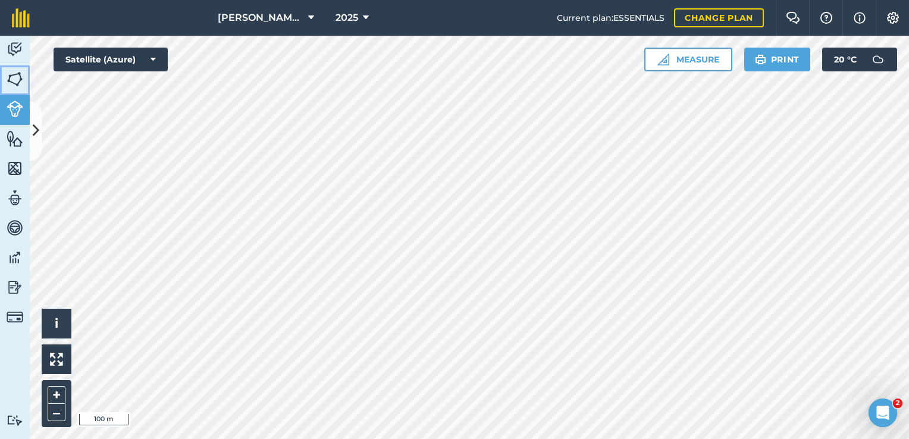
click at [23, 80] on link "Fields" at bounding box center [15, 80] width 30 height 30
click at [25, 54] on link "Activity" at bounding box center [15, 51] width 30 height 30
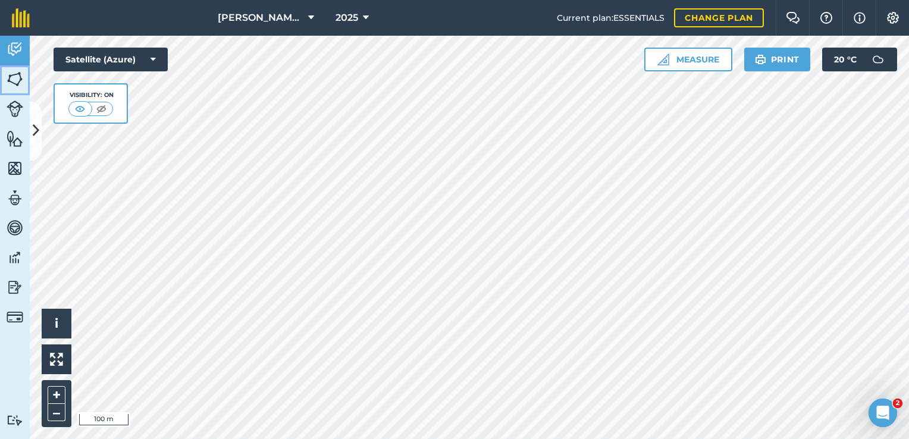
click at [22, 82] on img at bounding box center [15, 79] width 17 height 18
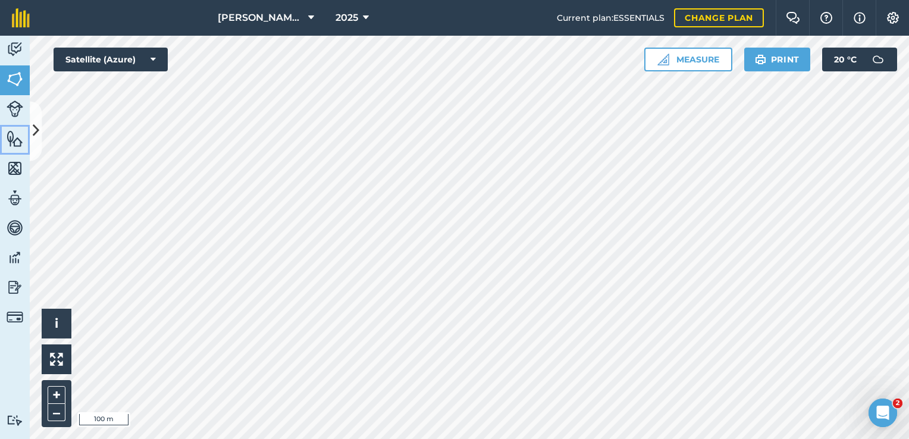
click at [15, 140] on img at bounding box center [15, 139] width 17 height 18
click at [18, 145] on img at bounding box center [15, 139] width 17 height 18
click at [36, 134] on icon at bounding box center [36, 131] width 7 height 21
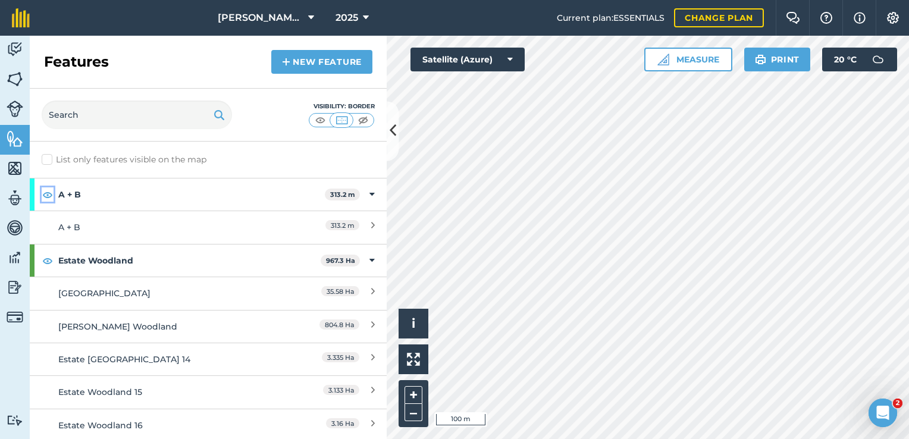
click at [48, 196] on img at bounding box center [47, 194] width 11 height 14
click at [49, 196] on img at bounding box center [47, 194] width 11 height 14
click at [322, 118] on img at bounding box center [320, 120] width 15 height 12
click at [352, 120] on button at bounding box center [362, 120] width 21 height 13
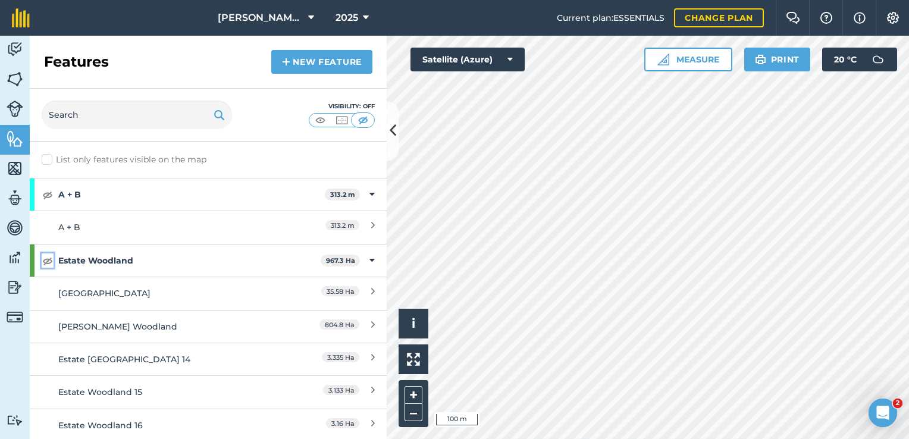
click at [47, 259] on img at bounding box center [47, 260] width 11 height 14
click at [43, 264] on img at bounding box center [47, 260] width 11 height 14
click at [346, 119] on img at bounding box center [341, 120] width 15 height 12
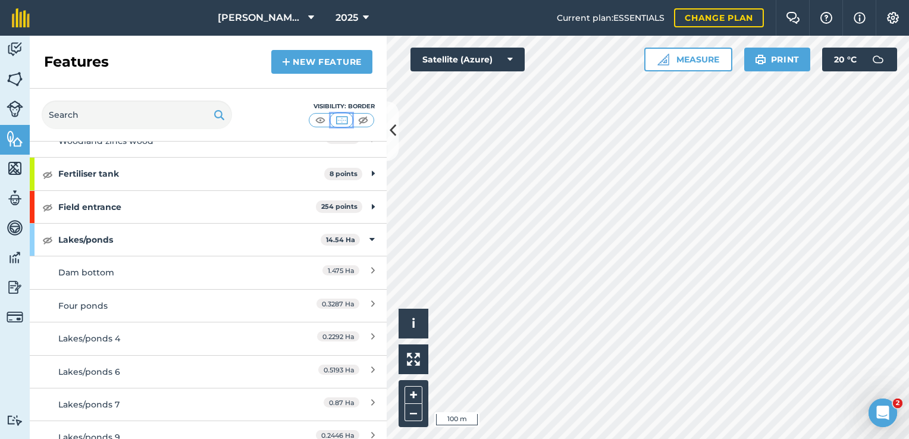
scroll to position [714, 0]
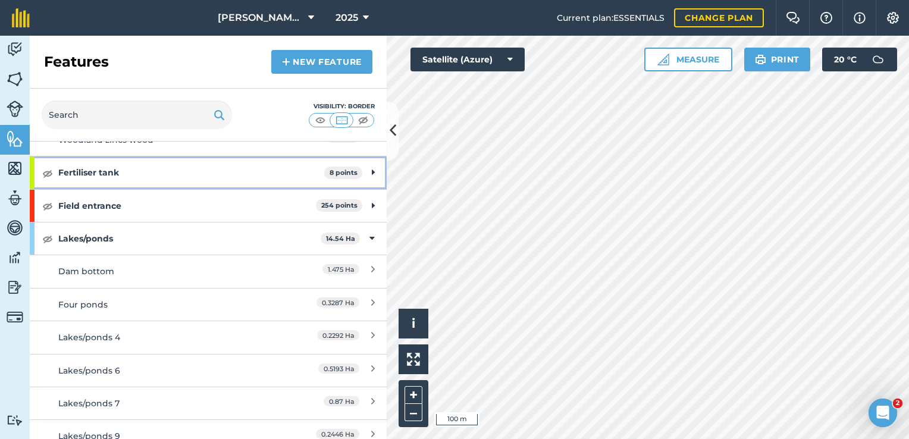
click at [193, 173] on strong "Fertiliser tank" at bounding box center [191, 172] width 266 height 32
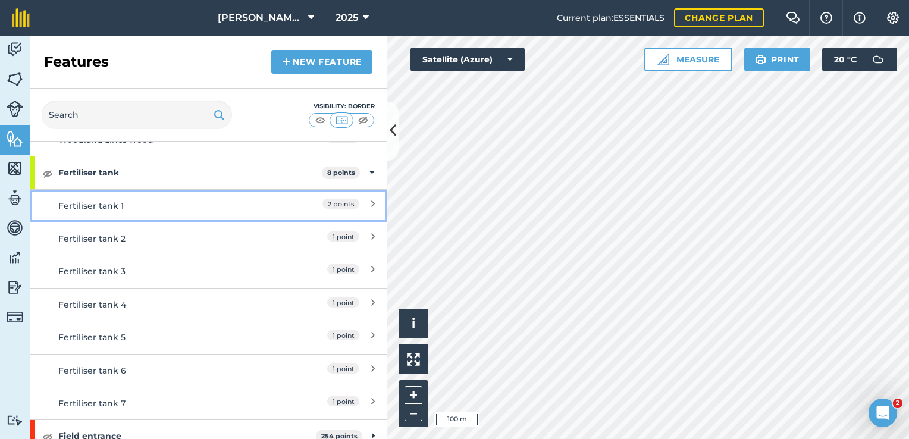
click at [180, 199] on div "Fertiliser tank 1" at bounding box center [163, 205] width 211 height 13
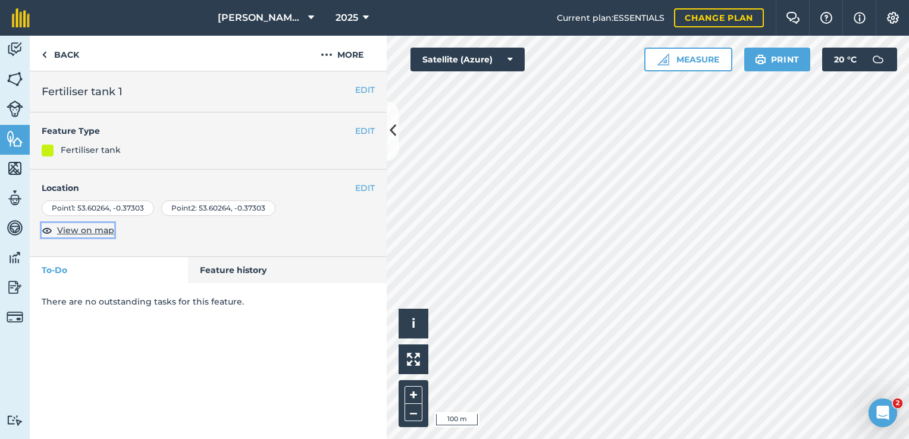
click at [74, 231] on span "View on map" at bounding box center [85, 230] width 57 height 13
click at [391, 158] on button at bounding box center [393, 130] width 12 height 59
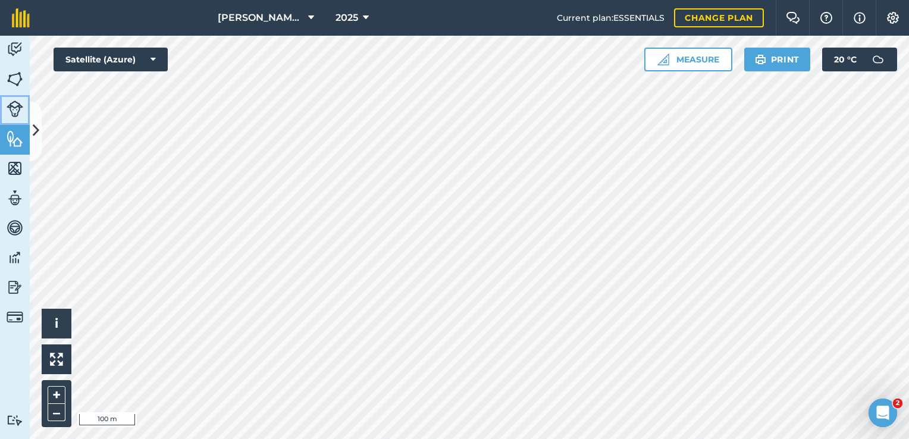
click at [14, 114] on img at bounding box center [15, 109] width 17 height 17
drag, startPoint x: 17, startPoint y: 96, endPoint x: 17, endPoint y: 80, distance: 16.7
click at [17, 96] on link "Livestock" at bounding box center [15, 110] width 30 height 30
click at [17, 74] on img at bounding box center [15, 79] width 17 height 18
click at [17, 133] on img at bounding box center [15, 139] width 17 height 18
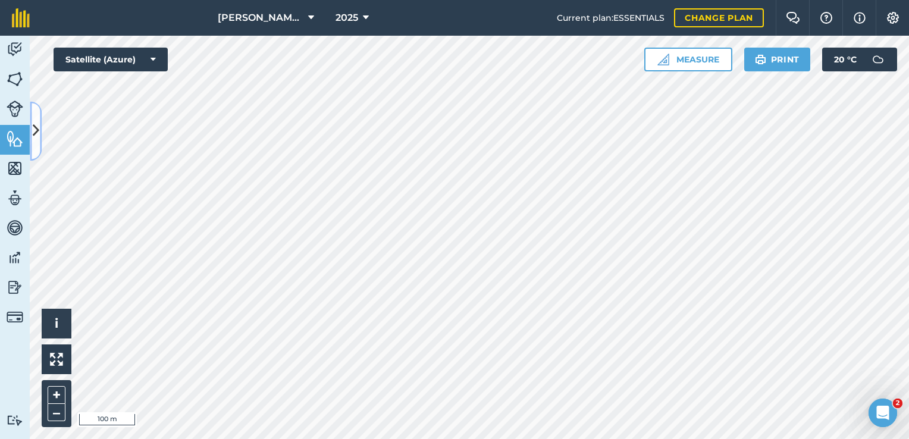
click at [33, 143] on button at bounding box center [36, 130] width 12 height 59
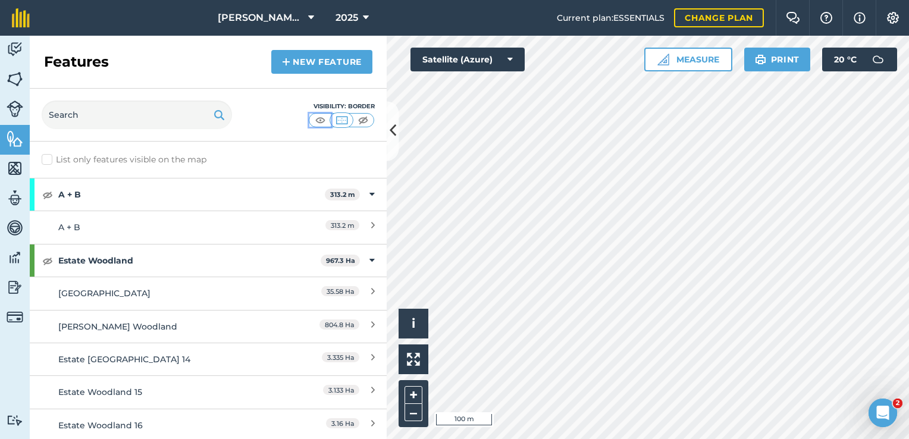
click at [323, 120] on img at bounding box center [320, 120] width 15 height 12
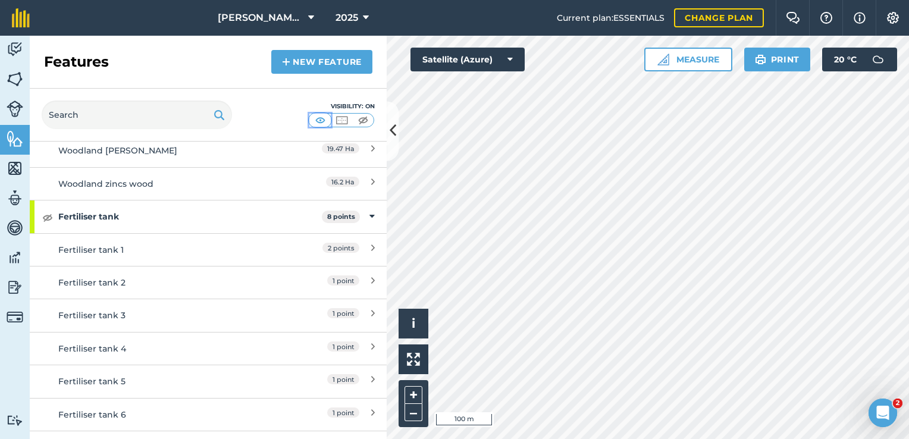
scroll to position [674, 0]
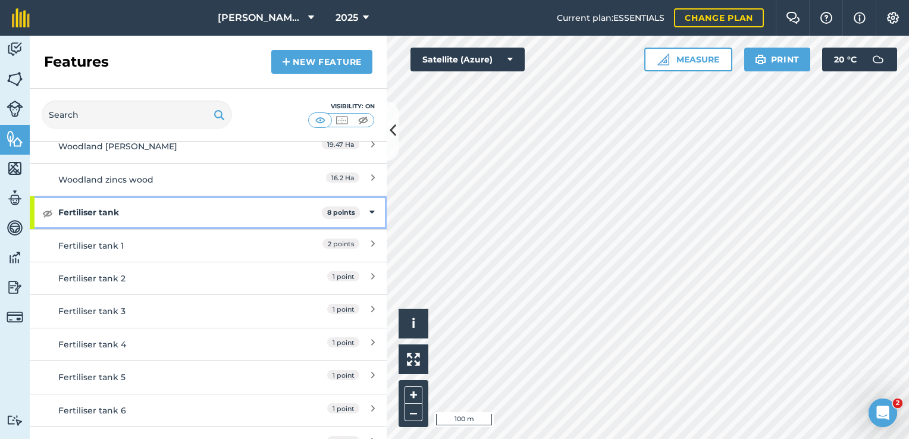
click at [40, 214] on div "Fertiliser tank 8 points" at bounding box center [208, 212] width 357 height 32
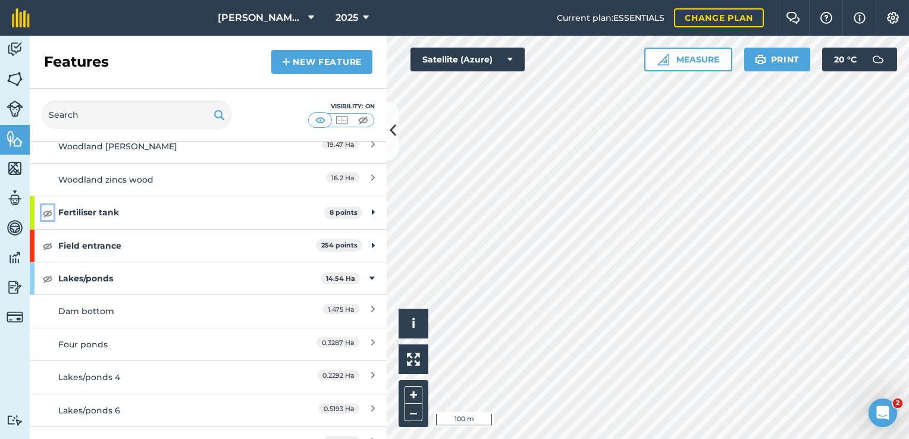
click at [52, 208] on img at bounding box center [47, 213] width 11 height 14
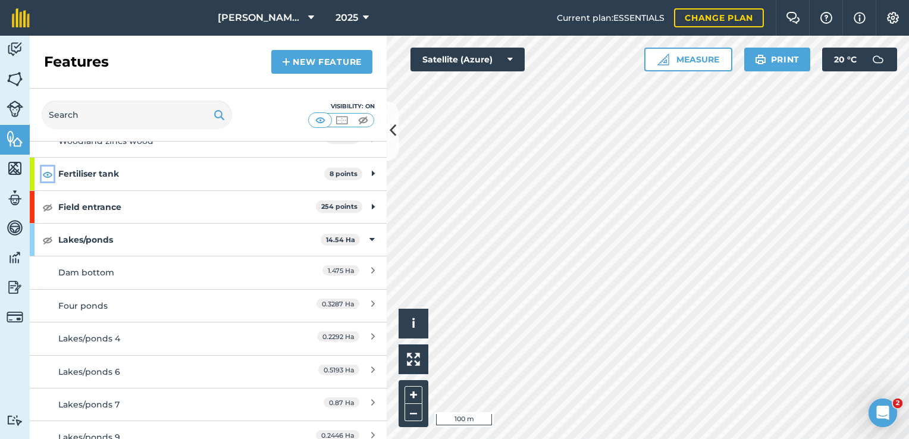
scroll to position [714, 0]
click at [50, 206] on img at bounding box center [47, 206] width 11 height 14
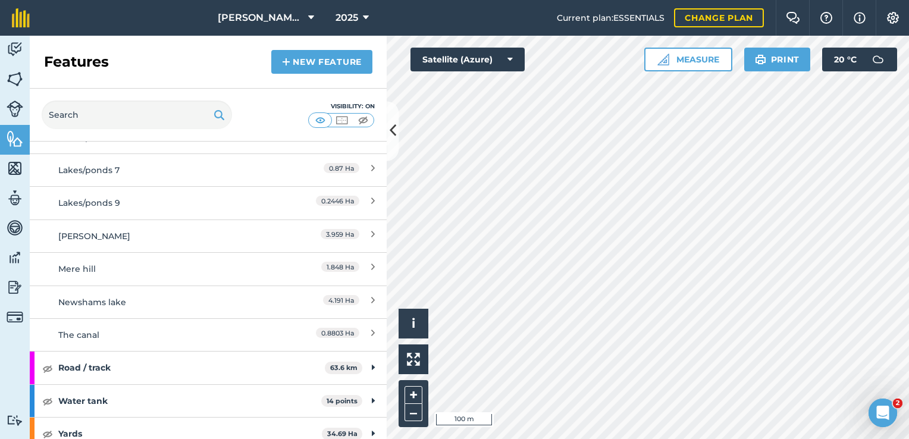
scroll to position [953, 0]
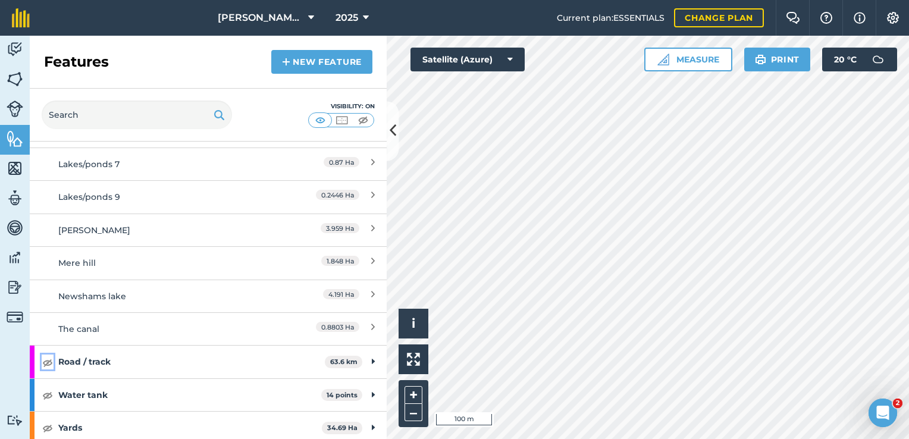
click at [51, 361] on img at bounding box center [47, 362] width 11 height 14
click at [49, 391] on img at bounding box center [47, 395] width 11 height 14
click at [44, 427] on img at bounding box center [47, 428] width 11 height 14
click at [330, 117] on div at bounding box center [341, 120] width 65 height 14
click at [335, 121] on img at bounding box center [341, 120] width 15 height 12
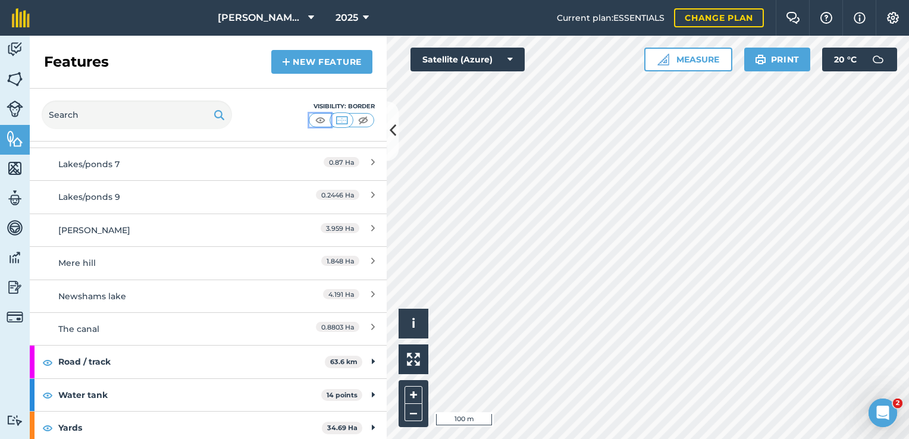
click at [324, 120] on img at bounding box center [320, 120] width 15 height 12
click at [390, 134] on icon at bounding box center [393, 131] width 7 height 21
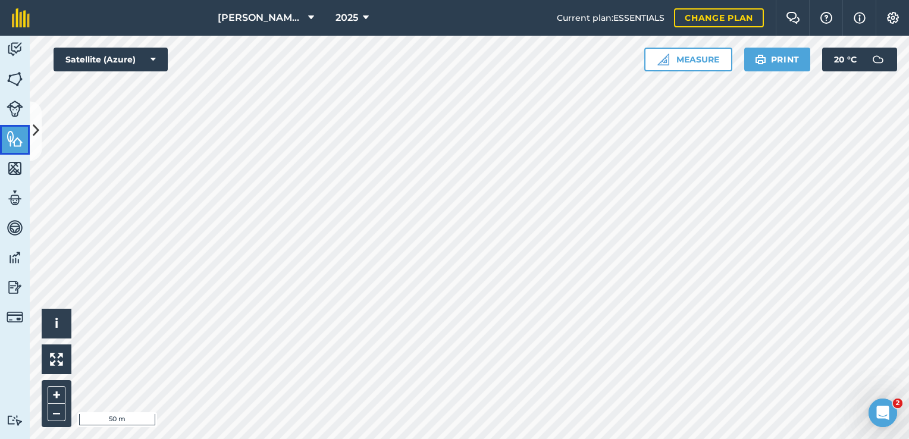
click at [26, 133] on link "Features" at bounding box center [15, 140] width 30 height 30
click at [40, 136] on button at bounding box center [36, 130] width 12 height 59
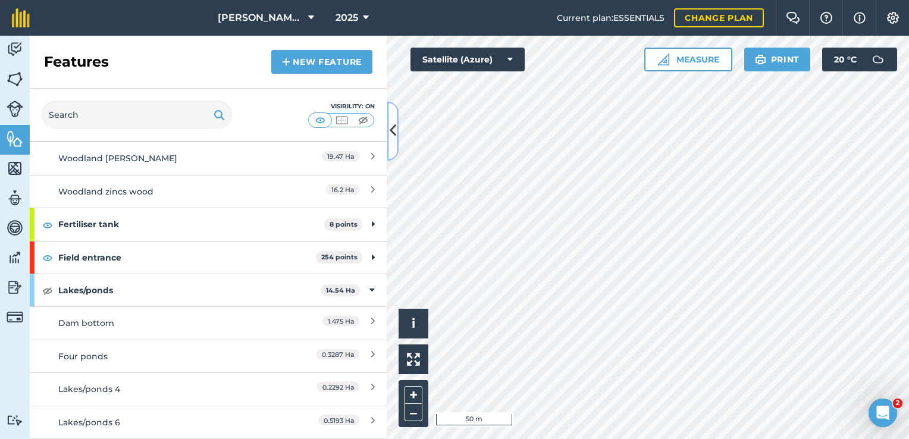
scroll to position [674, 0]
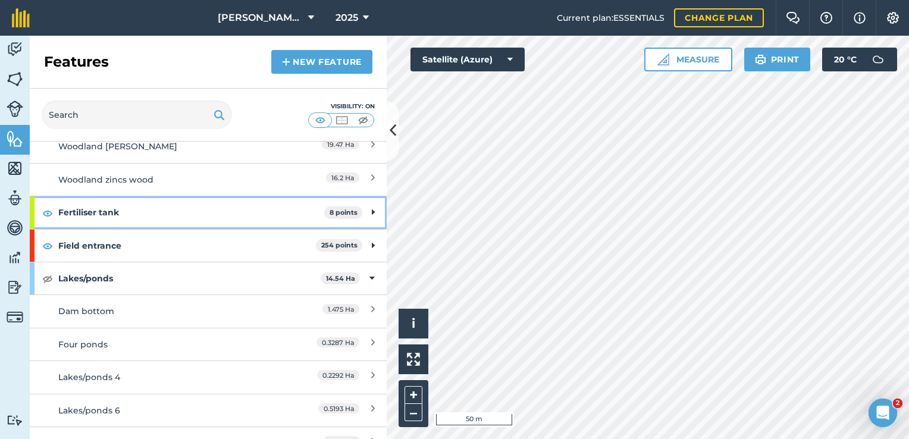
click at [269, 209] on strong "Fertiliser tank" at bounding box center [191, 212] width 266 height 32
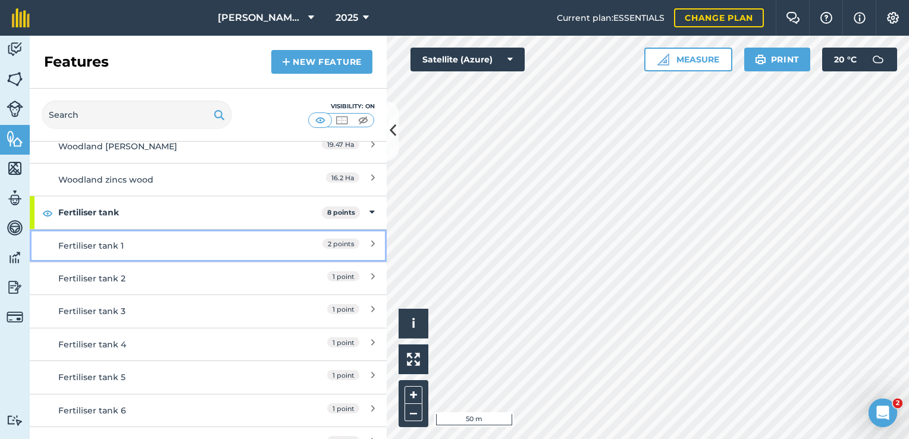
click at [231, 239] on div "Fertiliser tank 1" at bounding box center [163, 245] width 211 height 13
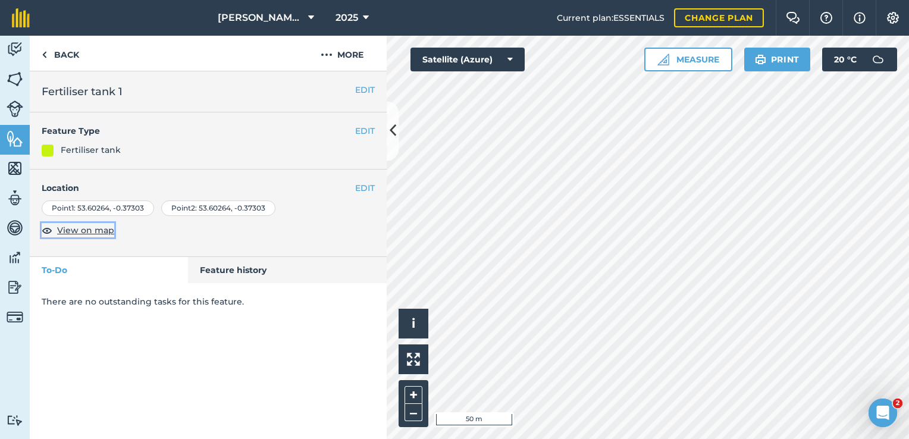
click at [95, 230] on span "View on map" at bounding box center [85, 230] width 57 height 13
click at [44, 231] on img at bounding box center [47, 230] width 11 height 14
click at [45, 231] on img at bounding box center [47, 230] width 11 height 14
click at [46, 229] on img at bounding box center [47, 230] width 11 height 14
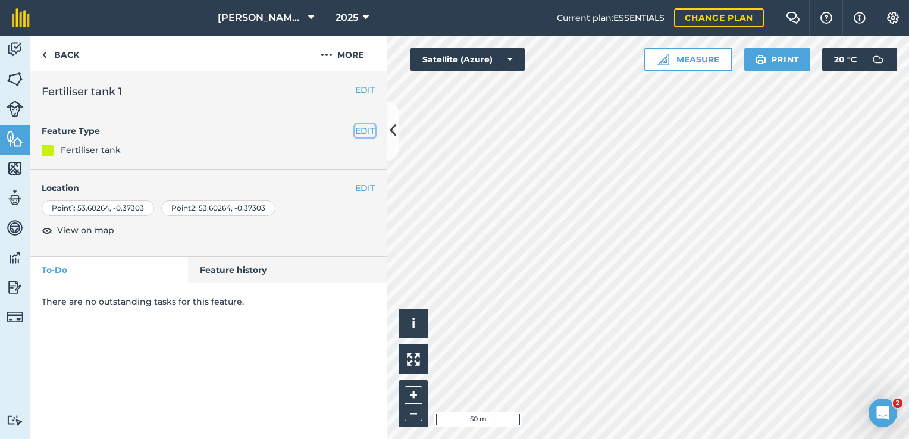
click at [364, 128] on button "EDIT" at bounding box center [365, 130] width 20 height 13
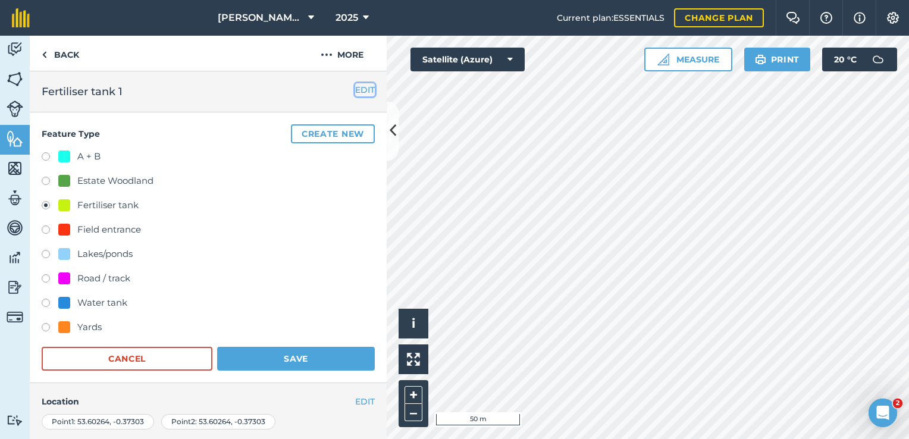
click at [355, 90] on button "EDIT" at bounding box center [365, 89] width 20 height 13
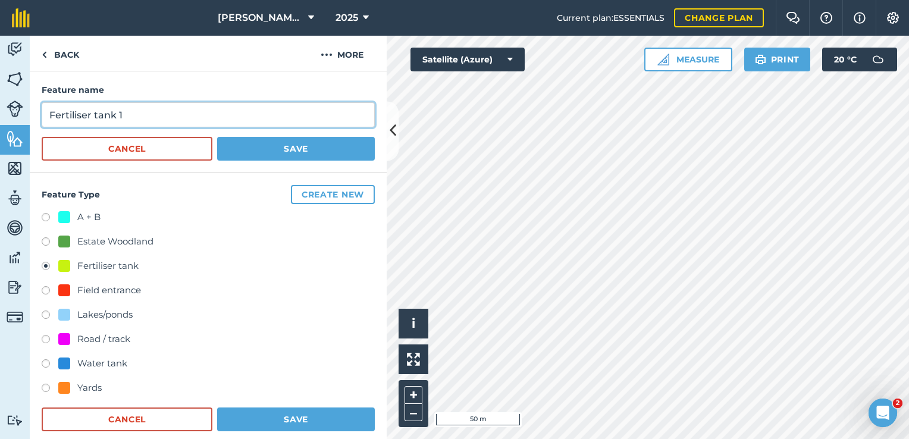
drag, startPoint x: 244, startPoint y: 121, endPoint x: 21, endPoint y: 120, distance: 223.1
click at [21, 120] on div "Activity Fields Livestock Features Maps Team Vehicles Data Reporting Billing Tu…" at bounding box center [454, 237] width 909 height 403
type input "[PERSON_NAME] Fert Tanks"
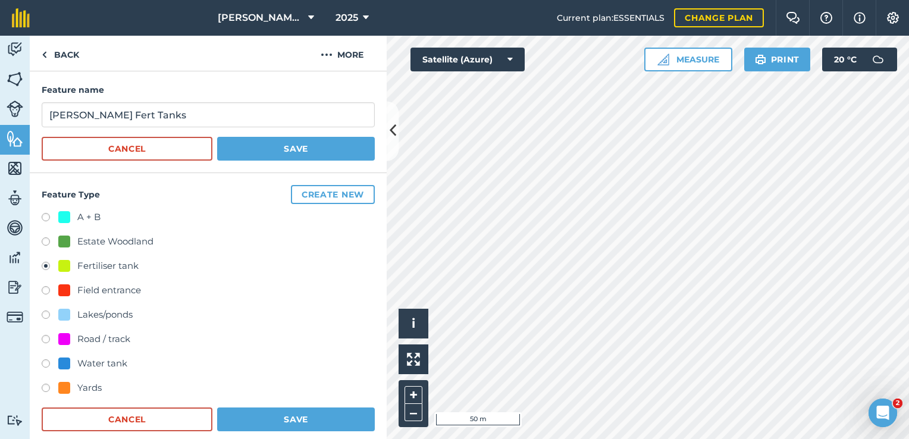
click at [277, 167] on div "Feature name [PERSON_NAME] Fert Tanks Cancel Save" at bounding box center [208, 122] width 357 height 102
click at [286, 150] on button "Save" at bounding box center [296, 149] width 158 height 24
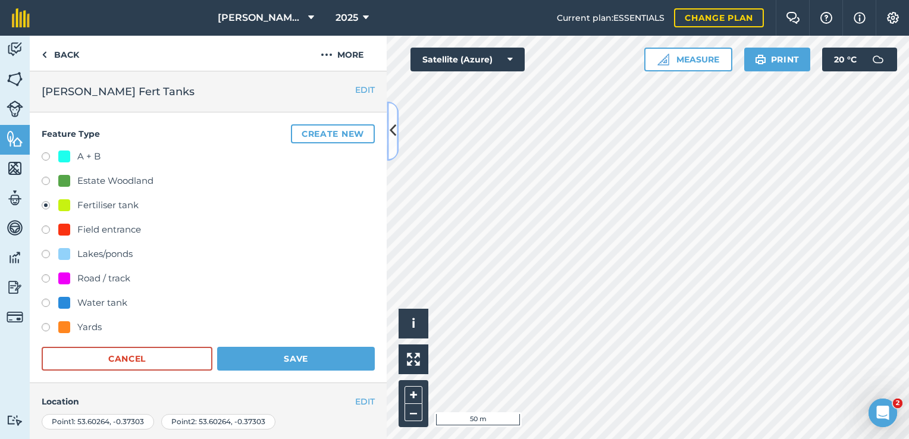
click at [397, 132] on button at bounding box center [393, 130] width 12 height 59
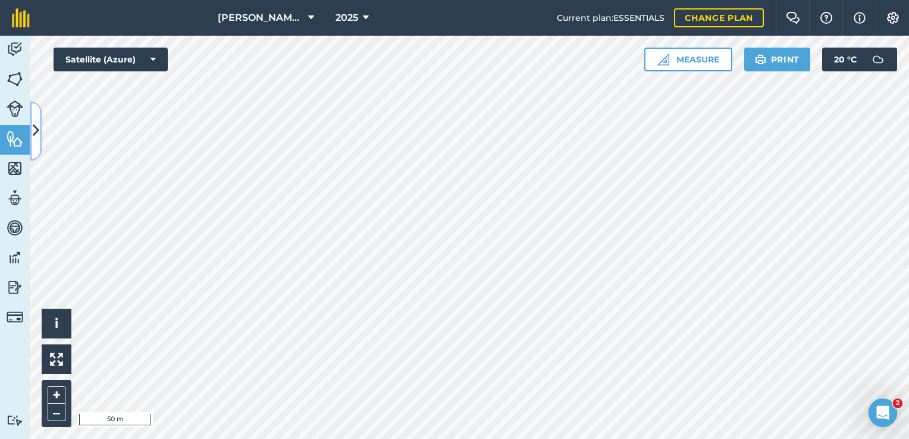
click at [36, 121] on icon at bounding box center [36, 131] width 7 height 21
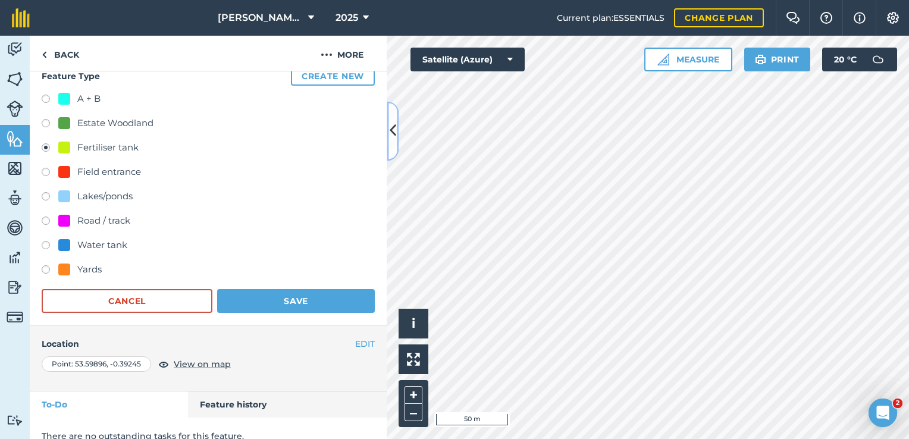
scroll to position [71, 0]
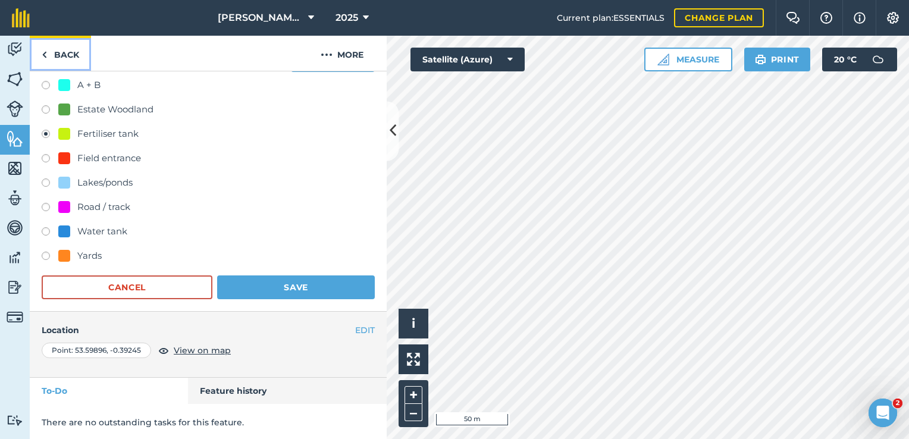
click at [67, 61] on link "Back" at bounding box center [60, 53] width 61 height 35
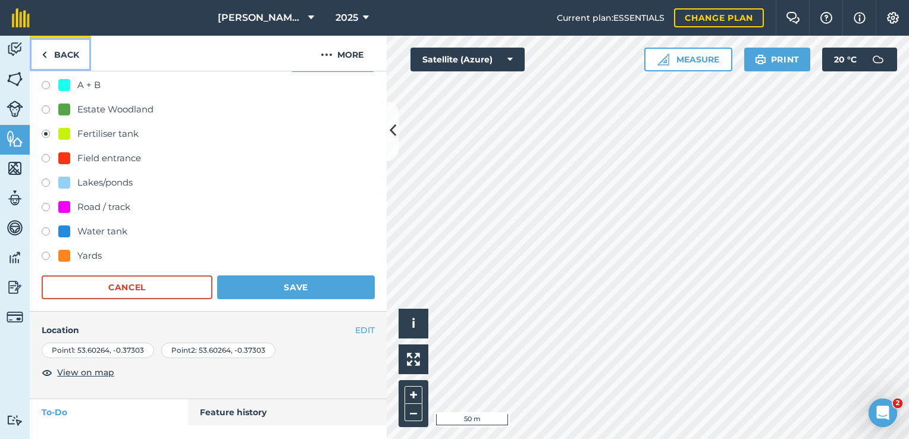
click at [59, 62] on link "Back" at bounding box center [60, 53] width 61 height 35
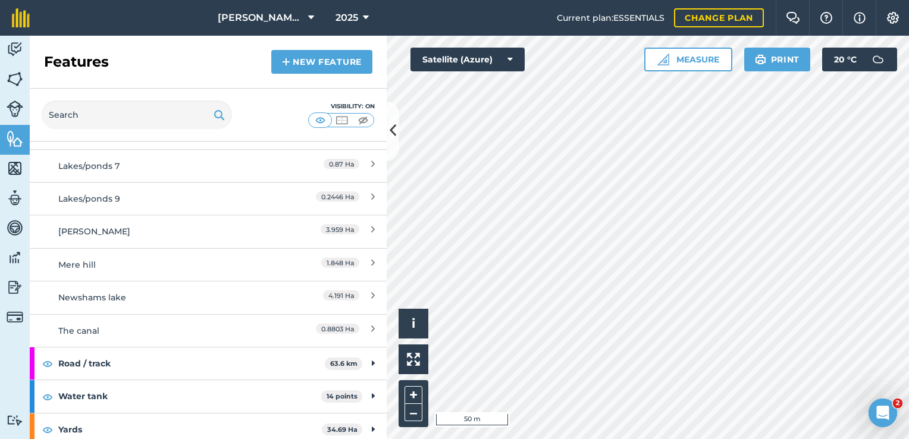
scroll to position [1183, 0]
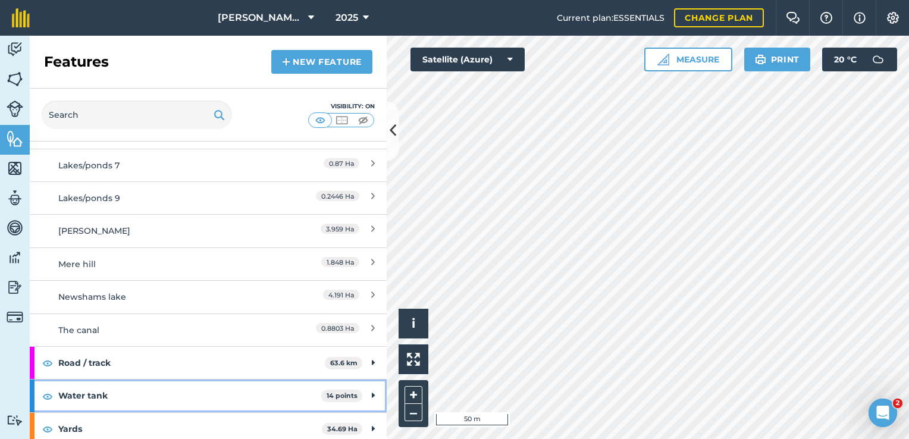
click at [100, 382] on strong "Water tank" at bounding box center [189, 396] width 263 height 32
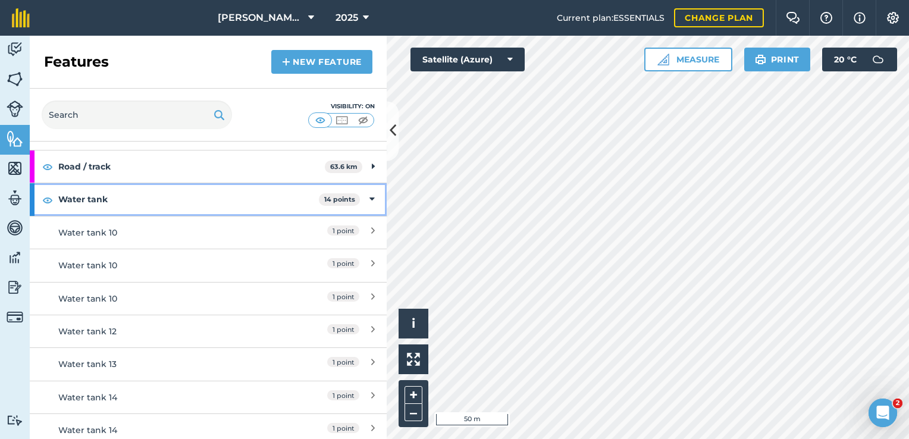
scroll to position [1381, 0]
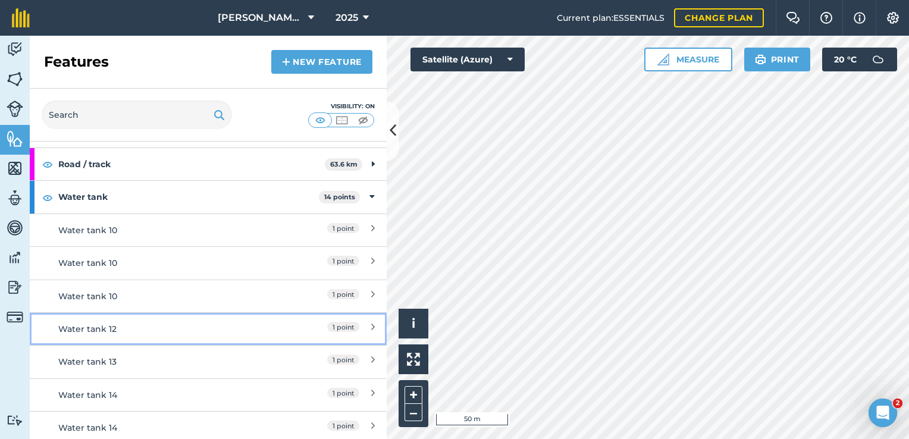
click at [133, 322] on div "Water tank 12" at bounding box center [163, 328] width 211 height 13
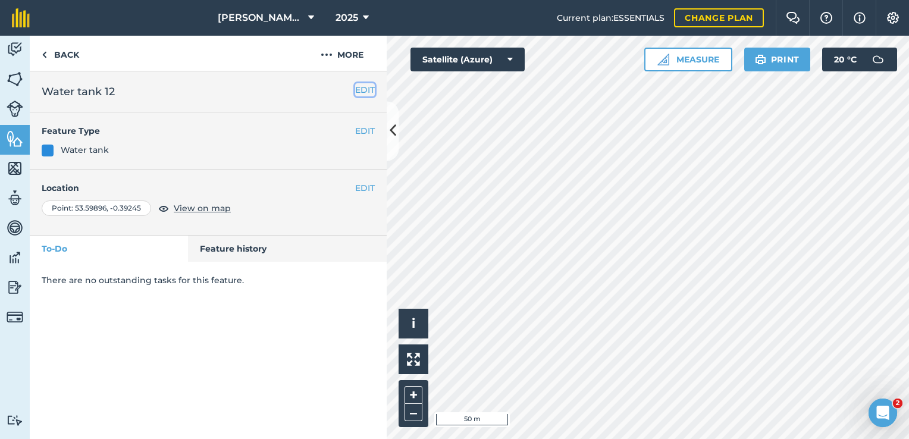
click at [365, 89] on button "EDIT" at bounding box center [365, 89] width 20 height 13
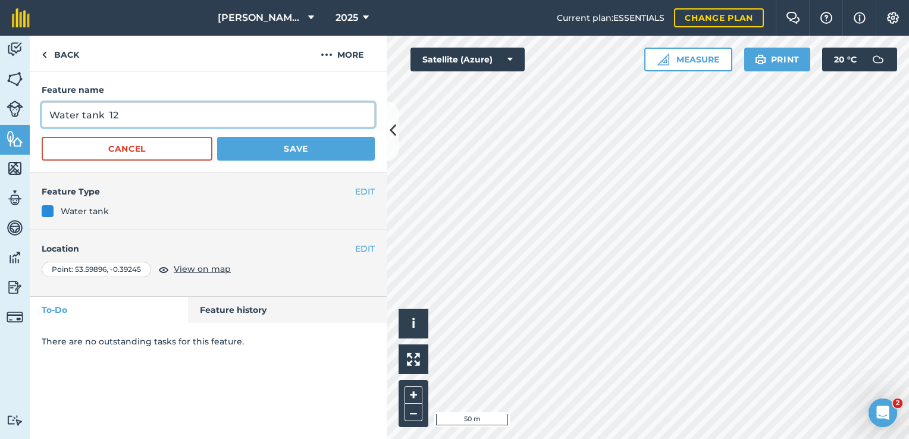
drag, startPoint x: 133, startPoint y: 117, endPoint x: 21, endPoint y: 117, distance: 112.4
click at [21, 117] on div "Activity Fields Livestock Features Maps Team Vehicles Data Reporting Billing Tu…" at bounding box center [454, 237] width 909 height 403
type input "Melton Highwood Water Tank"
click at [217, 137] on button "Save" at bounding box center [296, 149] width 158 height 24
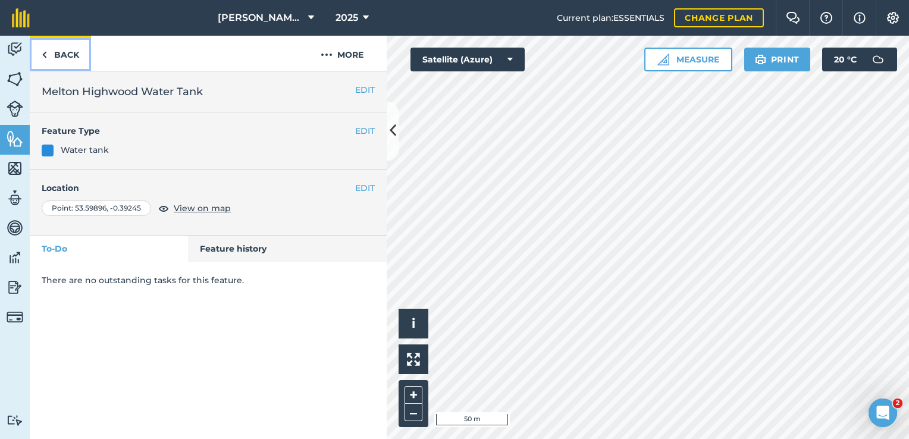
click at [54, 44] on link "Back" at bounding box center [60, 53] width 61 height 35
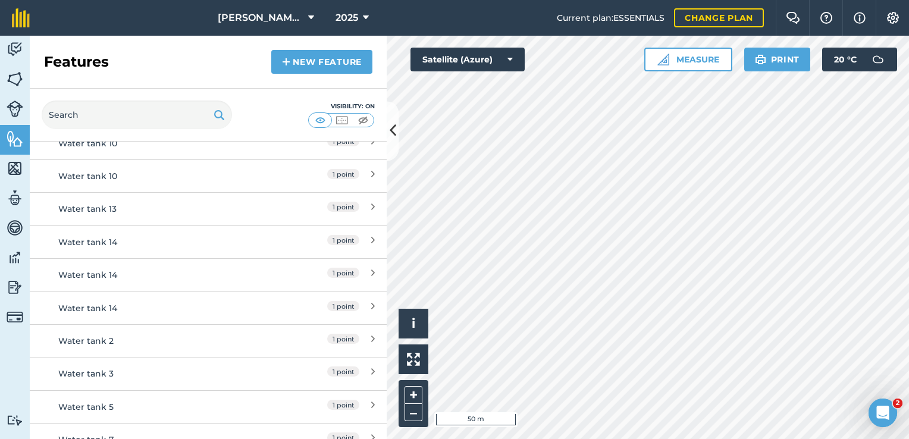
scroll to position [1547, 0]
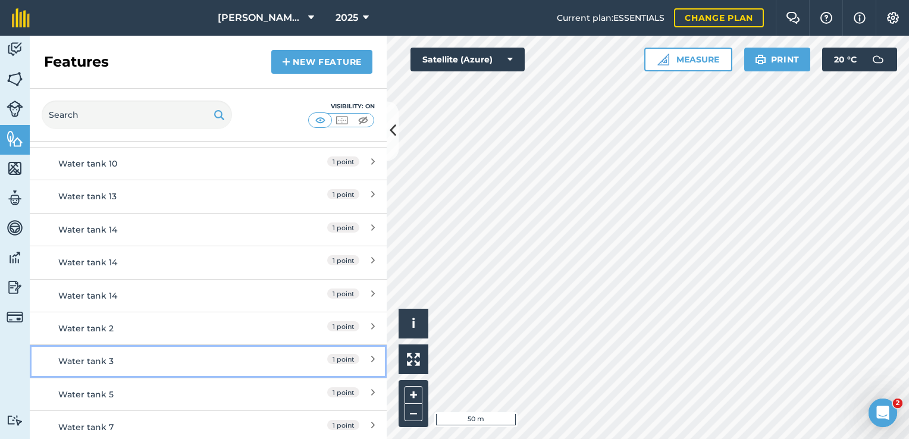
click at [242, 355] on div "Water tank 3" at bounding box center [163, 361] width 211 height 13
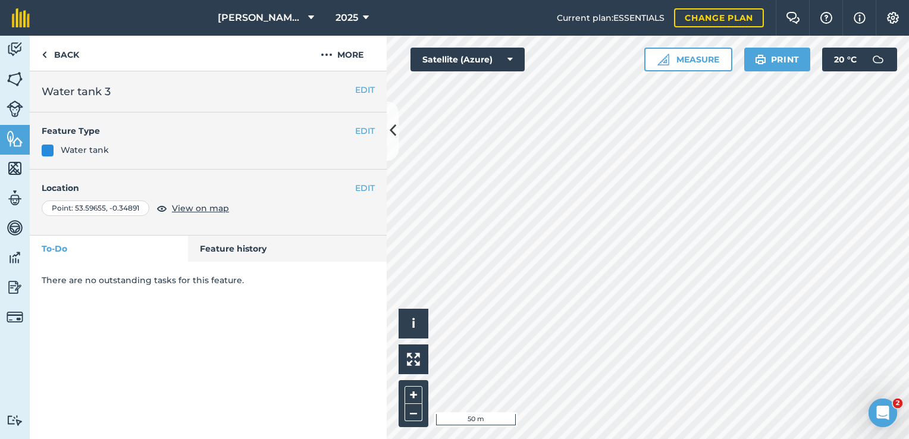
click at [364, 99] on h2 "Water tank 3" at bounding box center [208, 91] width 333 height 17
click at [366, 91] on button "EDIT" at bounding box center [365, 89] width 20 height 13
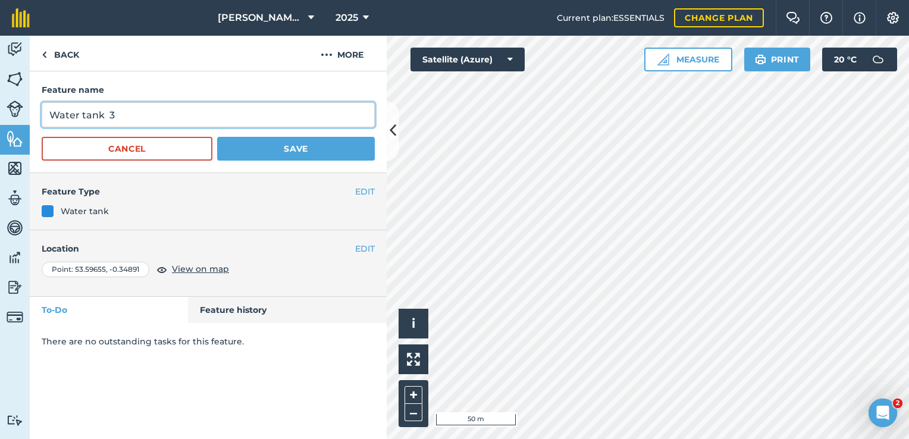
drag, startPoint x: 162, startPoint y: 118, endPoint x: 11, endPoint y: 118, distance: 150.5
click at [11, 118] on div "Activity Fields Livestock Features Maps Team Vehicles Data Reporting Billing Tu…" at bounding box center [454, 237] width 909 height 403
type input "[PERSON_NAME] Water Tank"
click at [217, 137] on button "Save" at bounding box center [296, 149] width 158 height 24
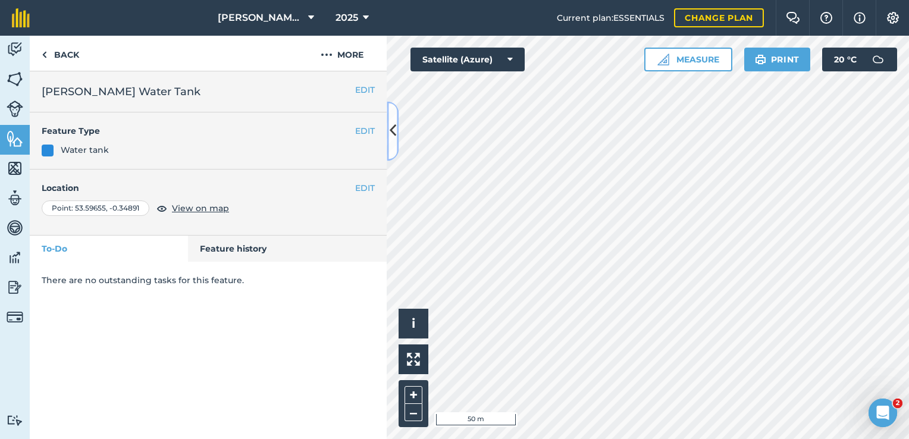
click at [388, 124] on button at bounding box center [393, 130] width 12 height 59
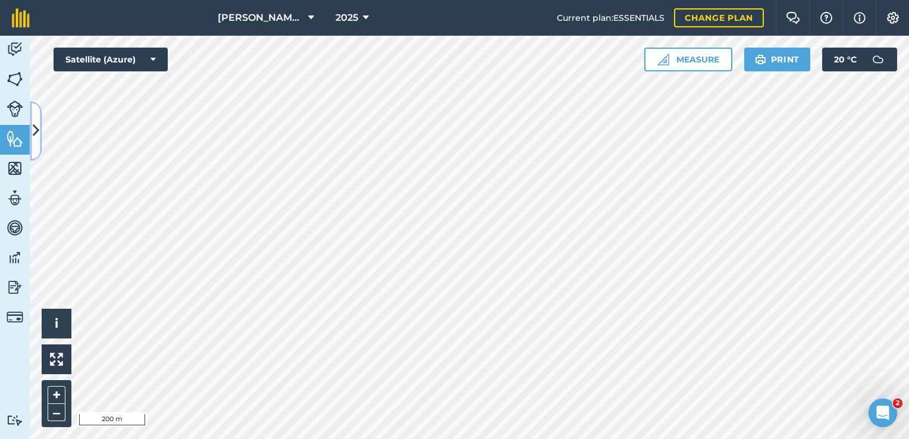
click at [40, 137] on button at bounding box center [36, 130] width 12 height 59
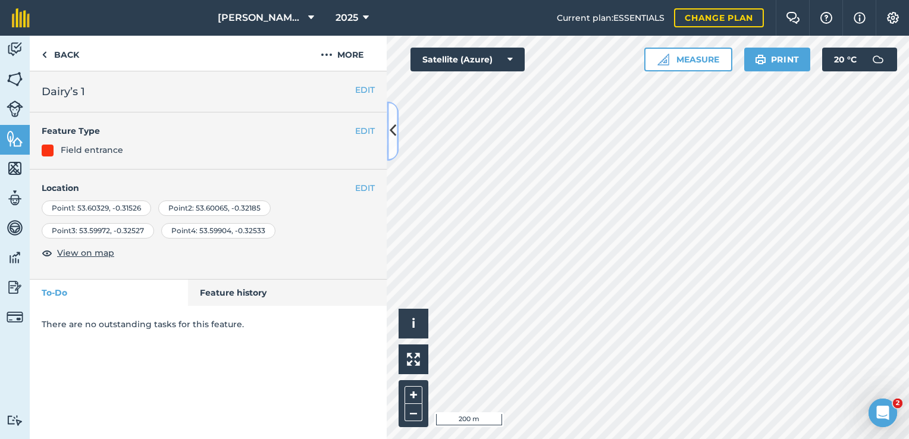
click at [387, 142] on button at bounding box center [393, 130] width 12 height 59
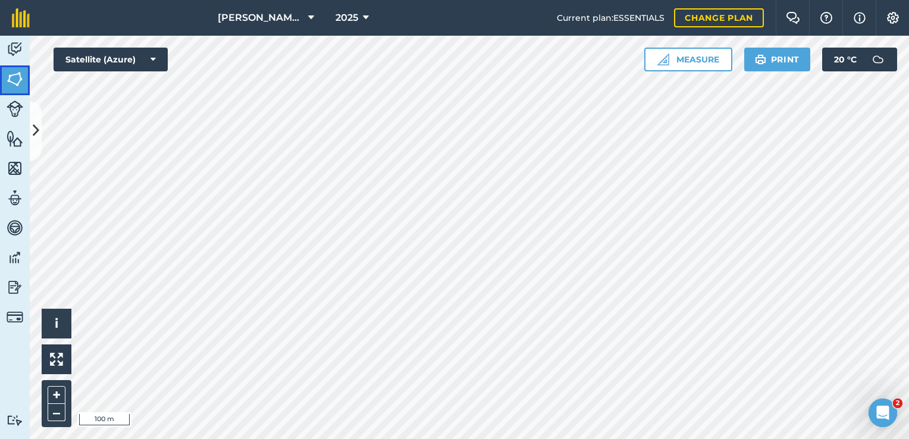
drag, startPoint x: -1, startPoint y: 79, endPoint x: 20, endPoint y: 82, distance: 21.6
click at [0, 79] on link "Fields" at bounding box center [15, 80] width 30 height 30
click at [804, 66] on button "Print" at bounding box center [777, 60] width 67 height 24
click at [513, 21] on div "[PERSON_NAME] Estate 2025 Current plan : ESSENTIALS Change plan Farm Chat Help …" at bounding box center [454, 219] width 909 height 439
click at [534, 11] on div "[PERSON_NAME] Estate 2025 Current plan : ESSENTIALS Change plan Farm Chat Help …" at bounding box center [454, 219] width 909 height 439
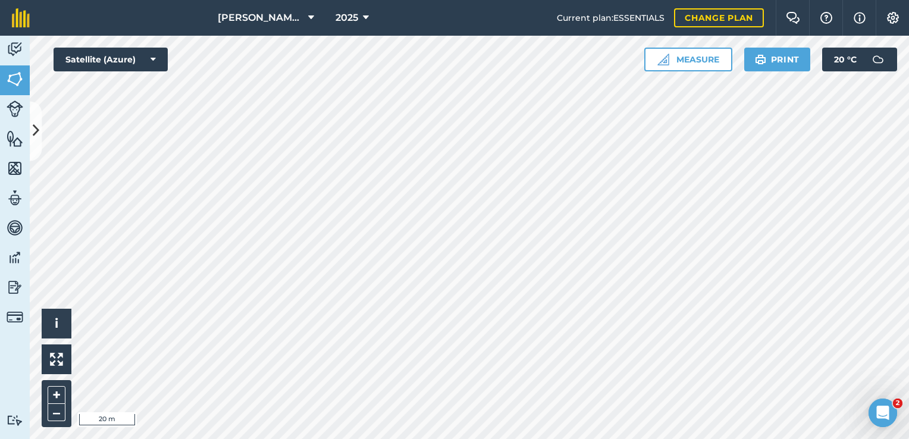
click at [316, 438] on html "[PERSON_NAME] Estate 2025 Current plan : ESSENTIALS Change plan Farm Chat Help …" at bounding box center [454, 219] width 909 height 439
click at [193, 438] on html "[PERSON_NAME] Estate 2025 Current plan : ESSENTIALS Change plan Farm Chat Help …" at bounding box center [454, 219] width 909 height 439
